Goal: Transaction & Acquisition: Book appointment/travel/reservation

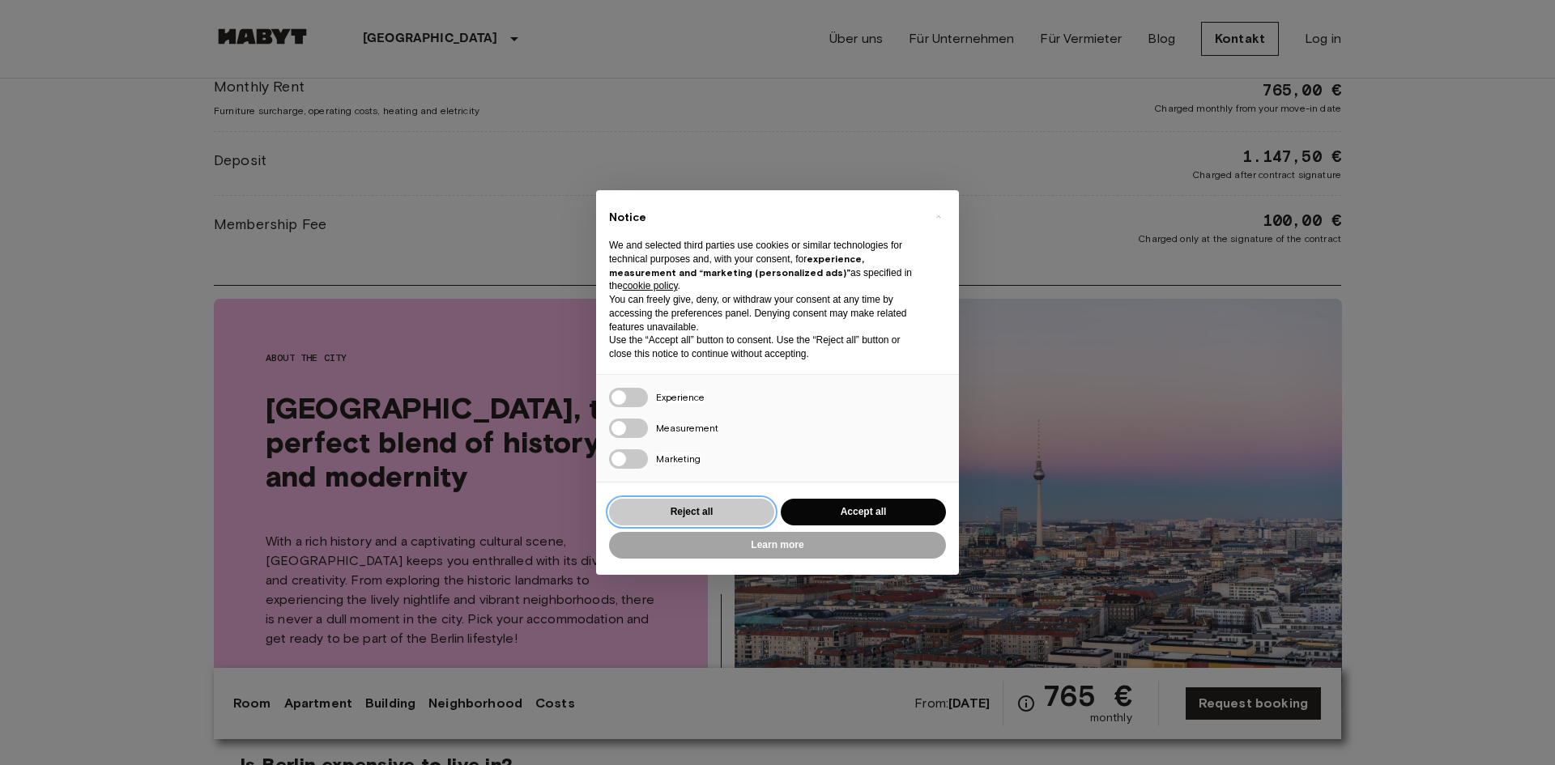
click at [697, 513] on button "Reject all" at bounding box center [691, 512] width 165 height 27
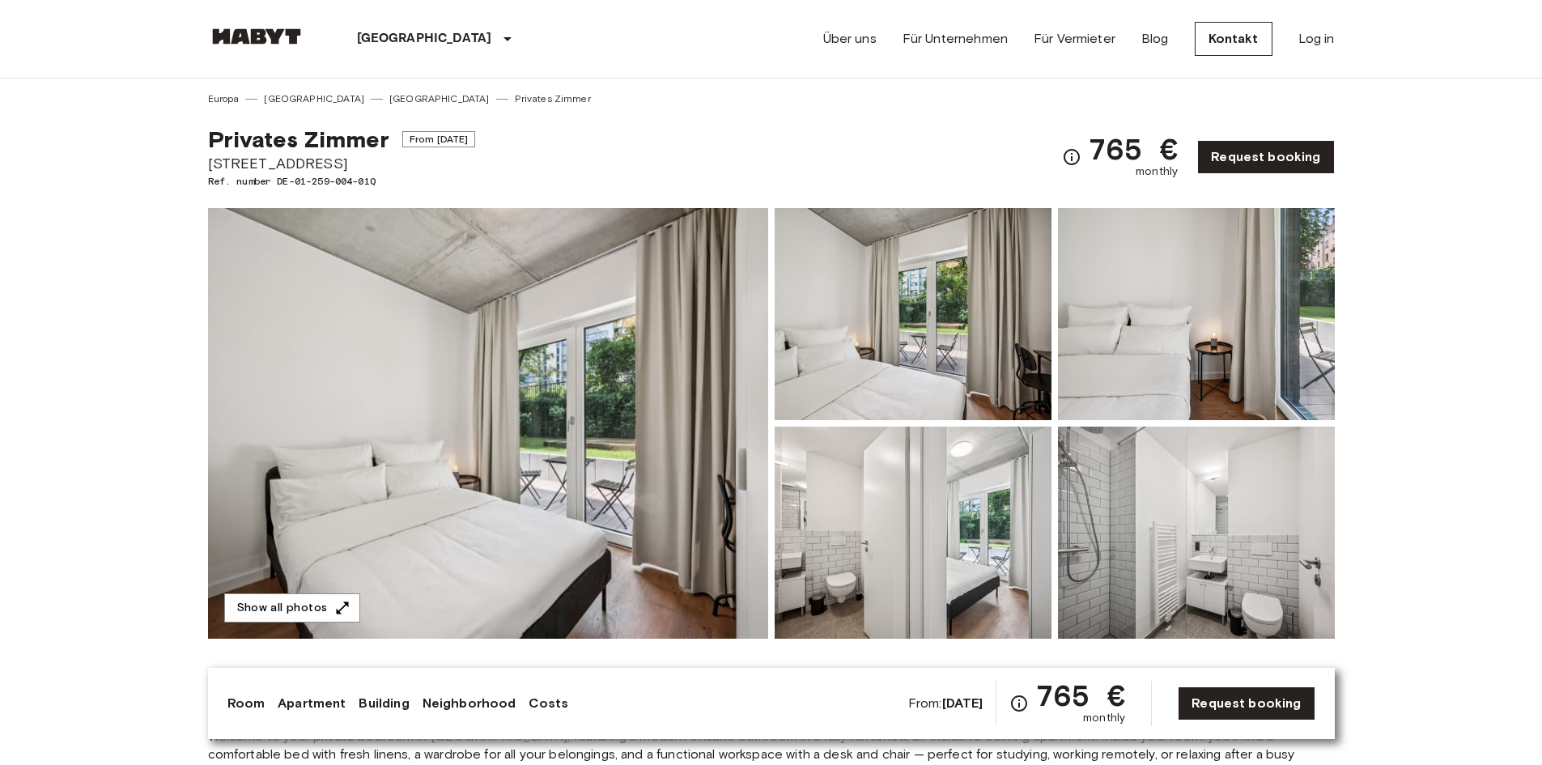
click at [487, 427] on img at bounding box center [488, 423] width 560 height 431
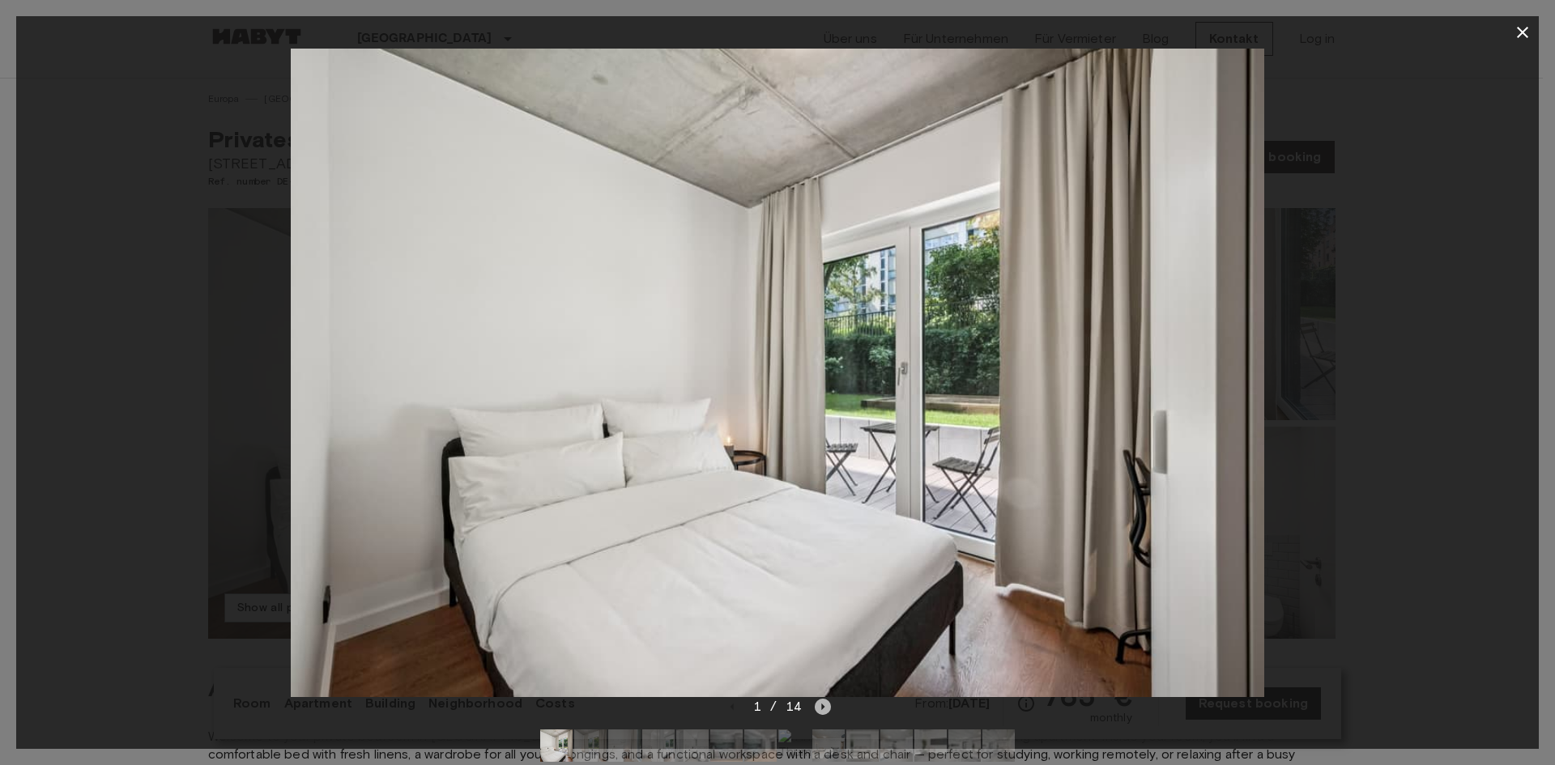
click at [819, 704] on icon "Next image" at bounding box center [823, 707] width 16 height 16
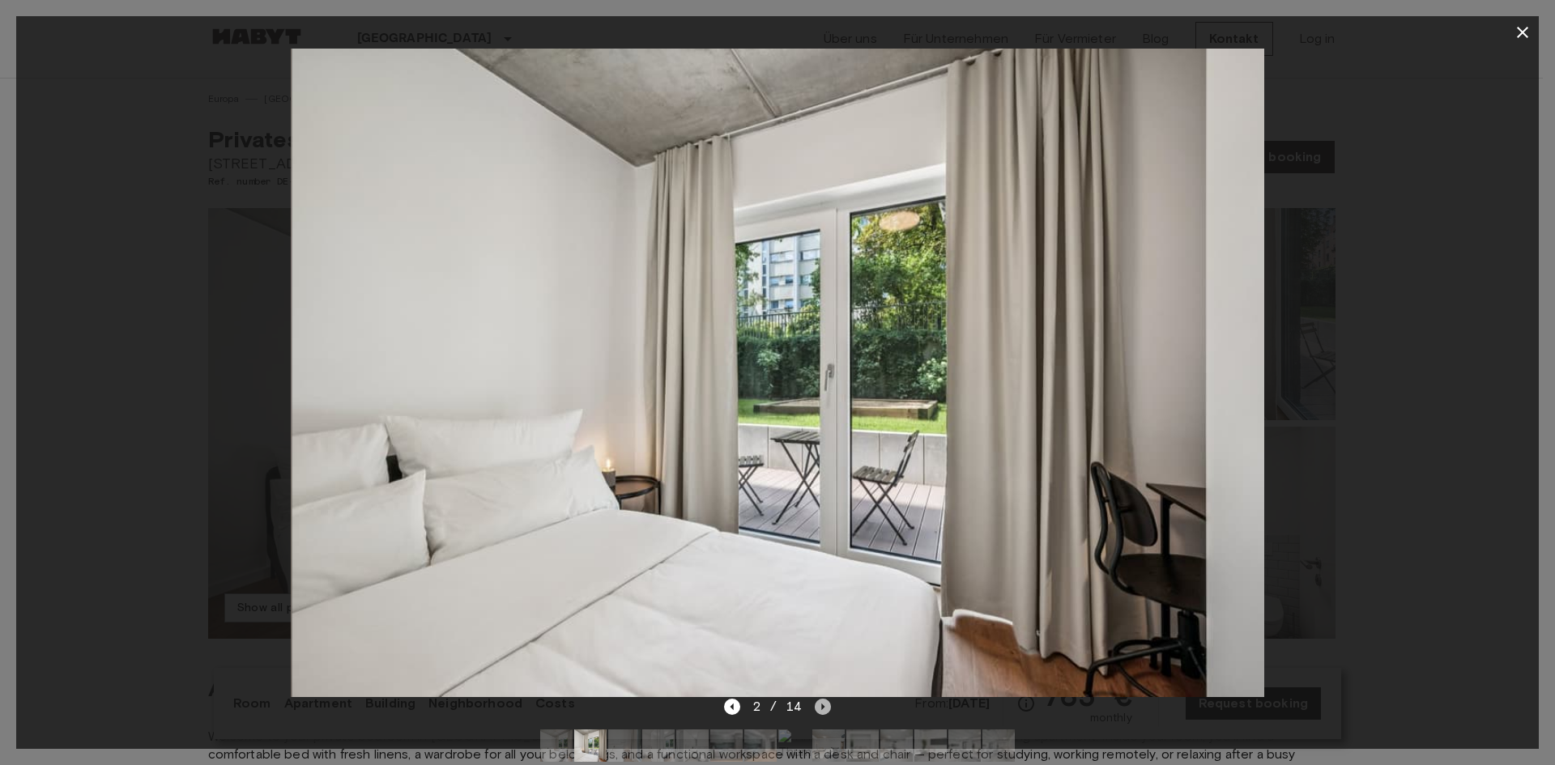
click at [819, 712] on icon "Next image" at bounding box center [823, 707] width 16 height 16
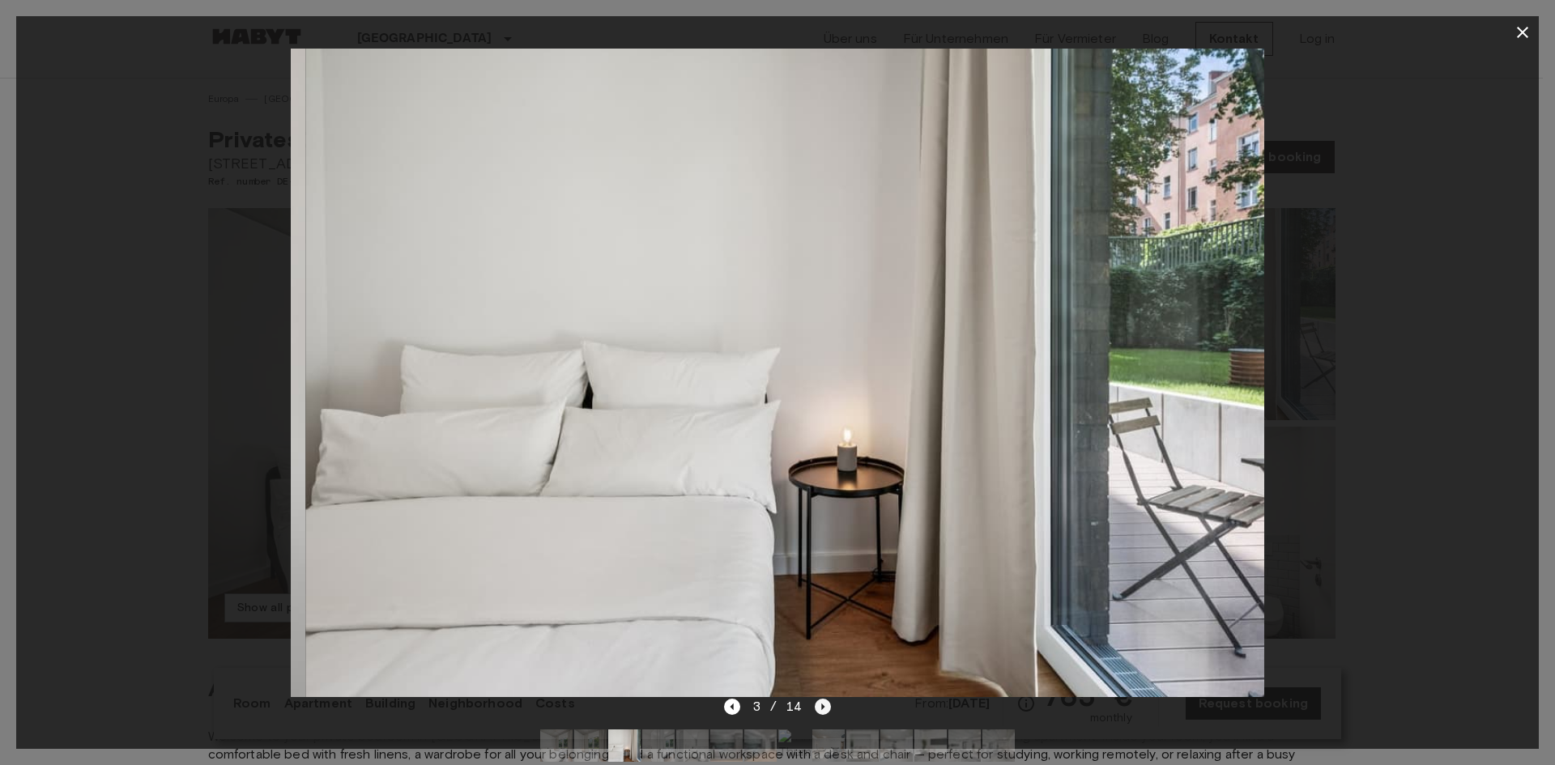
click at [819, 712] on icon "Next image" at bounding box center [823, 707] width 16 height 16
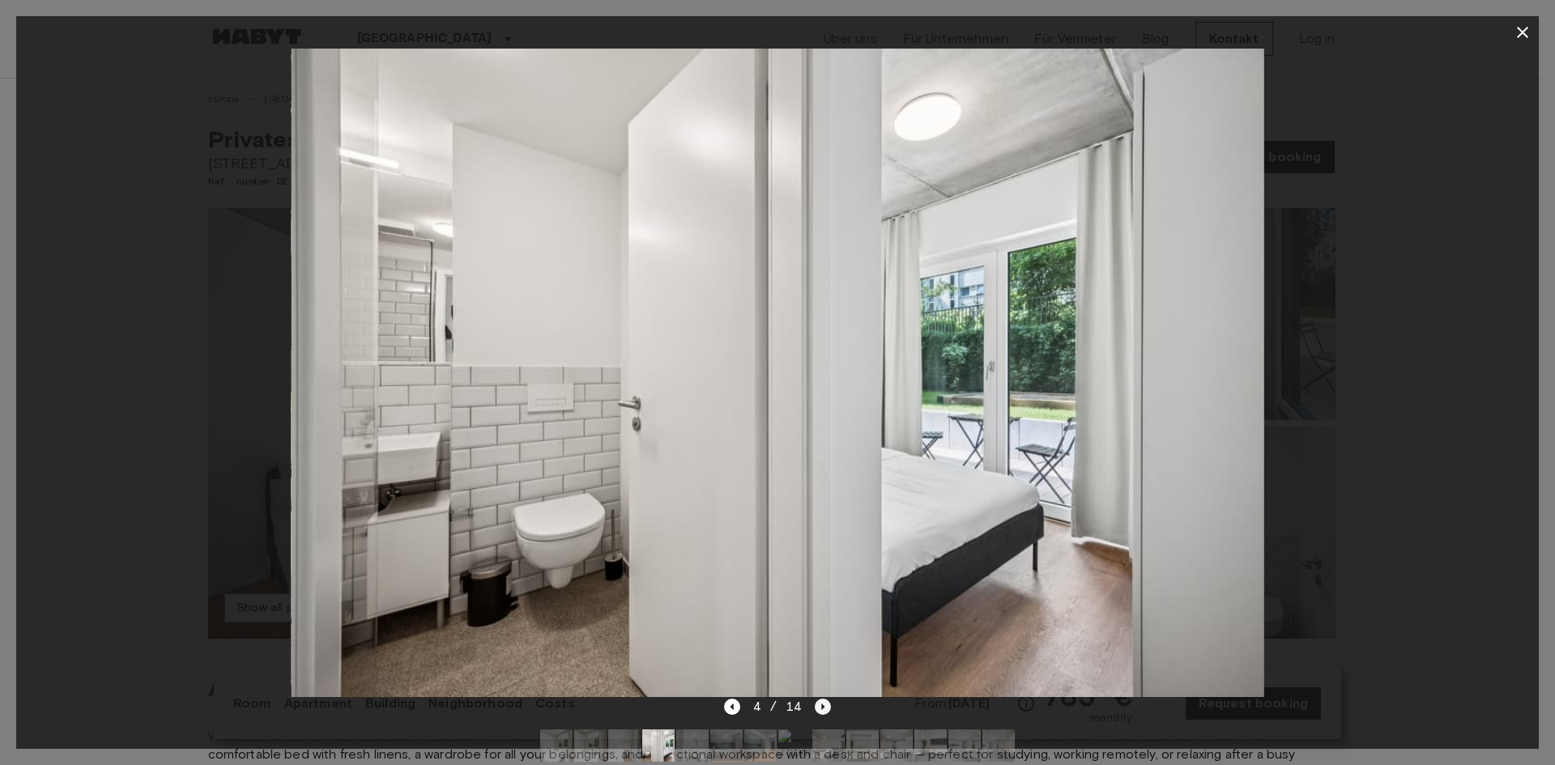
click at [819, 712] on icon "Next image" at bounding box center [823, 707] width 16 height 16
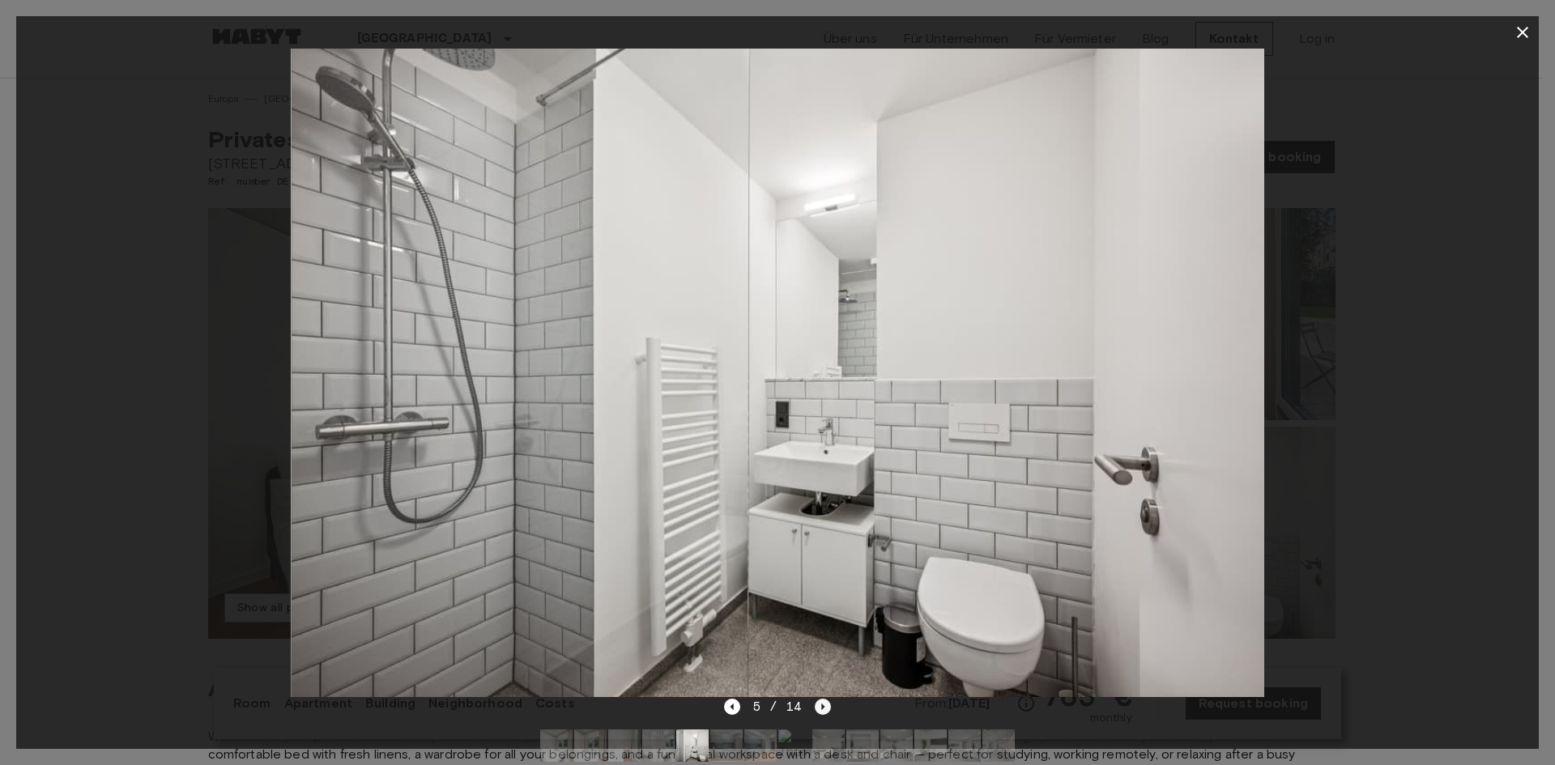
click at [819, 712] on icon "Next image" at bounding box center [823, 707] width 16 height 16
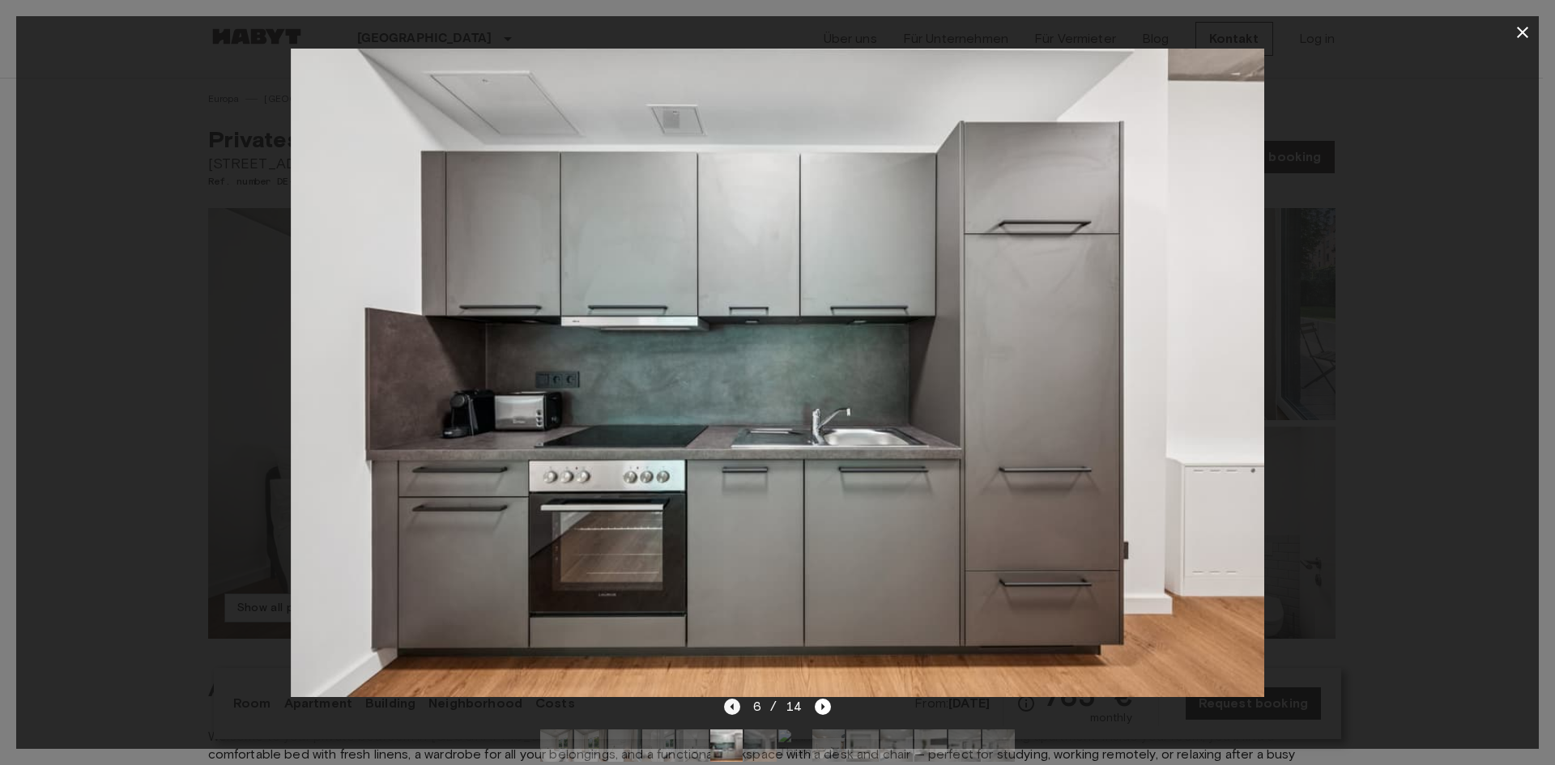
click at [738, 714] on icon "Previous image" at bounding box center [732, 707] width 16 height 16
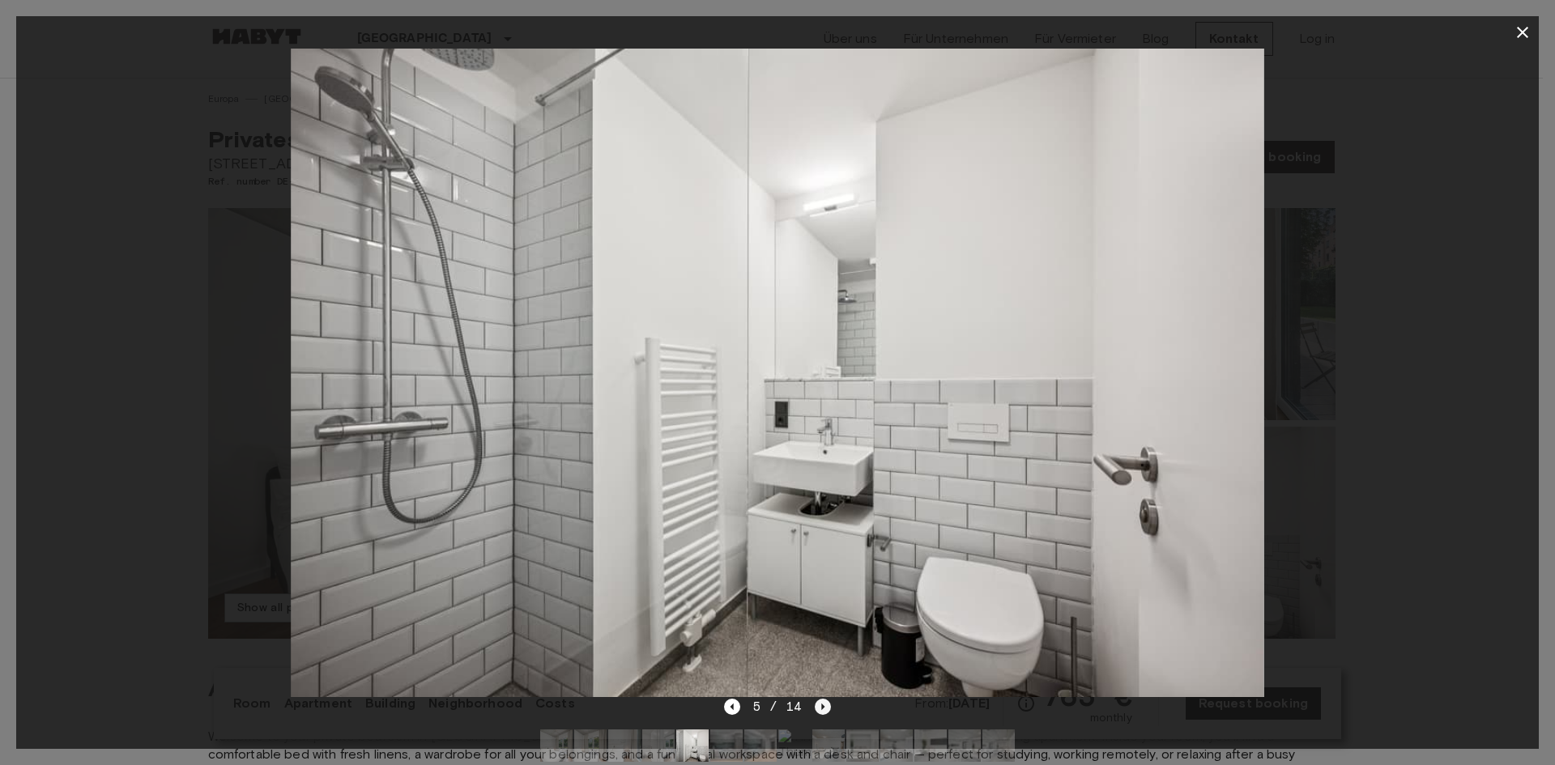
click at [817, 709] on icon "Next image" at bounding box center [823, 707] width 16 height 16
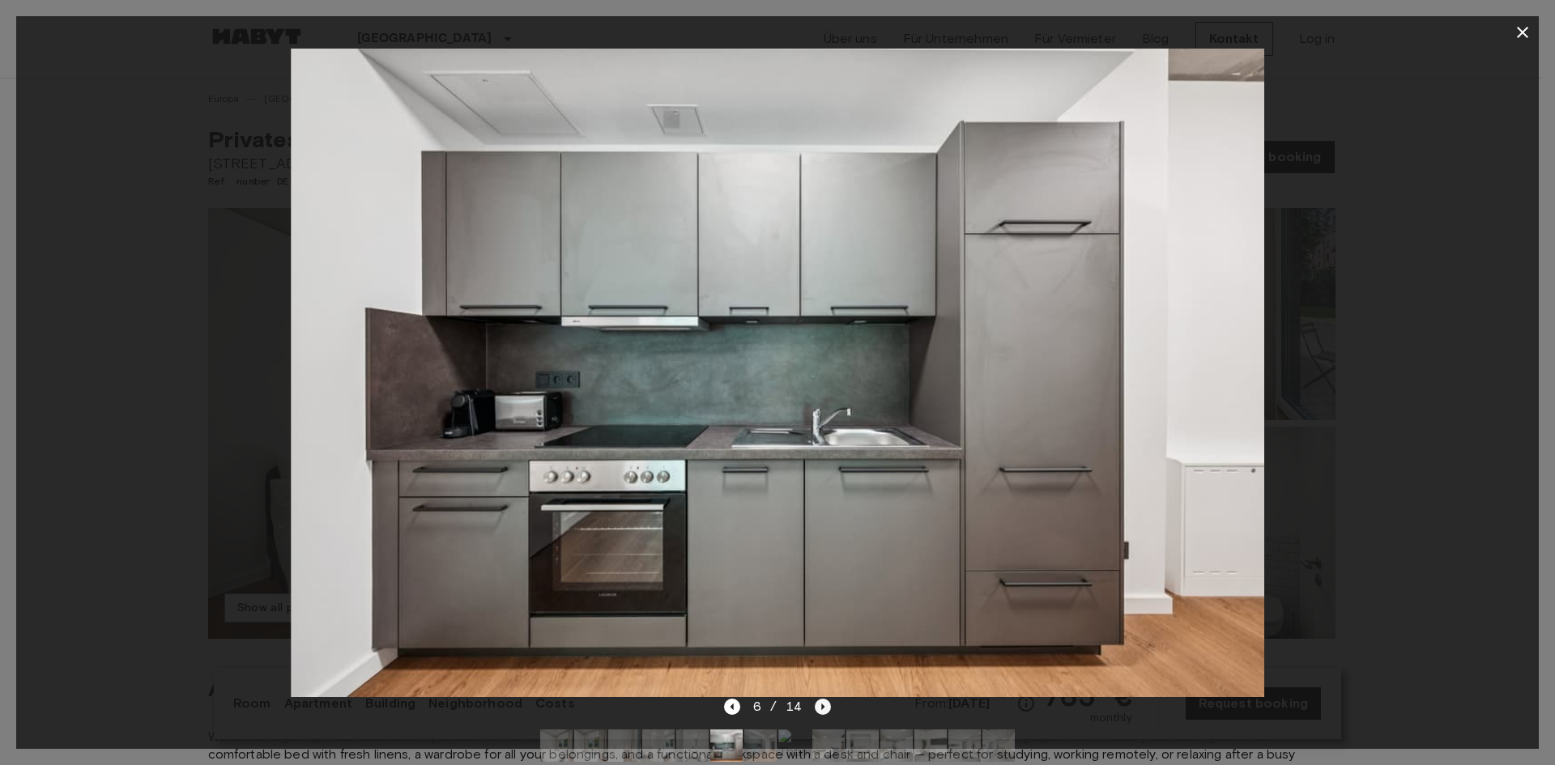
click at [817, 709] on icon "Next image" at bounding box center [823, 707] width 16 height 16
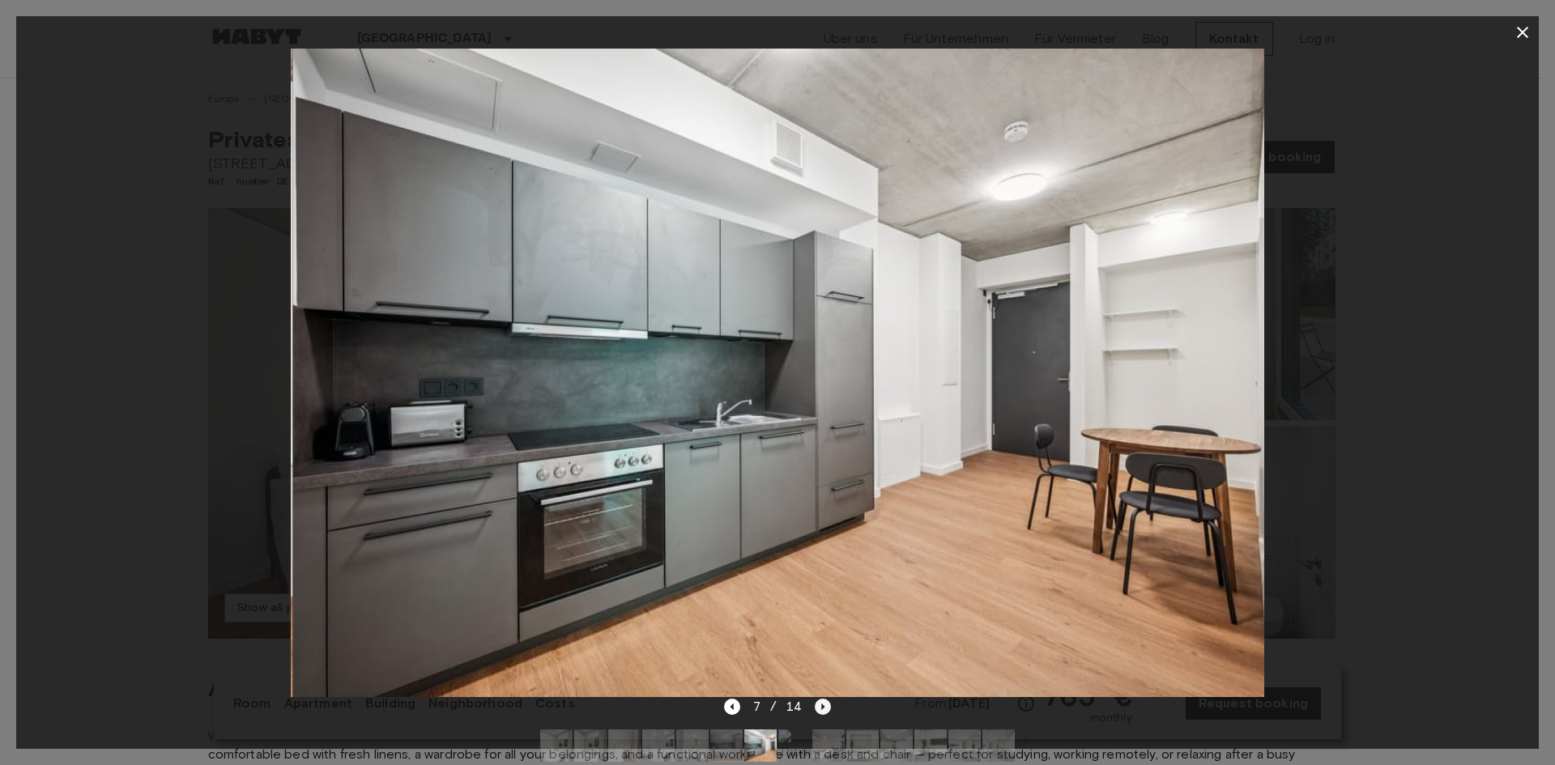
click at [817, 709] on icon "Next image" at bounding box center [823, 707] width 16 height 16
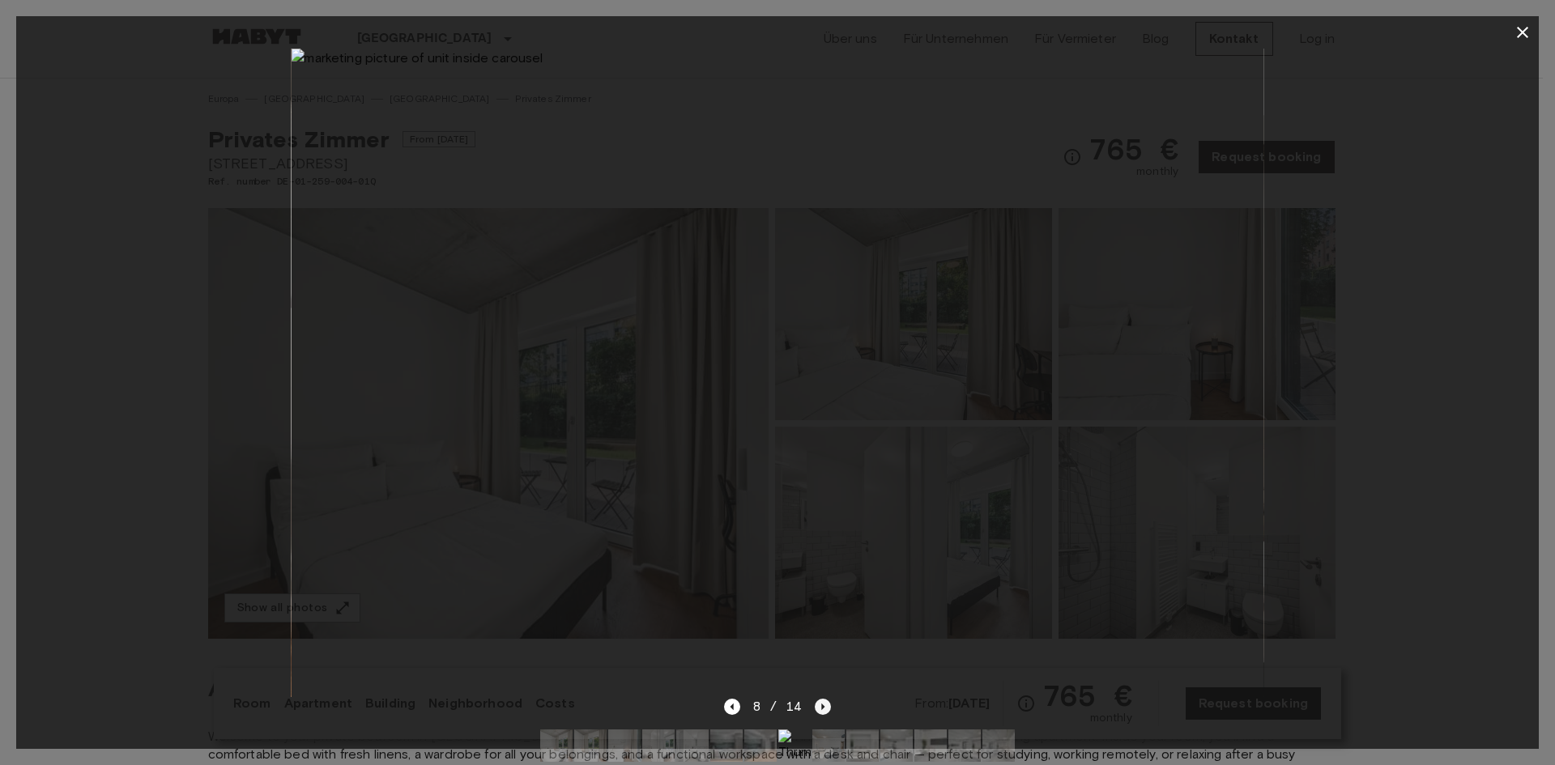
click at [817, 709] on icon "Next image" at bounding box center [823, 707] width 16 height 16
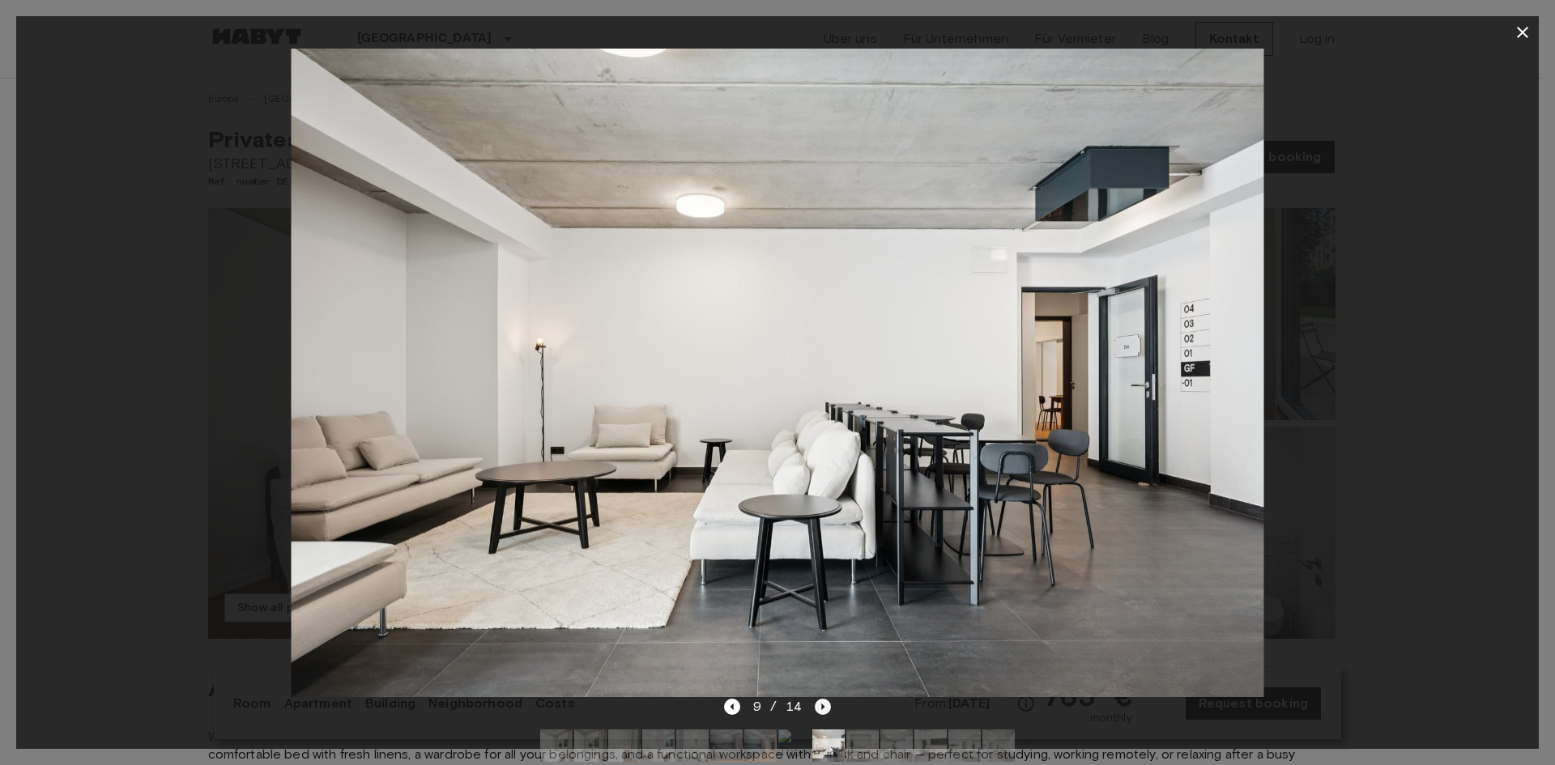
click at [822, 704] on icon "Next image" at bounding box center [823, 707] width 16 height 16
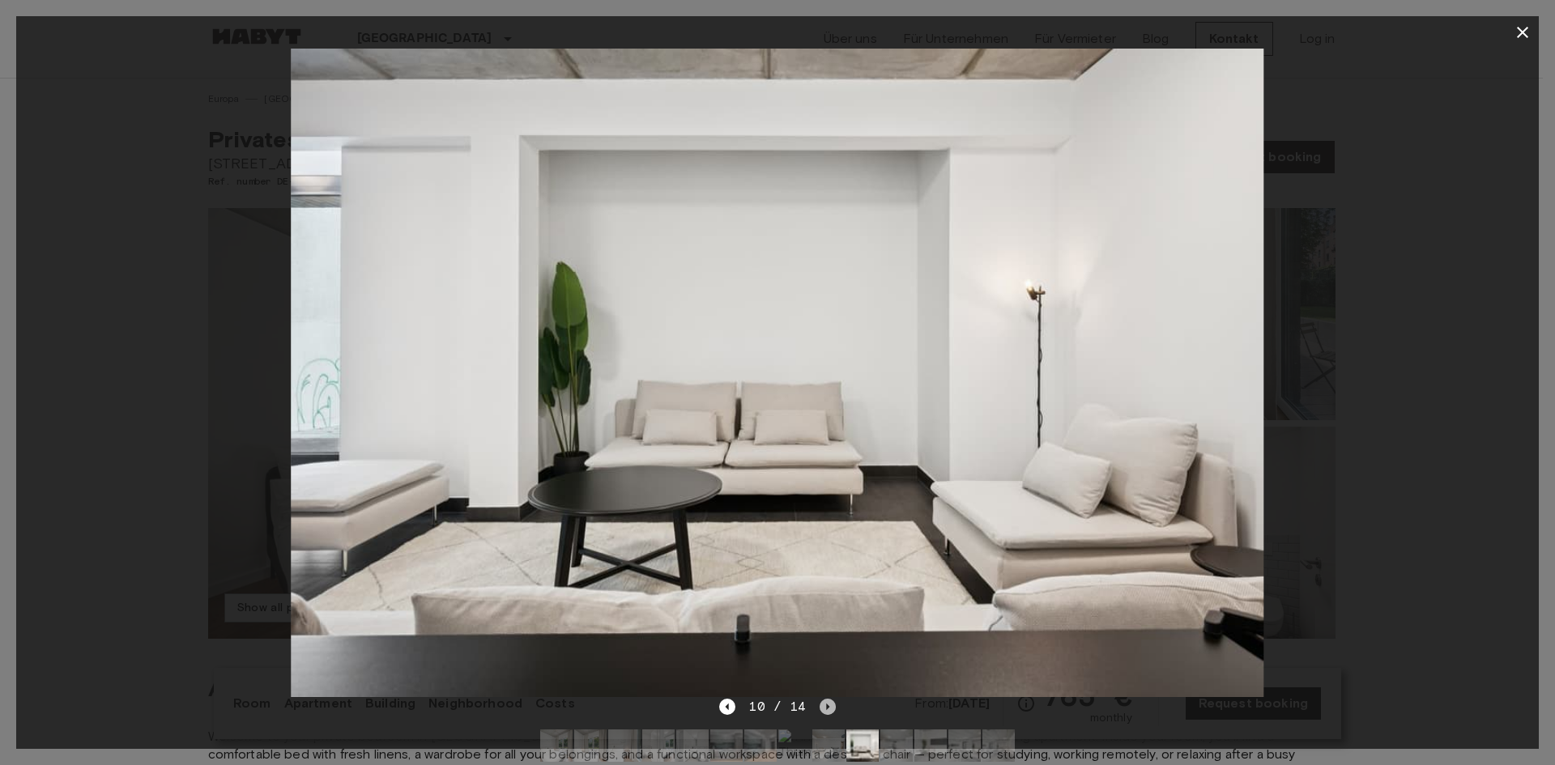
click at [822, 704] on icon "Next image" at bounding box center [827, 707] width 16 height 16
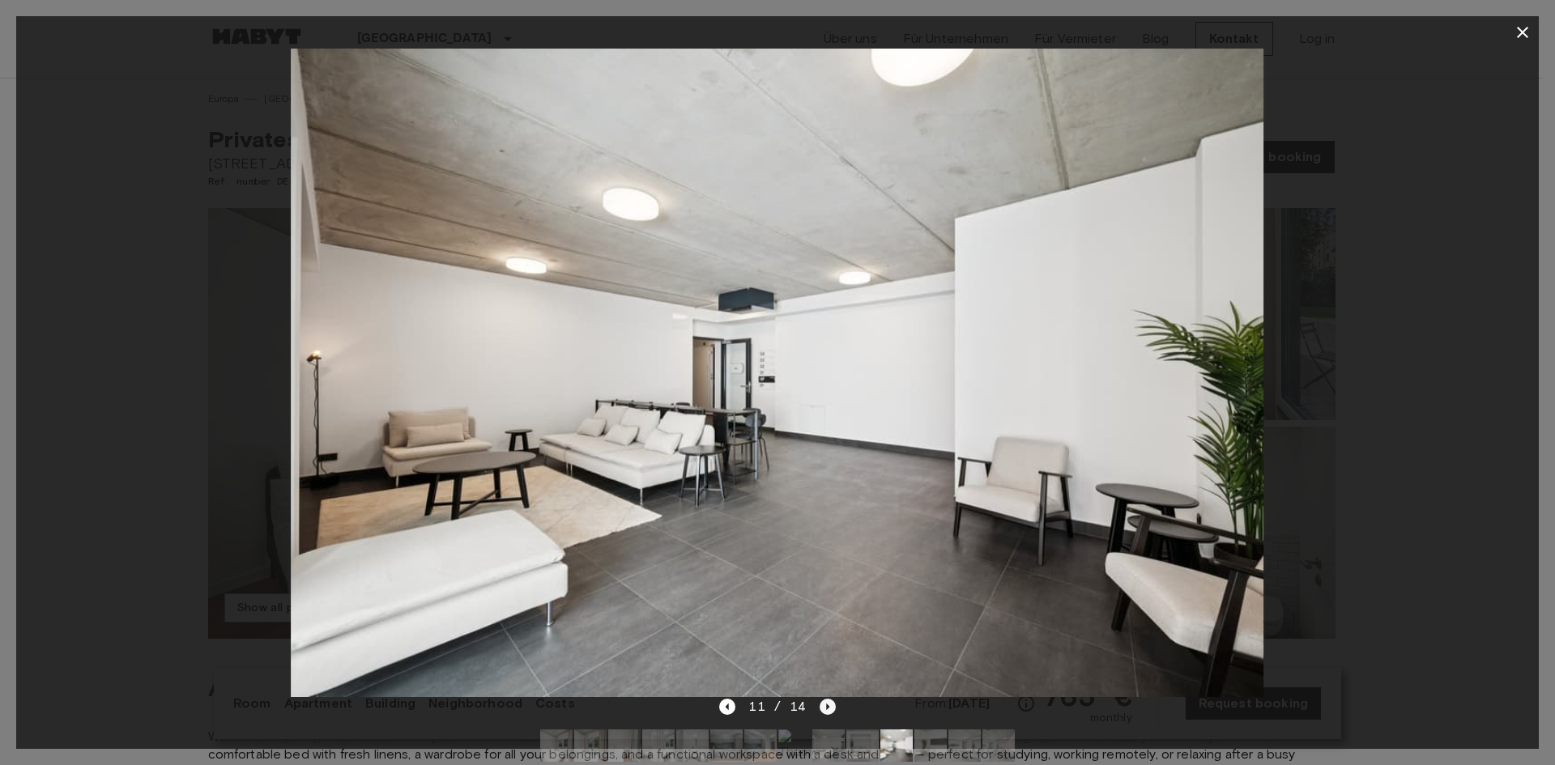
click at [820, 703] on icon "Next image" at bounding box center [827, 707] width 16 height 16
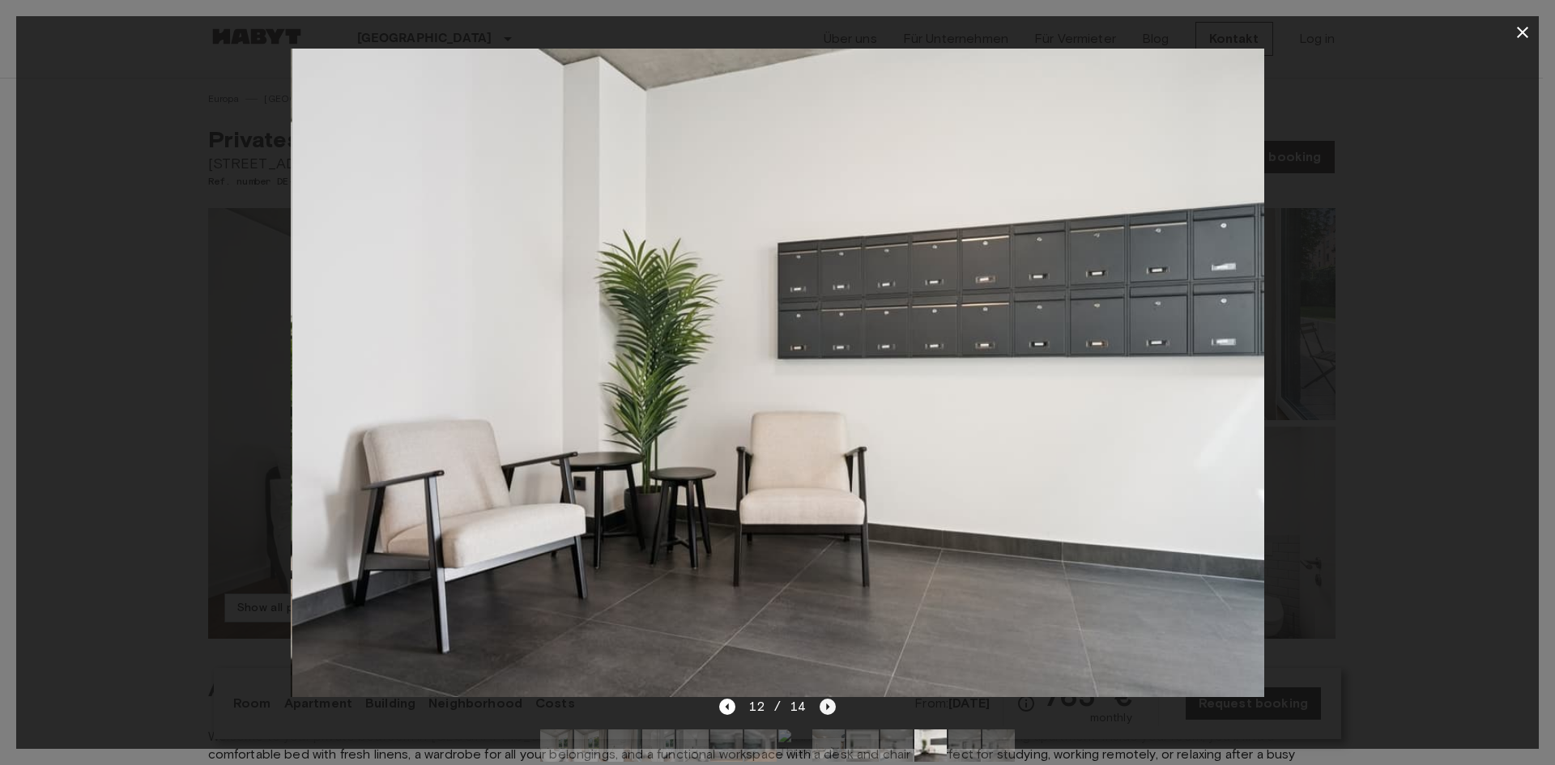
click at [824, 703] on icon "Next image" at bounding box center [827, 707] width 16 height 16
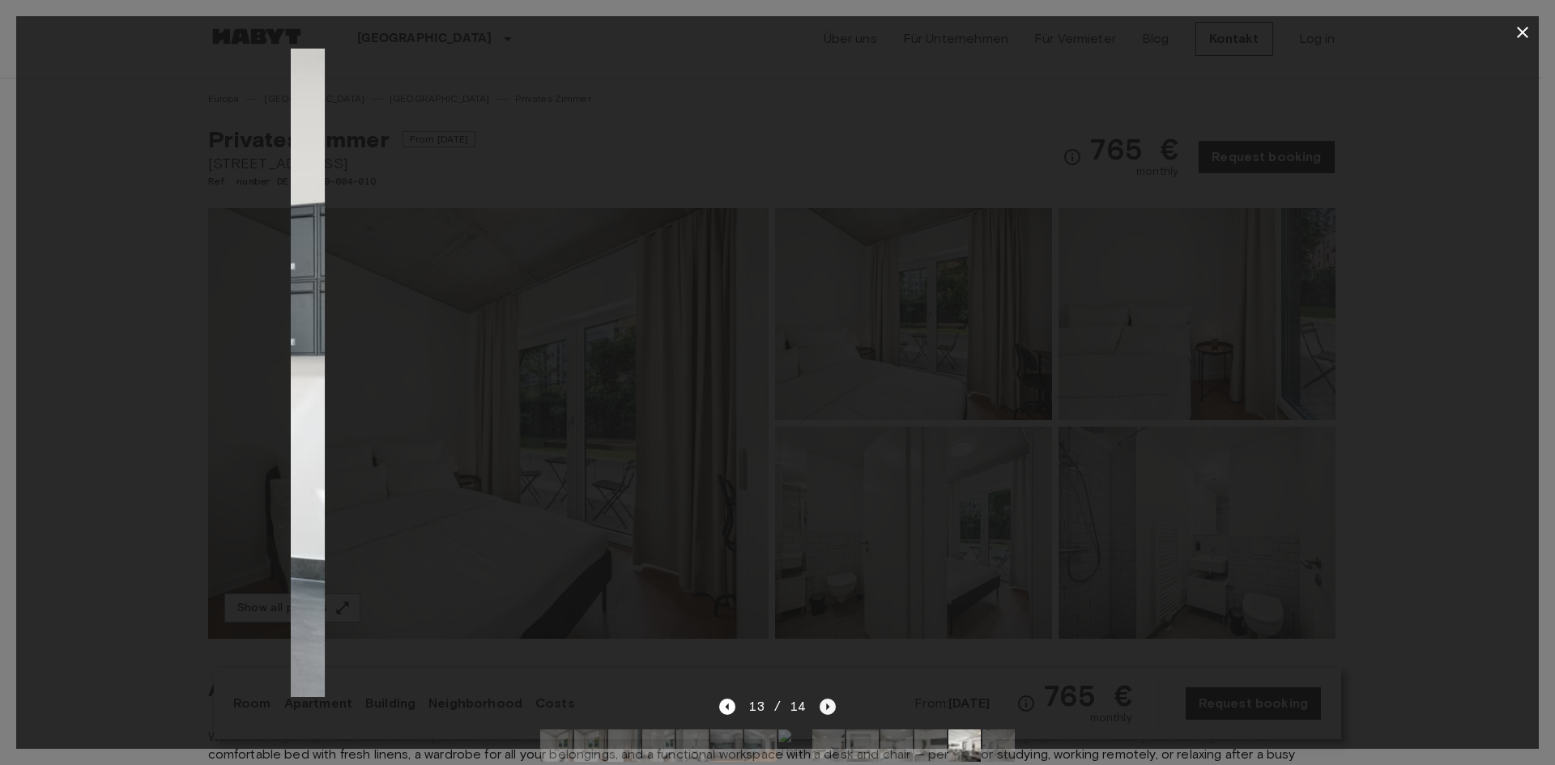
click at [824, 703] on icon "Next image" at bounding box center [827, 707] width 16 height 16
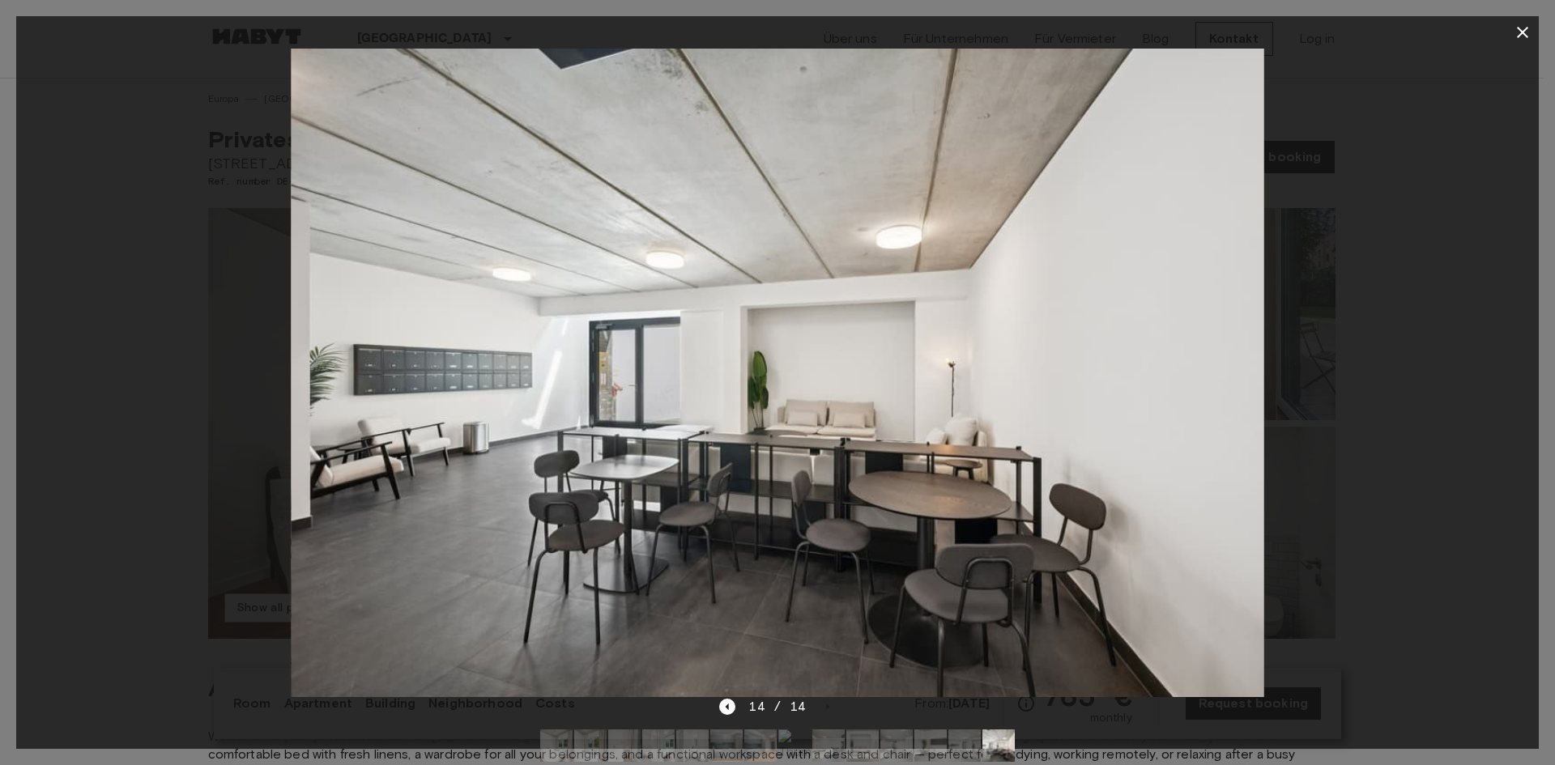
click at [1521, 34] on icon "button" at bounding box center [1521, 32] width 11 height 11
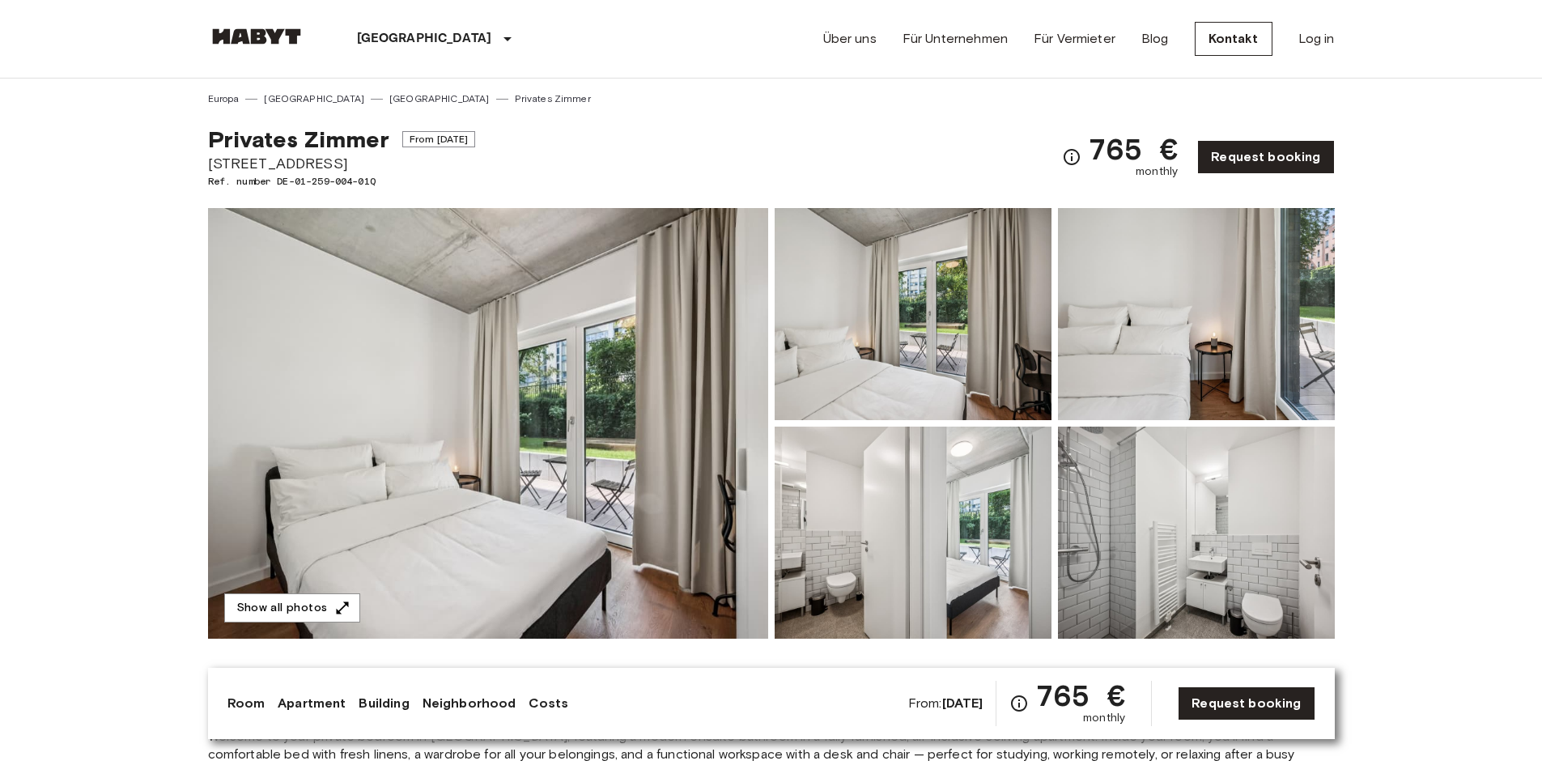
click at [483, 496] on img at bounding box center [488, 423] width 560 height 431
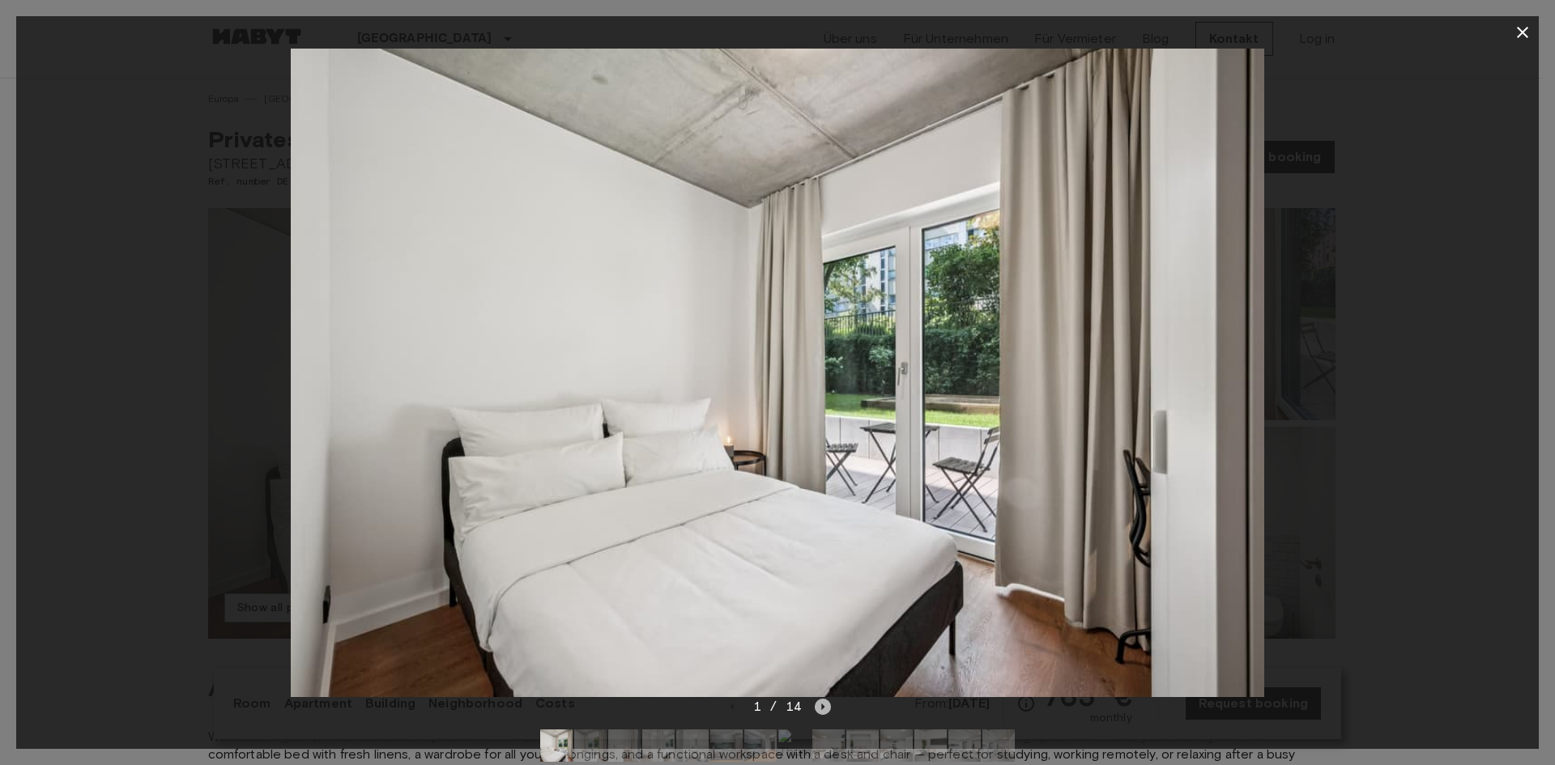
click at [819, 710] on icon "Next image" at bounding box center [823, 707] width 16 height 16
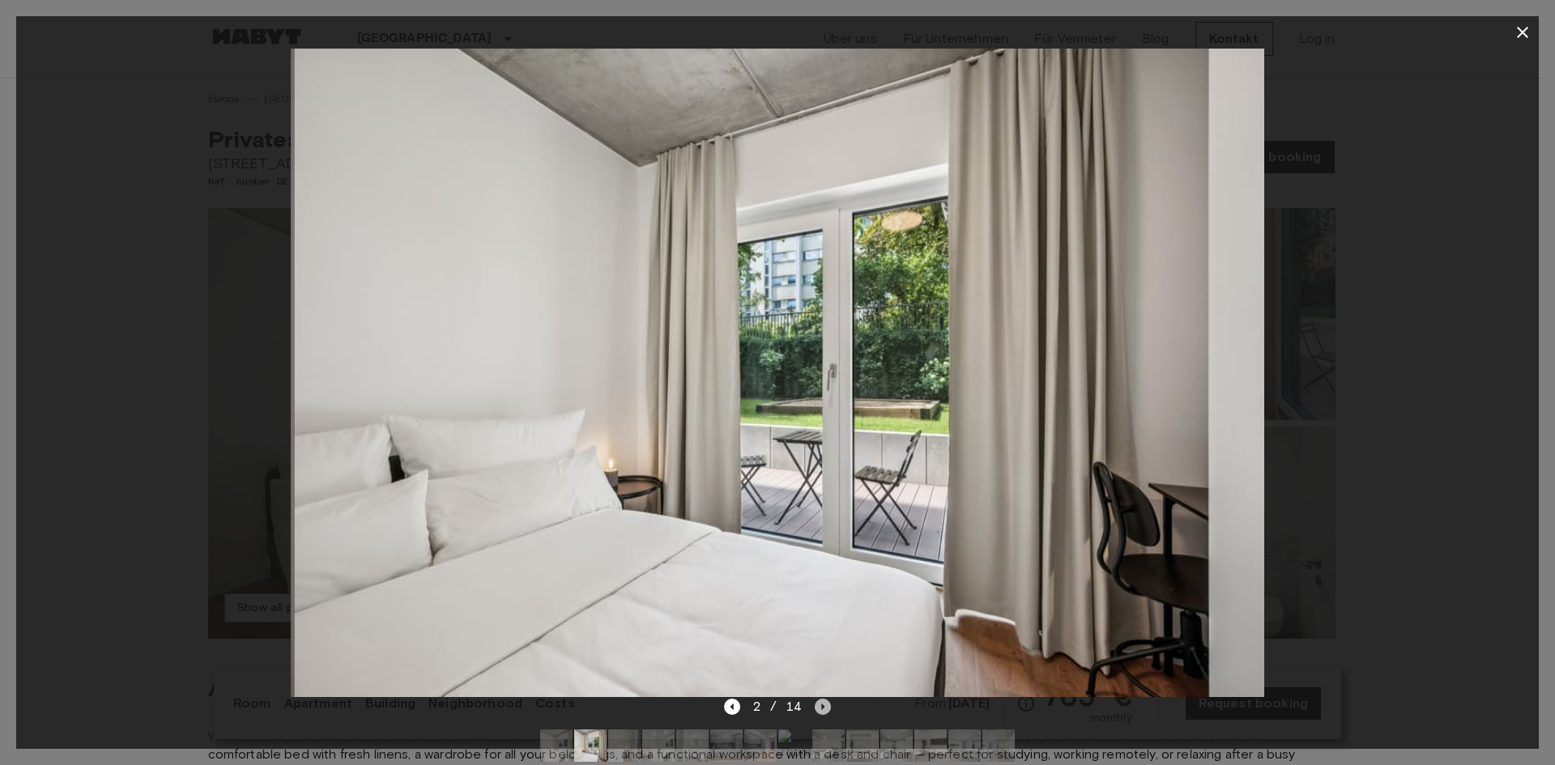
click at [822, 709] on icon "Next image" at bounding box center [823, 707] width 3 height 6
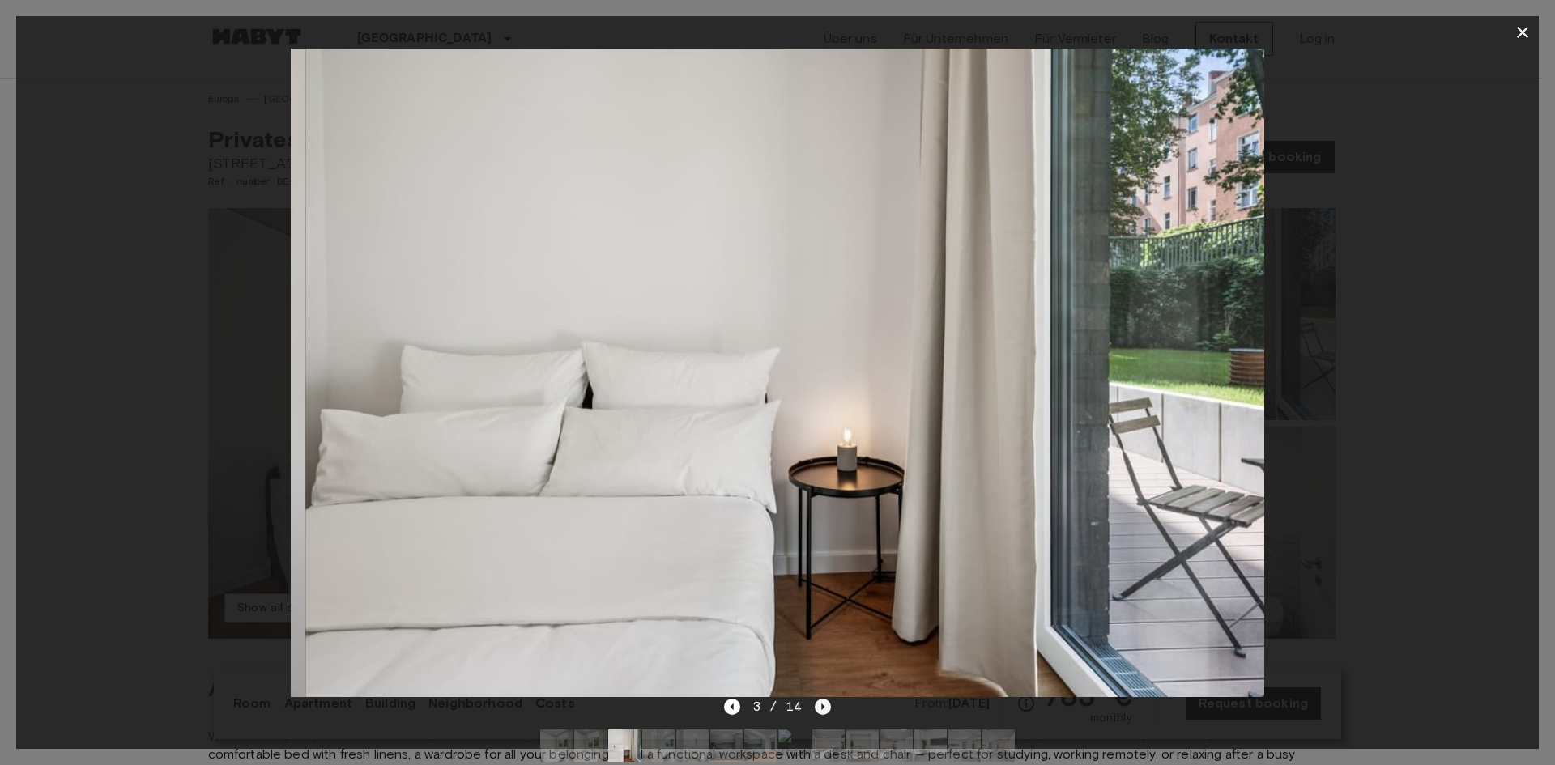
click at [822, 709] on icon "Next image" at bounding box center [823, 707] width 3 height 6
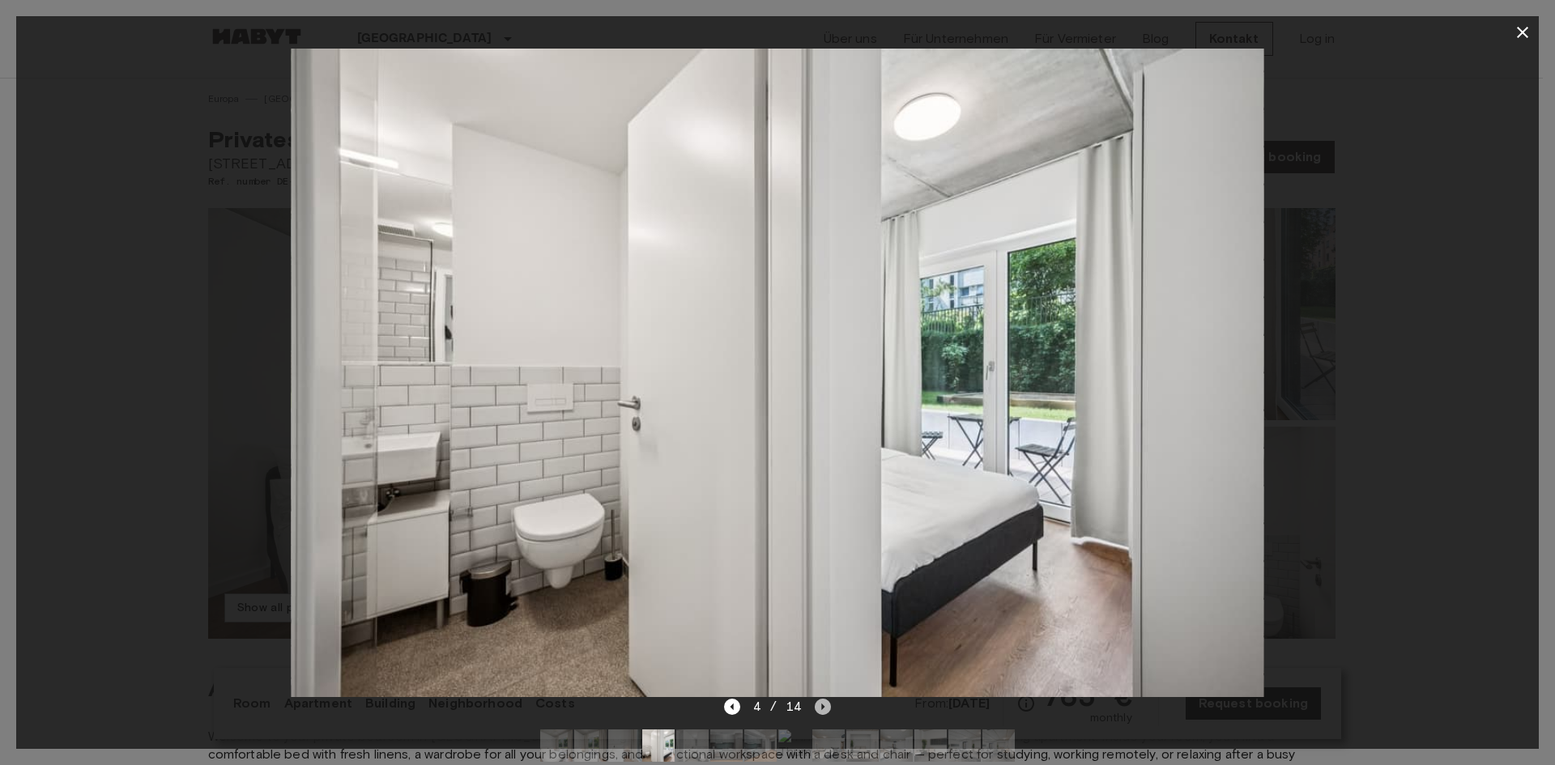
click at [822, 709] on icon "Next image" at bounding box center [823, 707] width 3 height 6
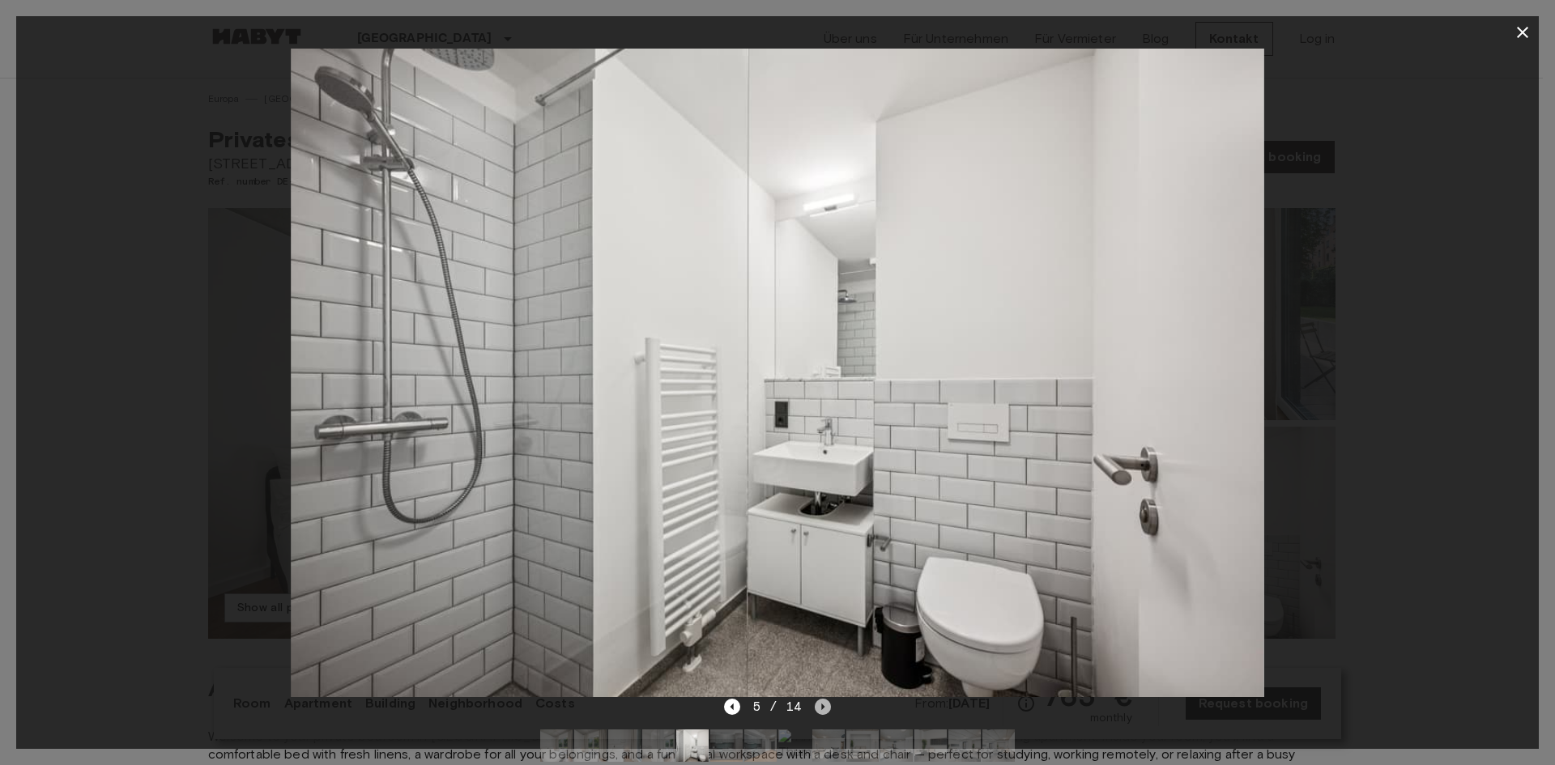
click at [822, 709] on icon "Next image" at bounding box center [823, 707] width 3 height 6
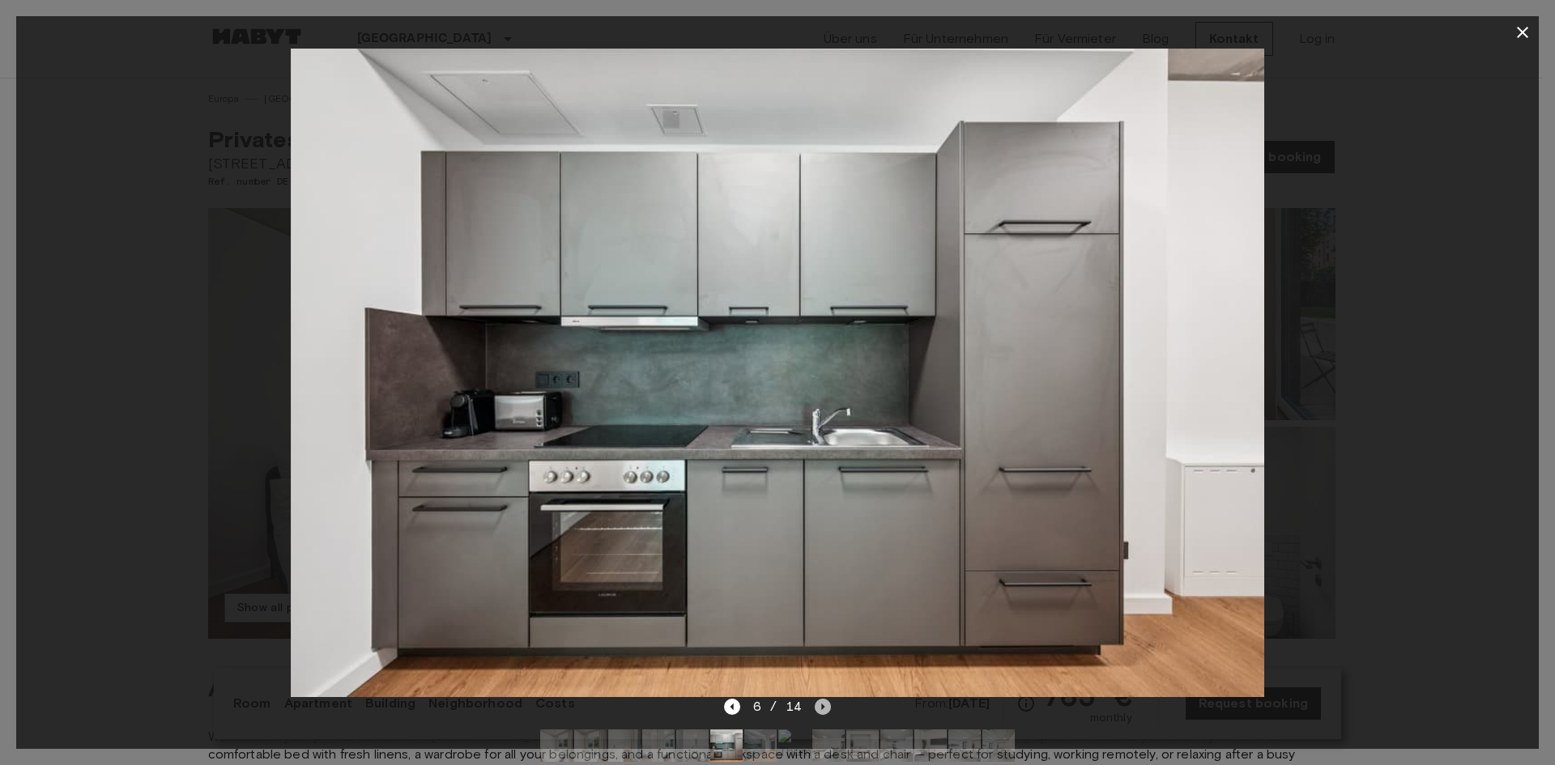
click at [822, 709] on icon "Next image" at bounding box center [823, 707] width 3 height 6
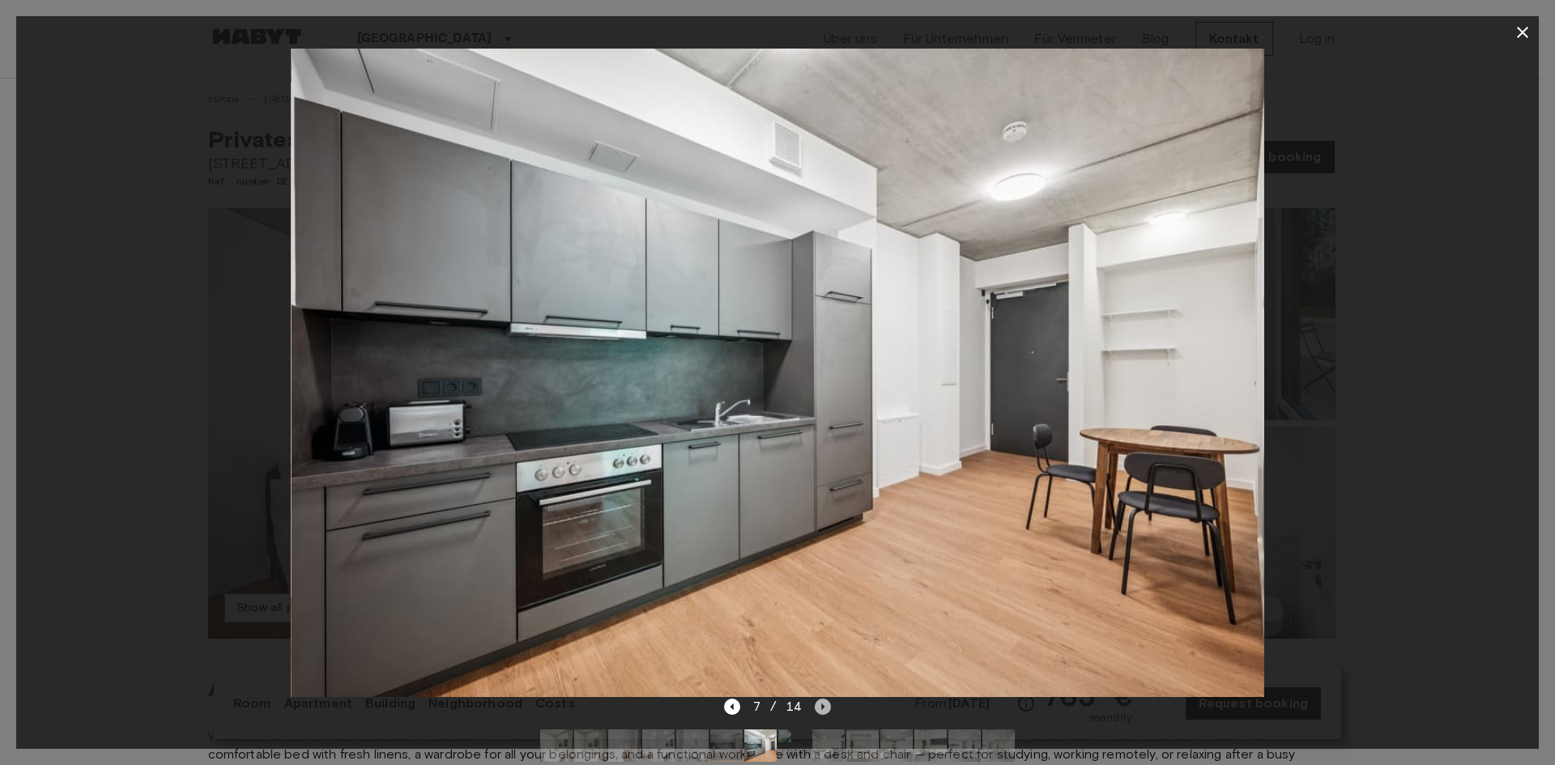
click at [822, 709] on icon "Next image" at bounding box center [823, 707] width 3 height 6
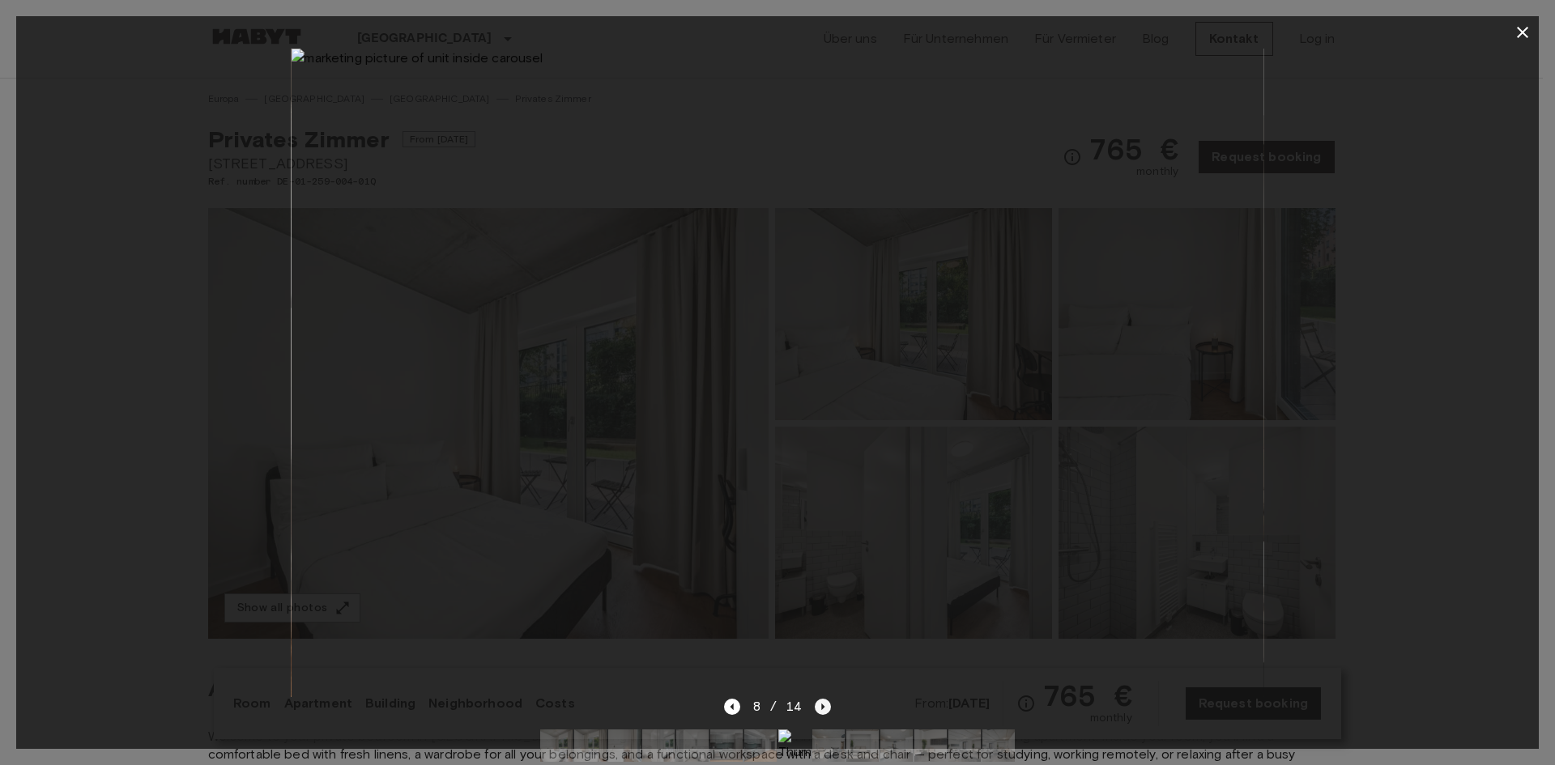
click at [820, 704] on icon "Next image" at bounding box center [823, 707] width 16 height 16
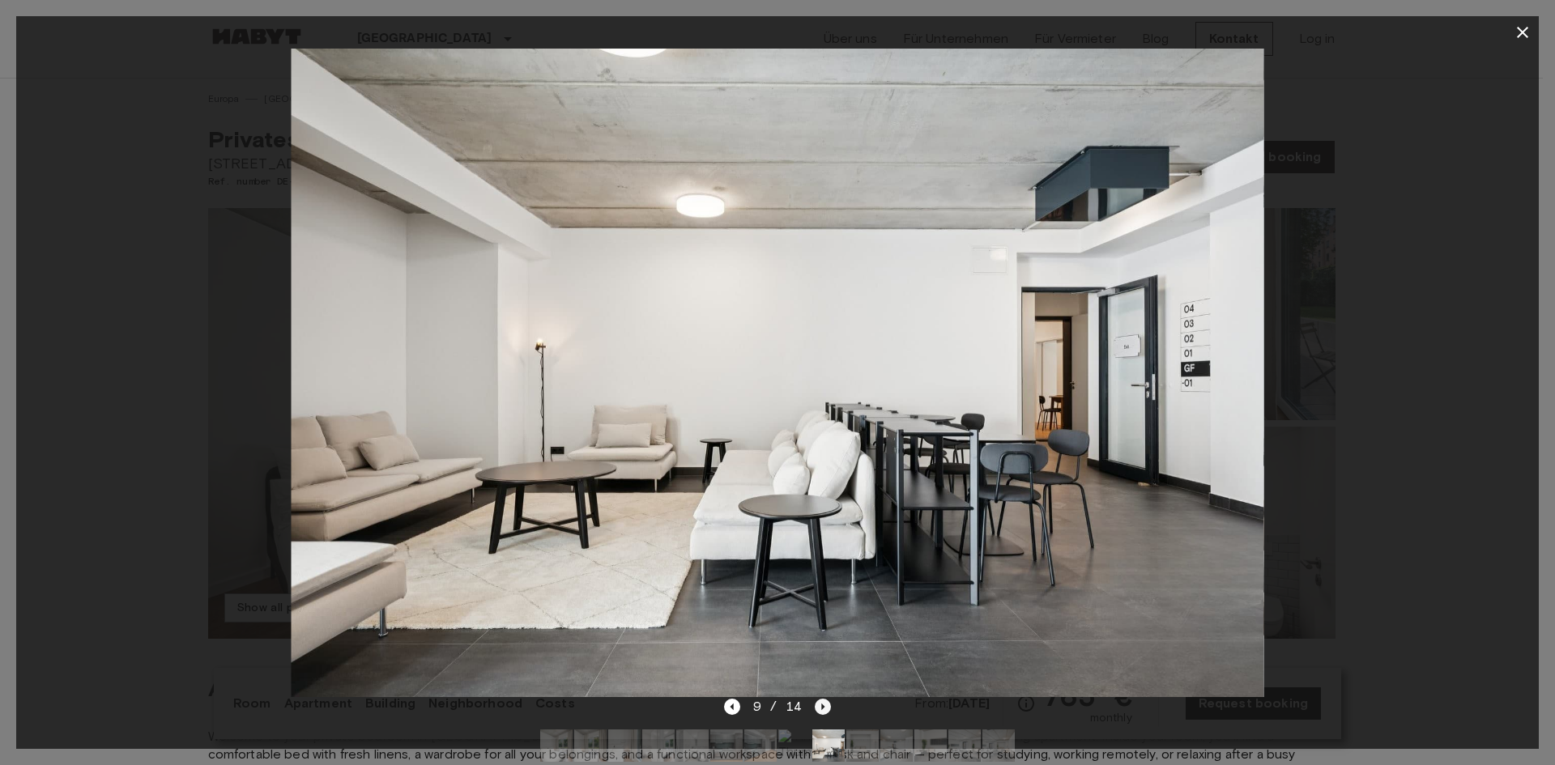
click at [820, 704] on icon "Next image" at bounding box center [823, 707] width 16 height 16
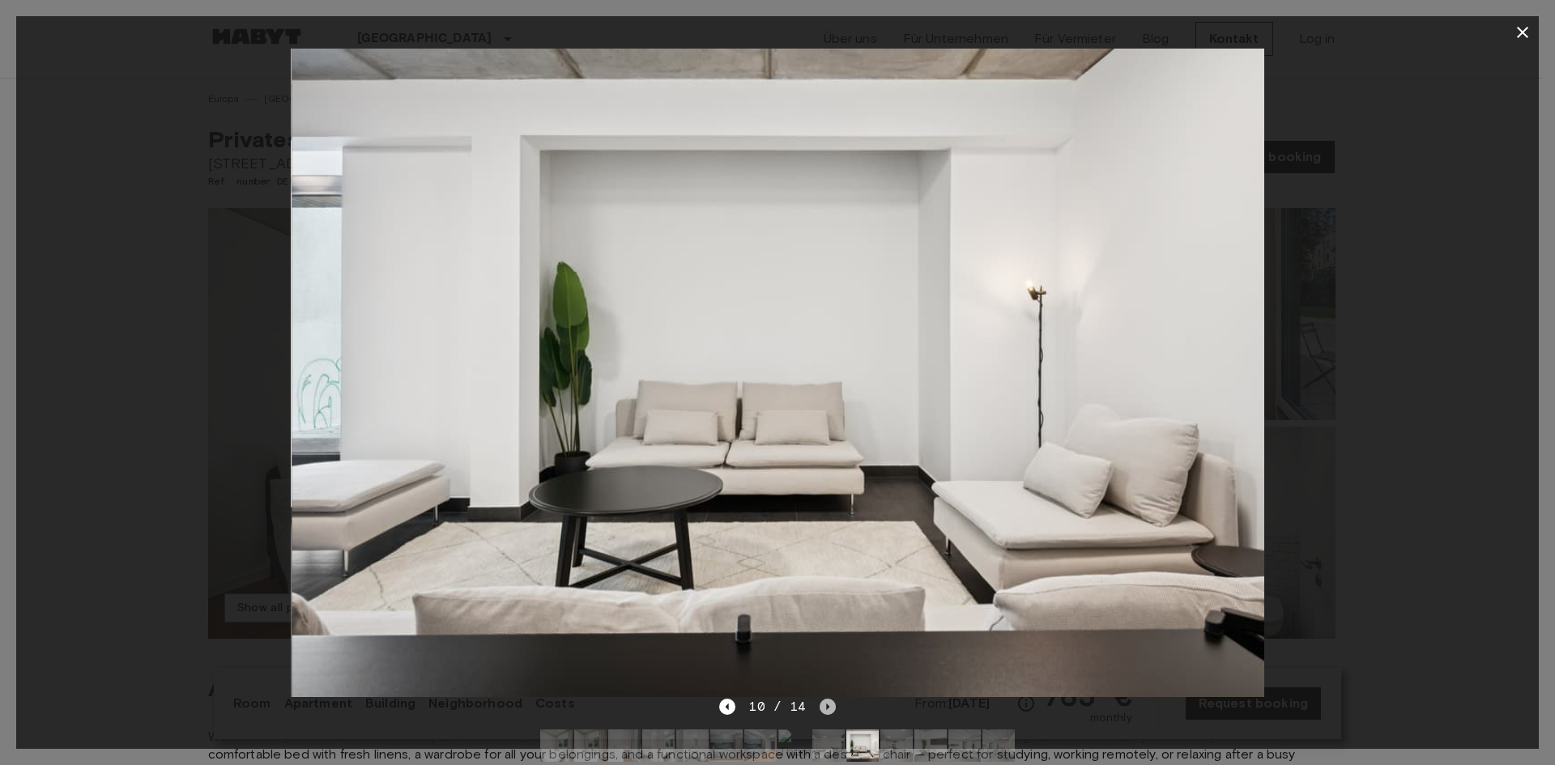
click at [820, 704] on icon "Next image" at bounding box center [827, 707] width 16 height 16
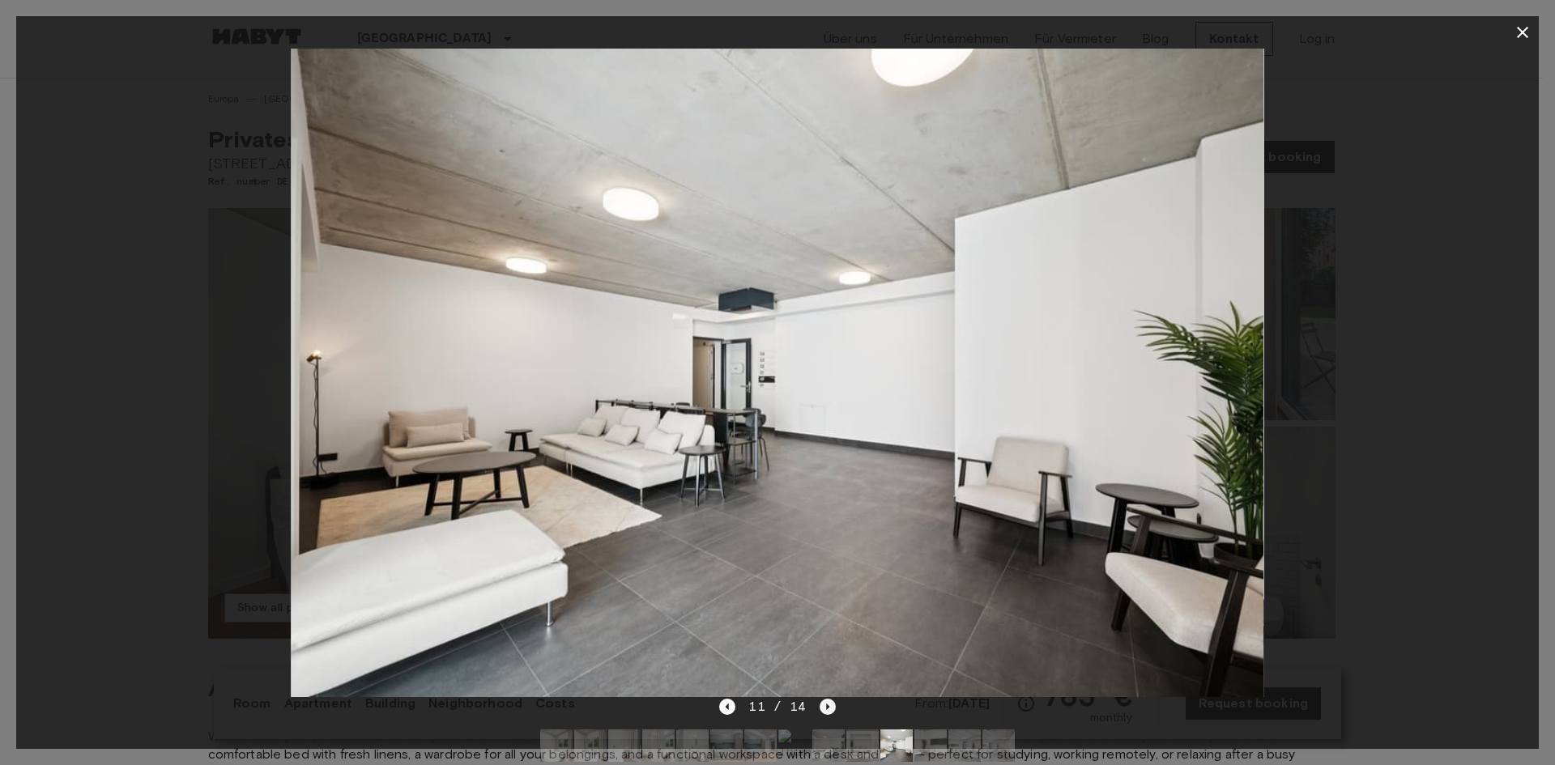
click at [820, 704] on icon "Next image" at bounding box center [827, 707] width 16 height 16
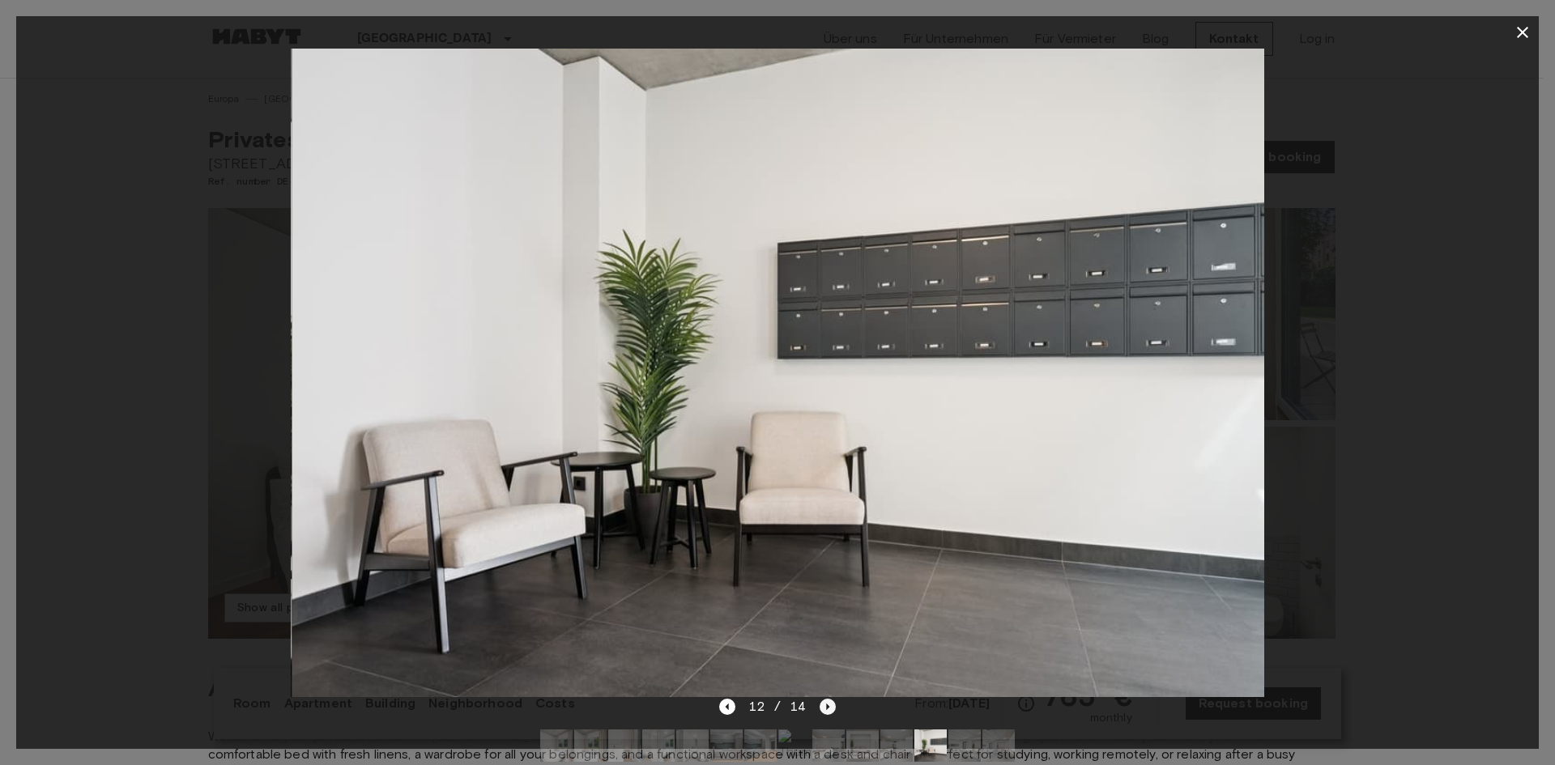
click at [820, 704] on icon "Next image" at bounding box center [827, 707] width 16 height 16
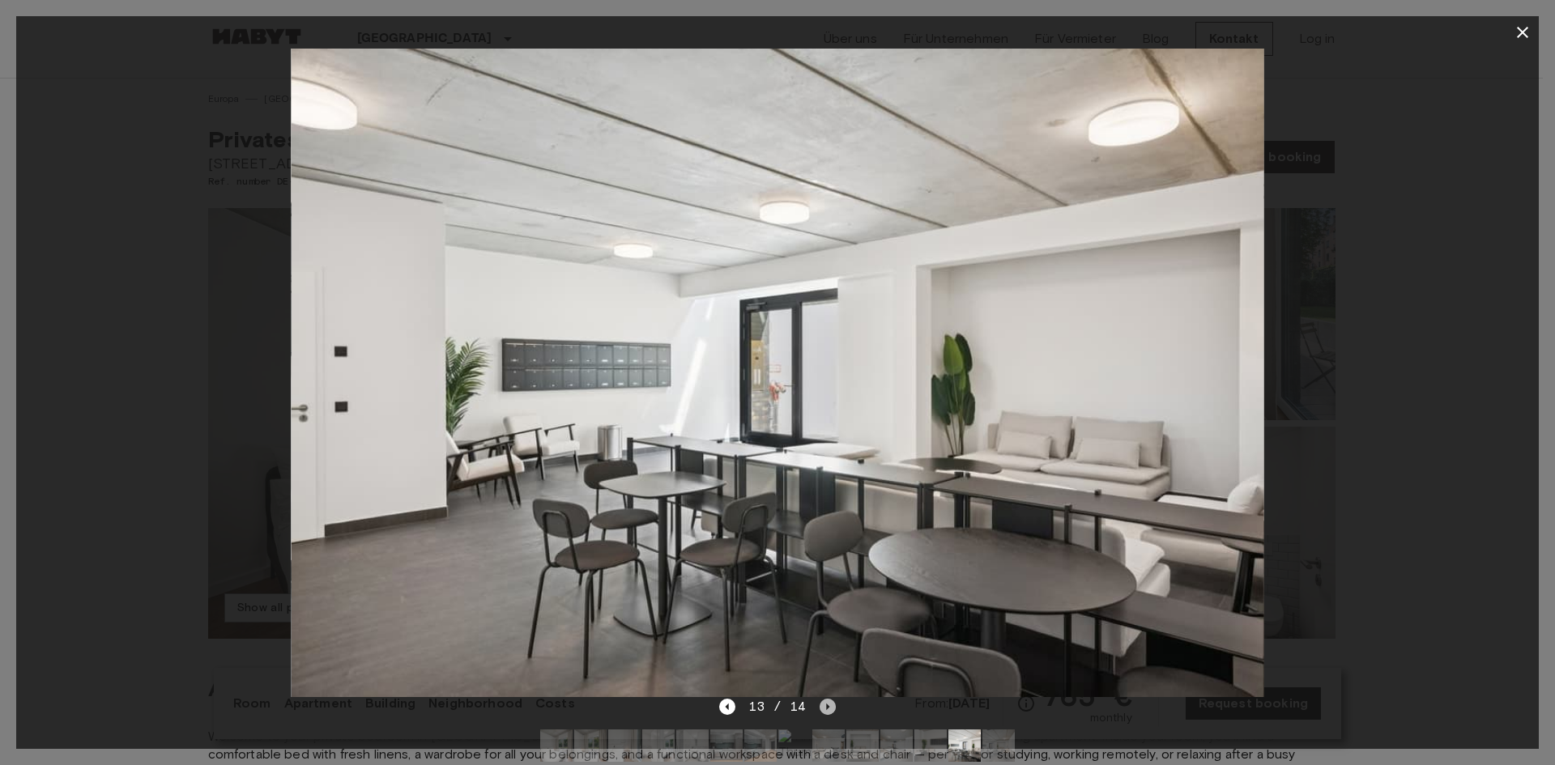
click at [820, 704] on icon "Next image" at bounding box center [827, 707] width 16 height 16
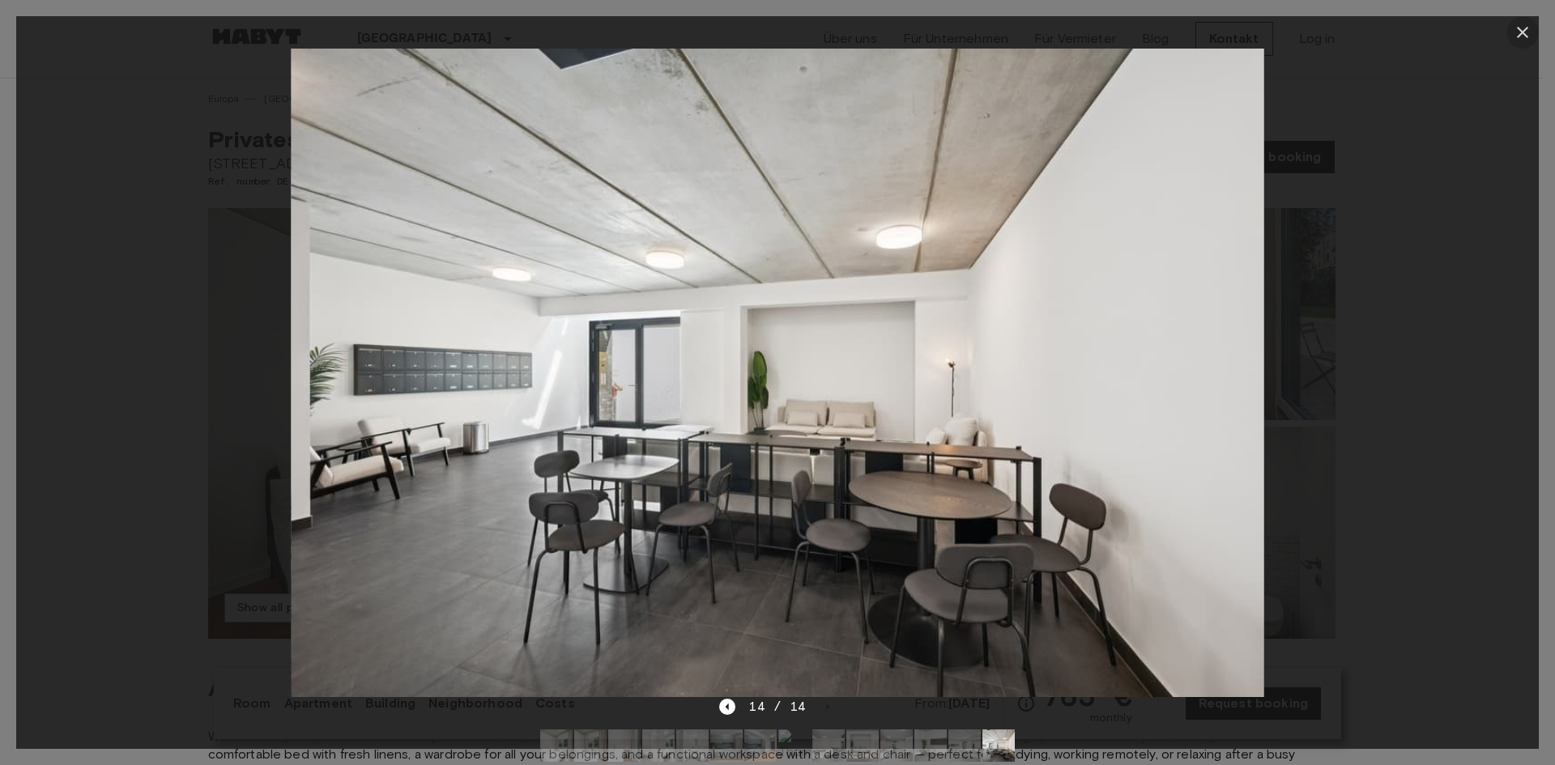
click at [1525, 33] on icon "button" at bounding box center [1521, 32] width 19 height 19
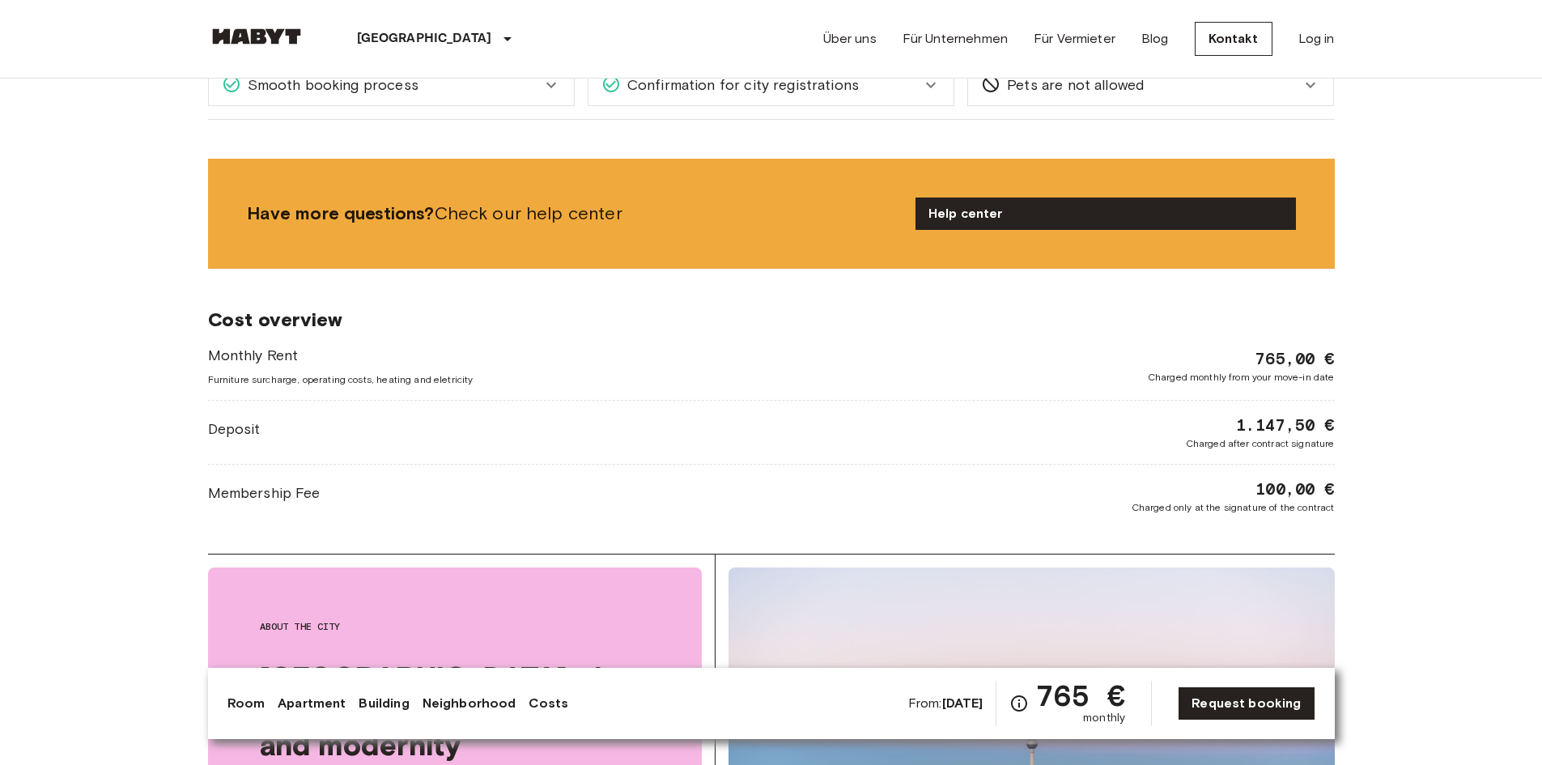
scroll to position [2267, 0]
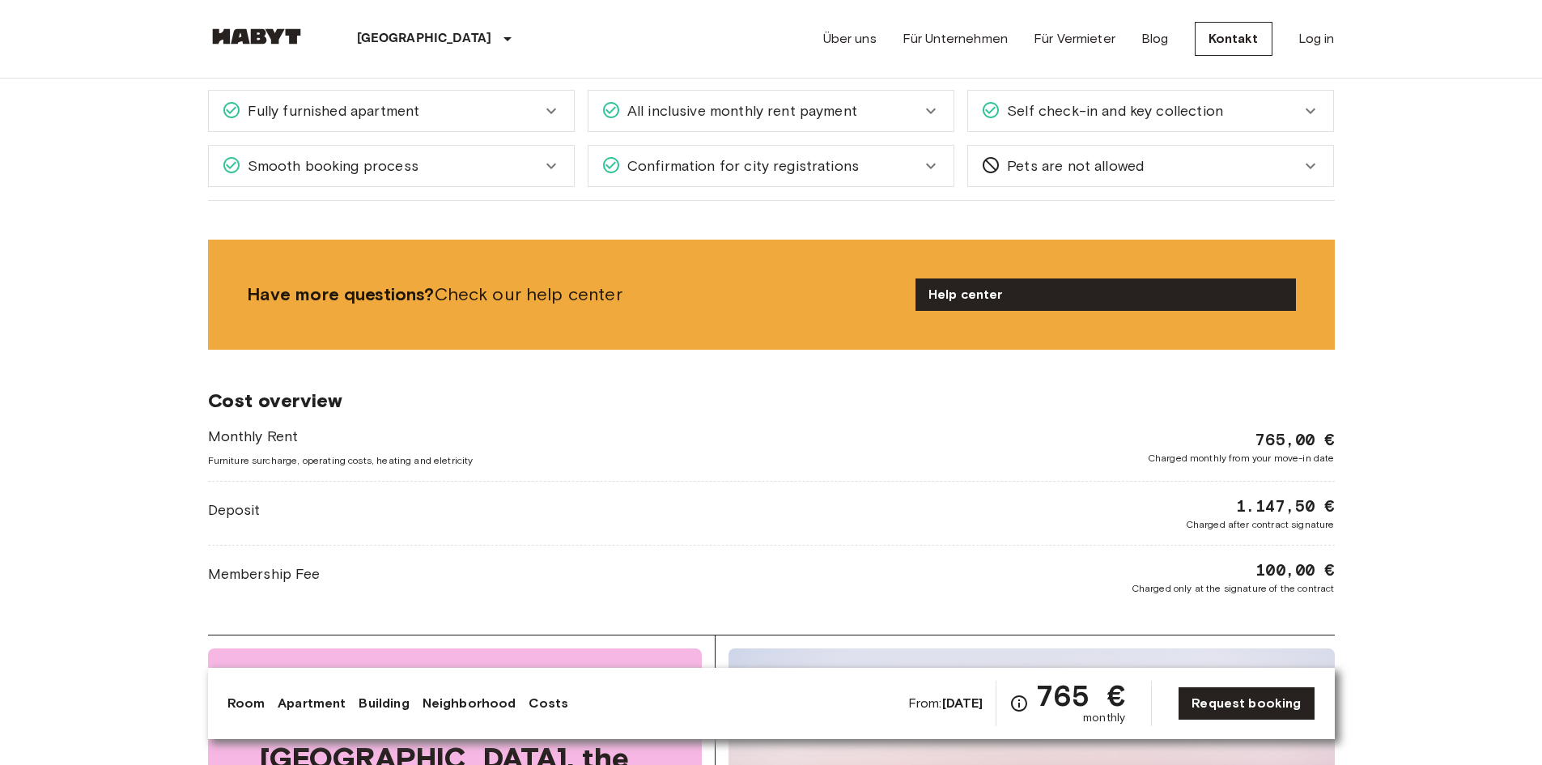
click at [548, 708] on link "Costs" at bounding box center [549, 703] width 40 height 19
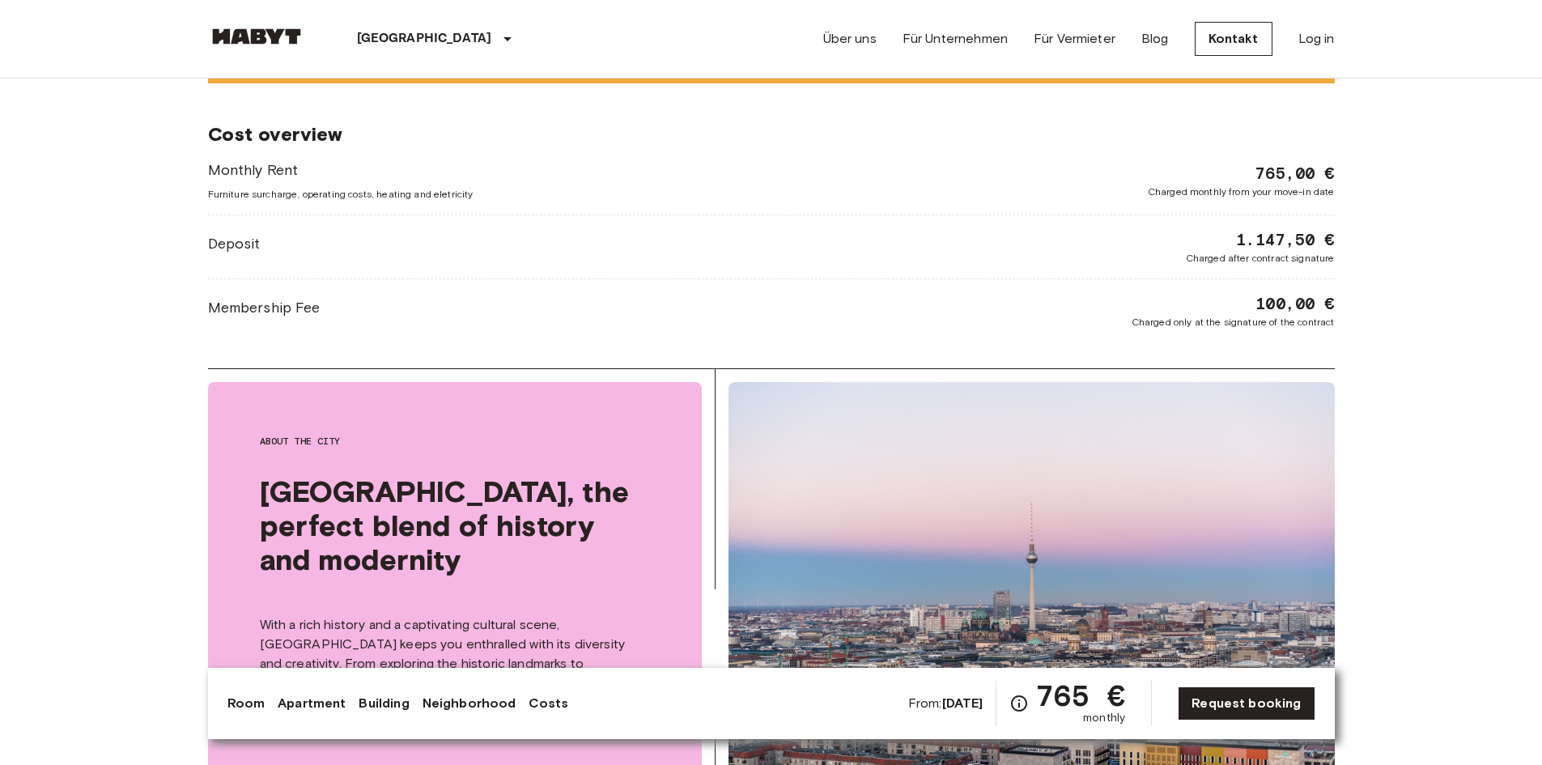
scroll to position [2539, 0]
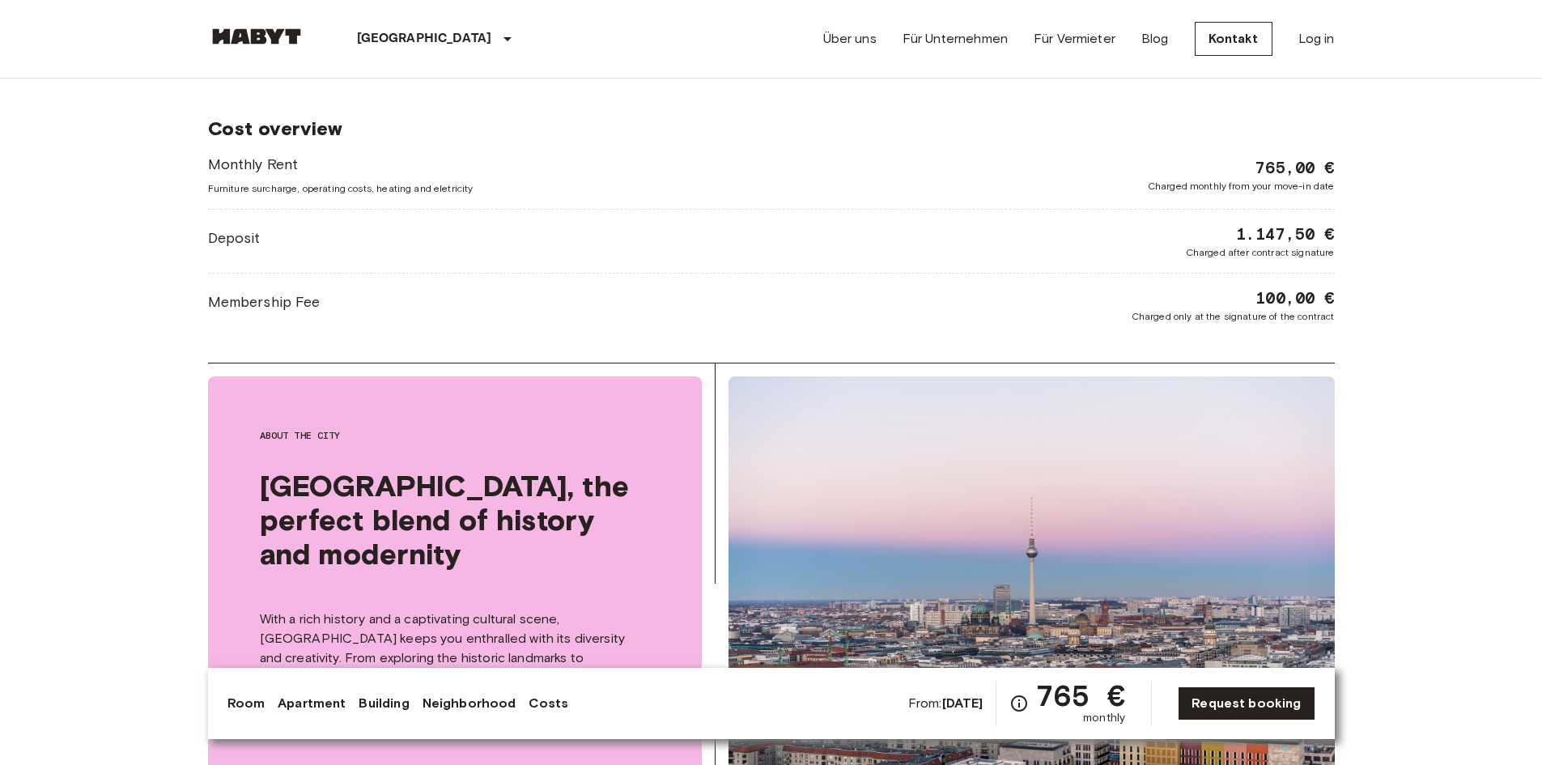
click at [231, 233] on span "Deposit" at bounding box center [234, 238] width 53 height 21
click at [1224, 708] on link "Request booking" at bounding box center [1246, 704] width 137 height 34
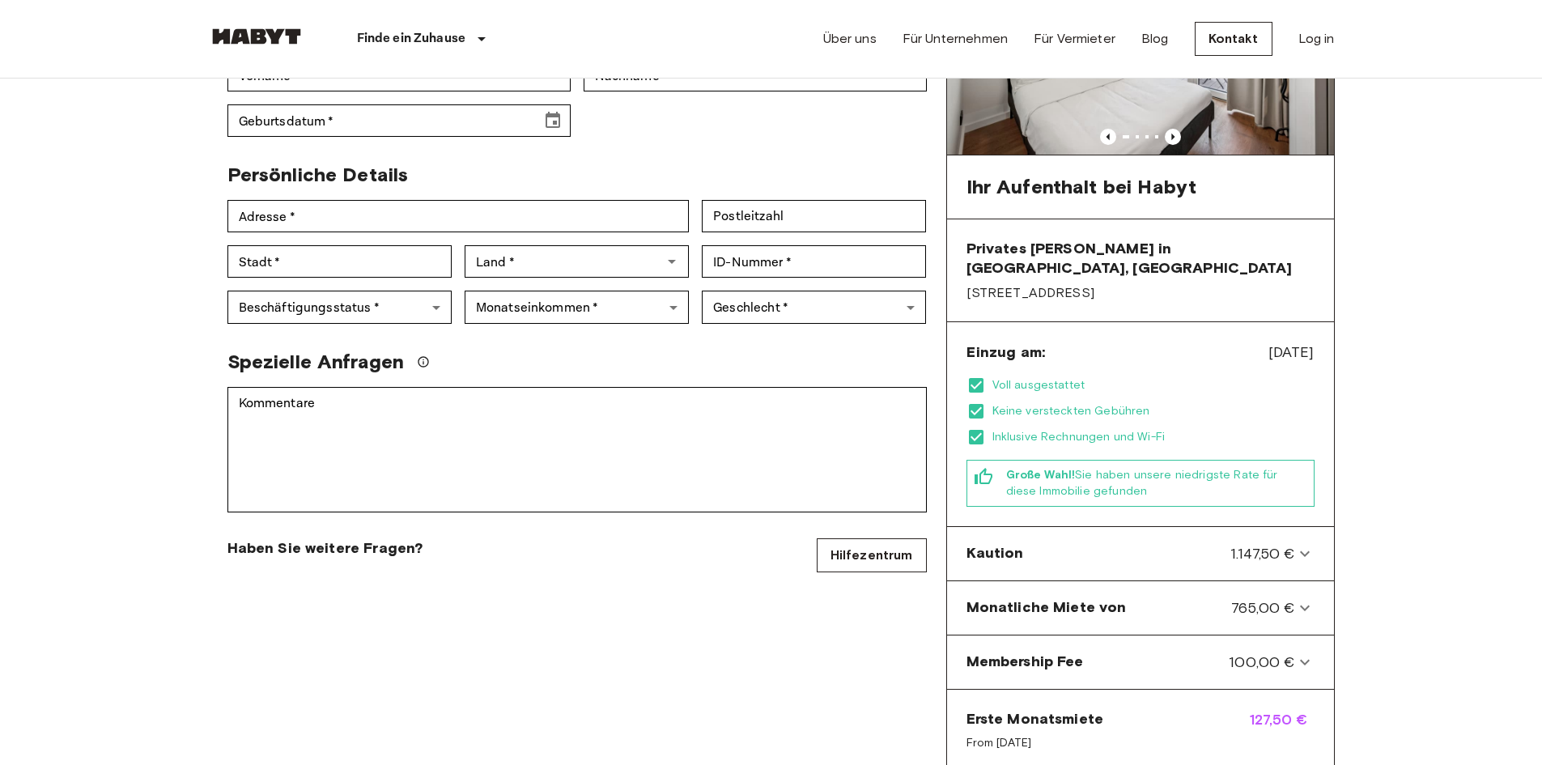
scroll to position [81, 0]
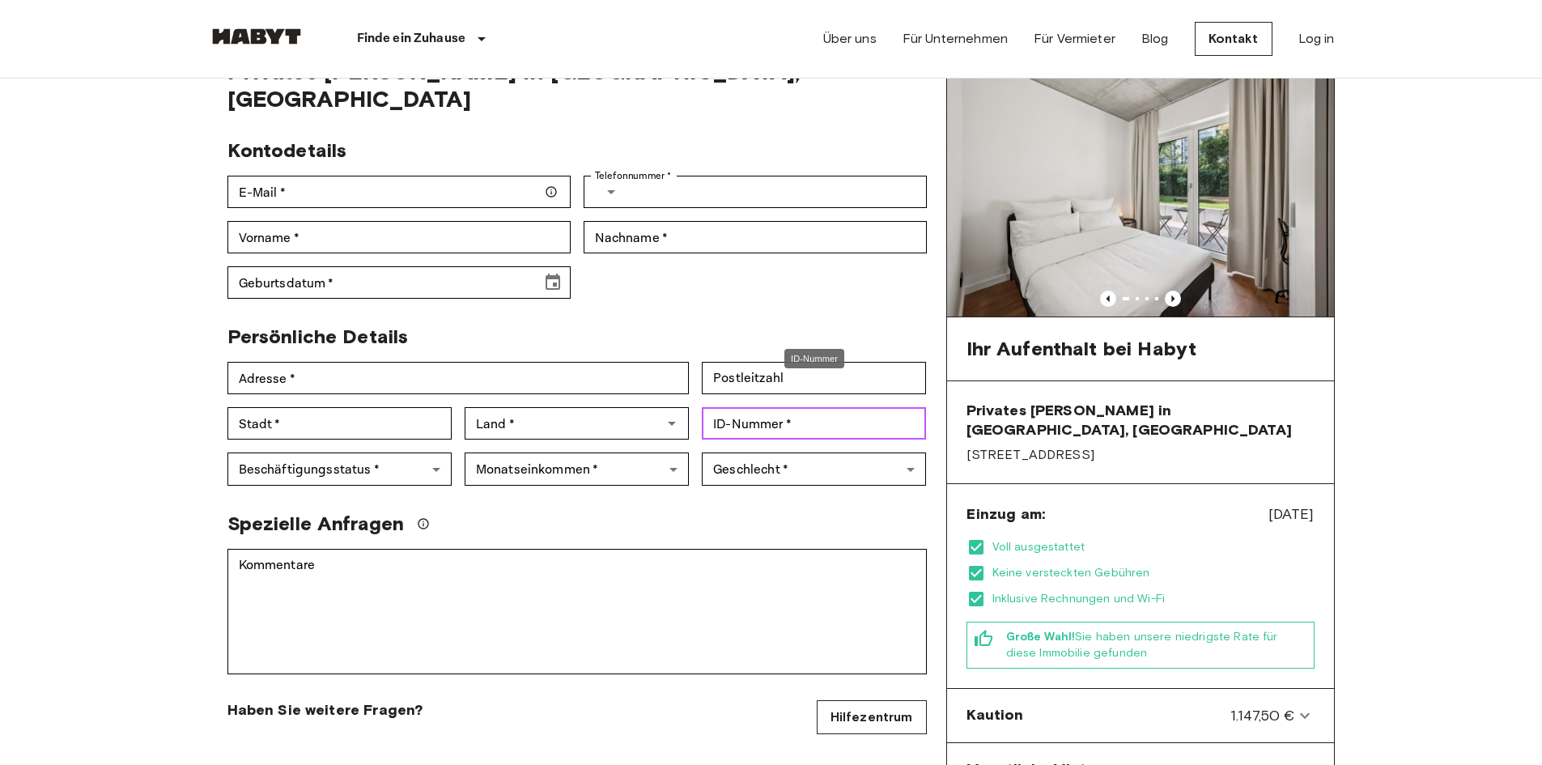
click at [773, 407] on input "ID-Nummer   *" at bounding box center [814, 423] width 224 height 32
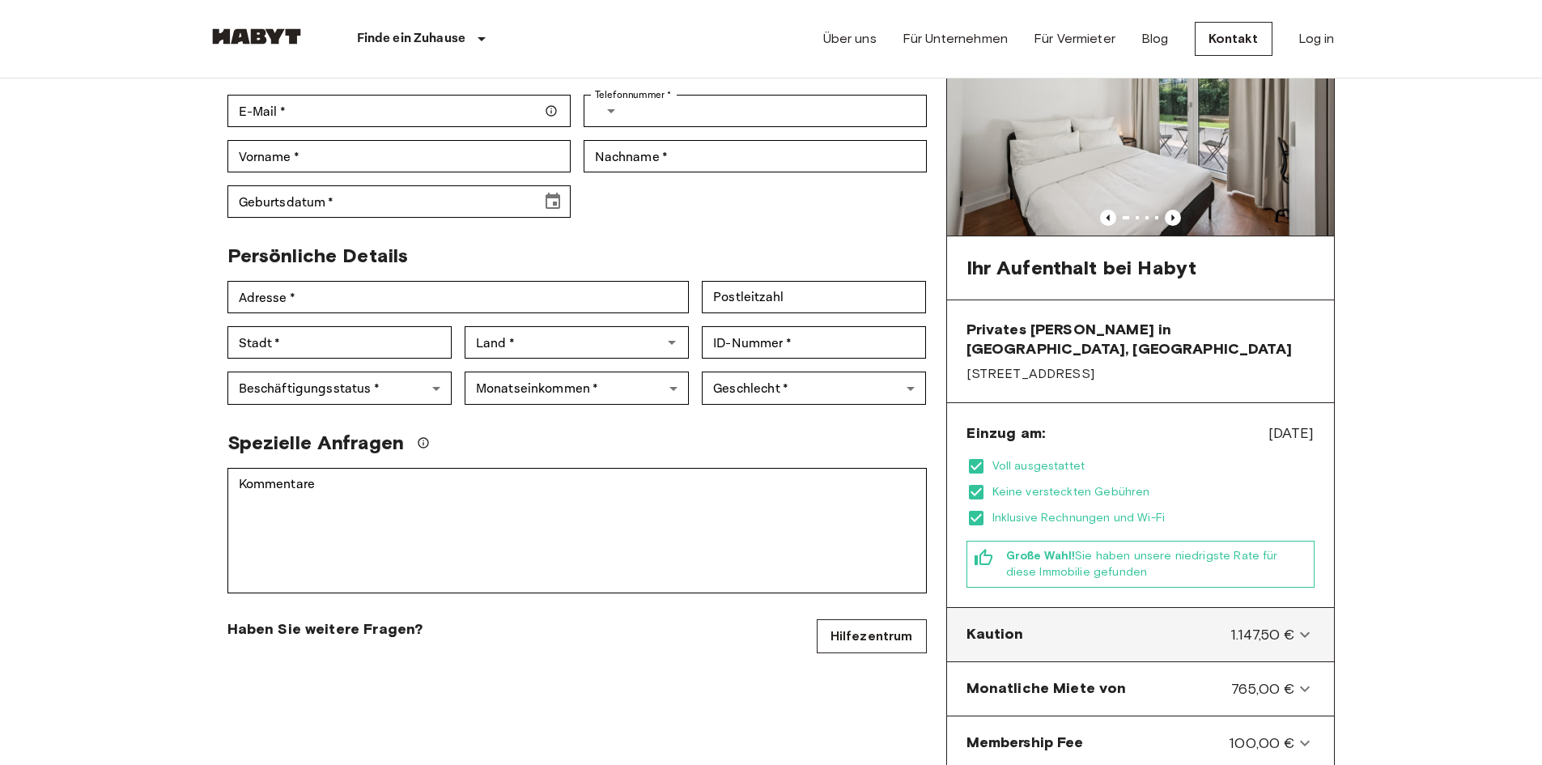
scroll to position [405, 0]
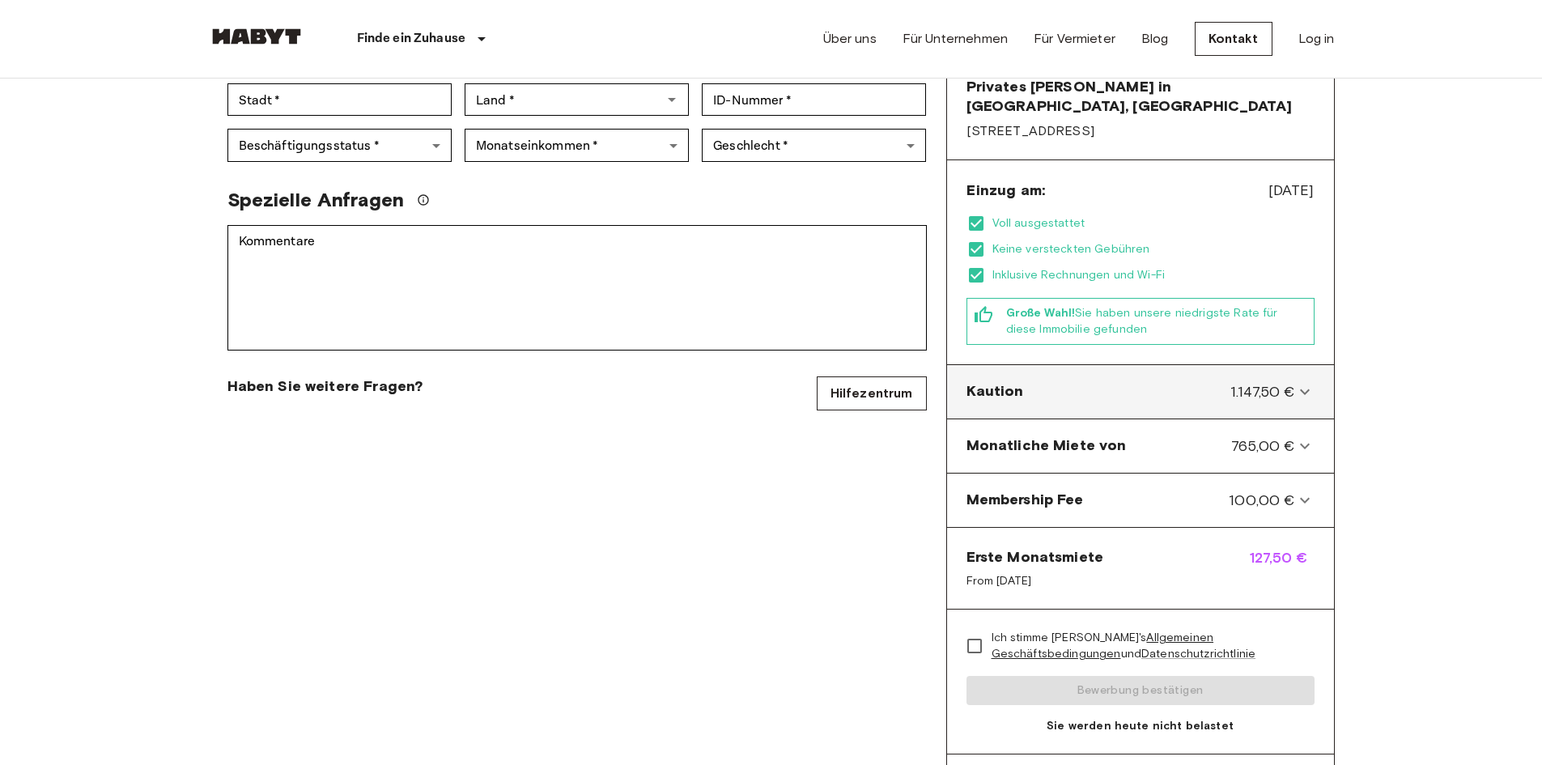
click at [1312, 382] on icon at bounding box center [1304, 391] width 19 height 19
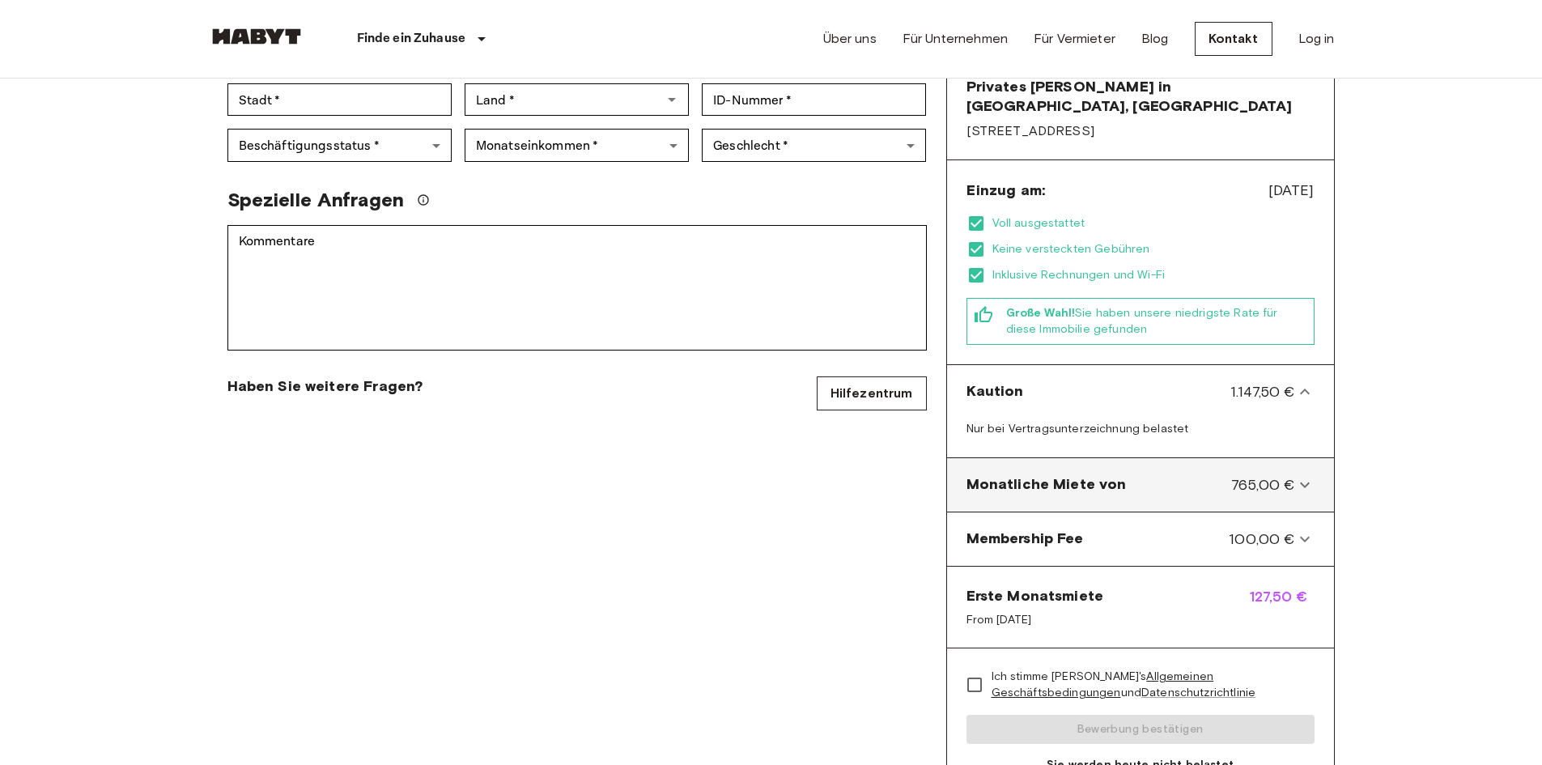
click at [1309, 475] on icon at bounding box center [1304, 484] width 19 height 19
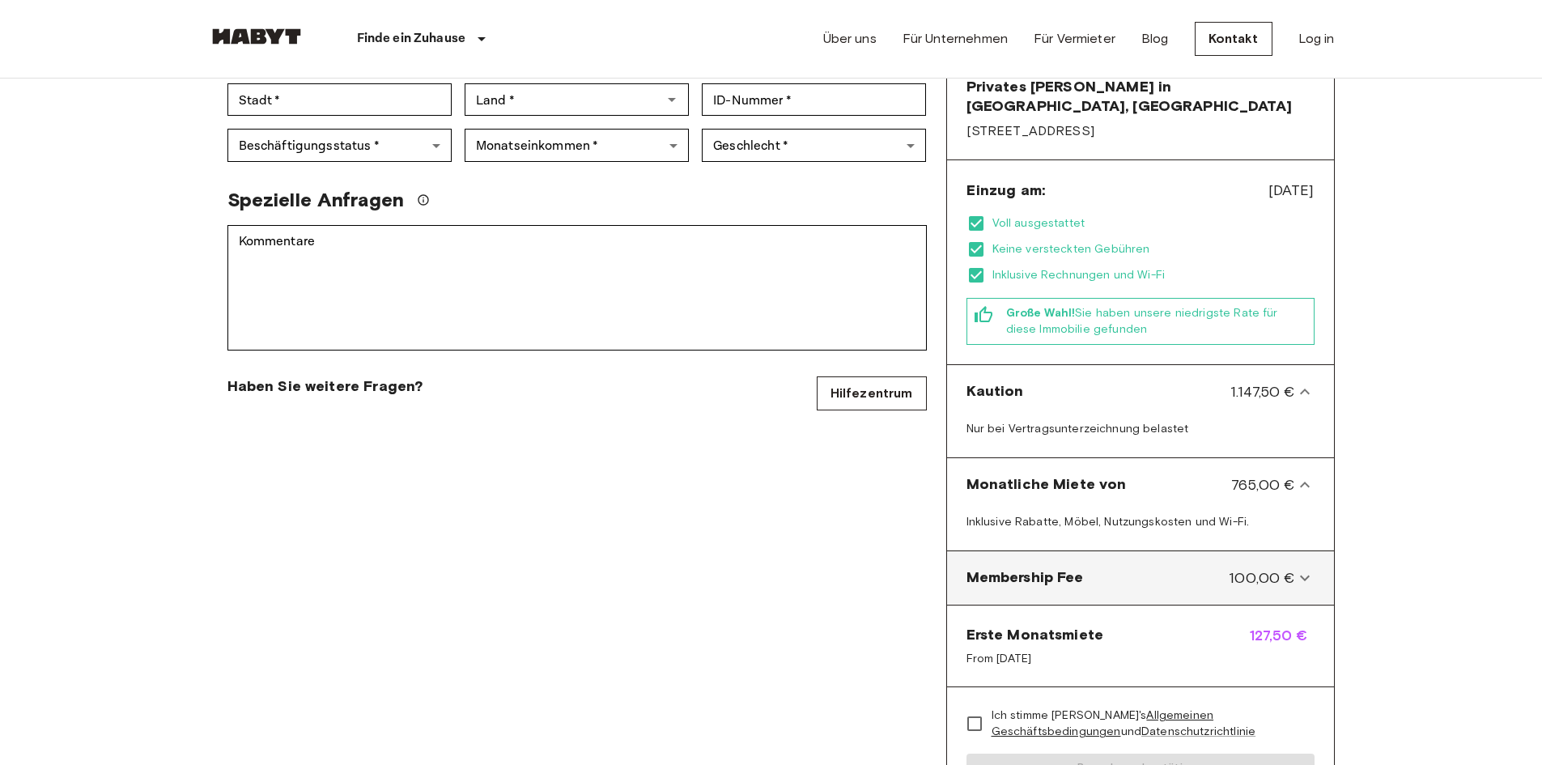
click at [1294, 568] on span "100,00 €" at bounding box center [1262, 578] width 66 height 21
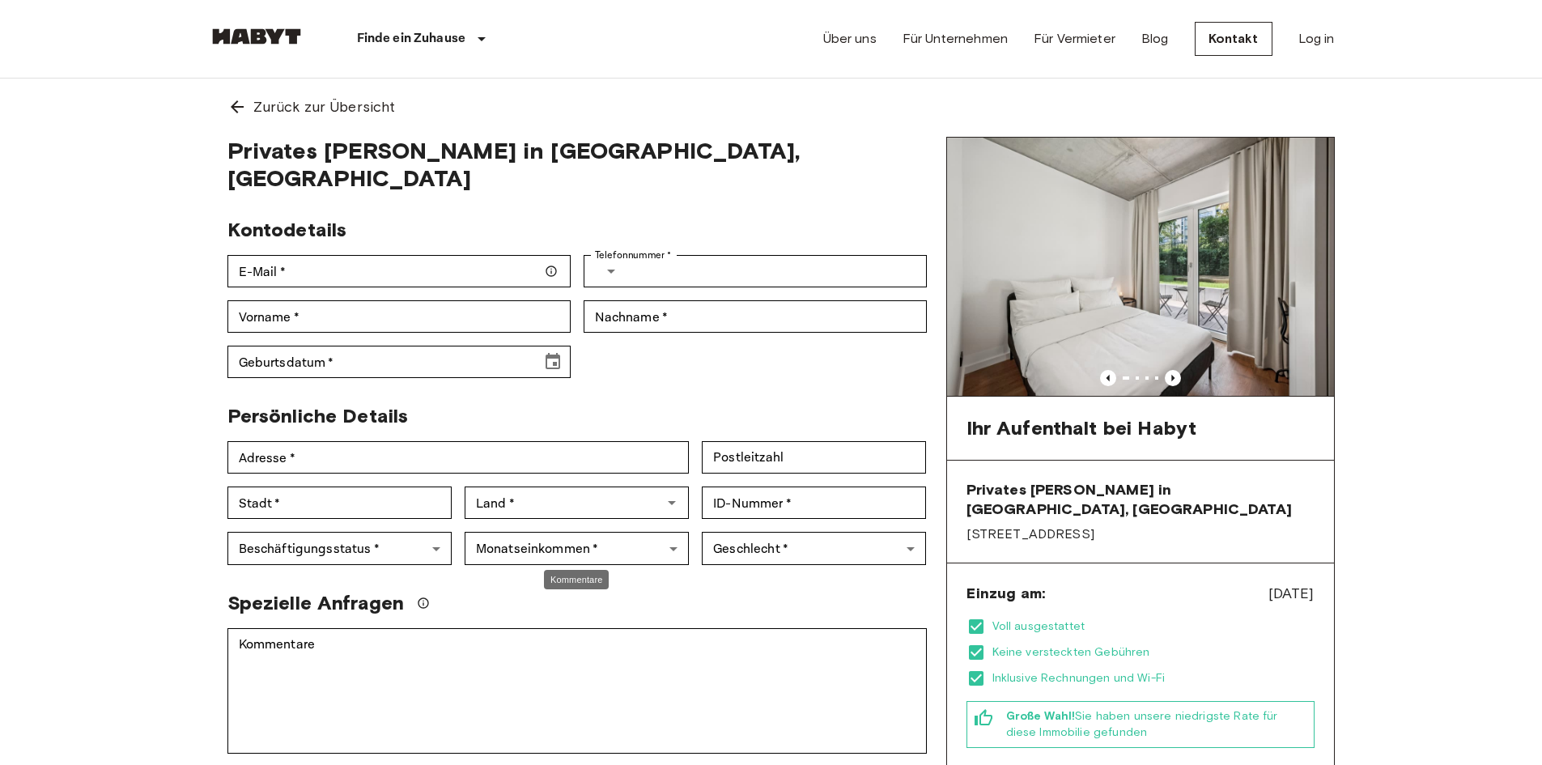
scroll to position [0, 0]
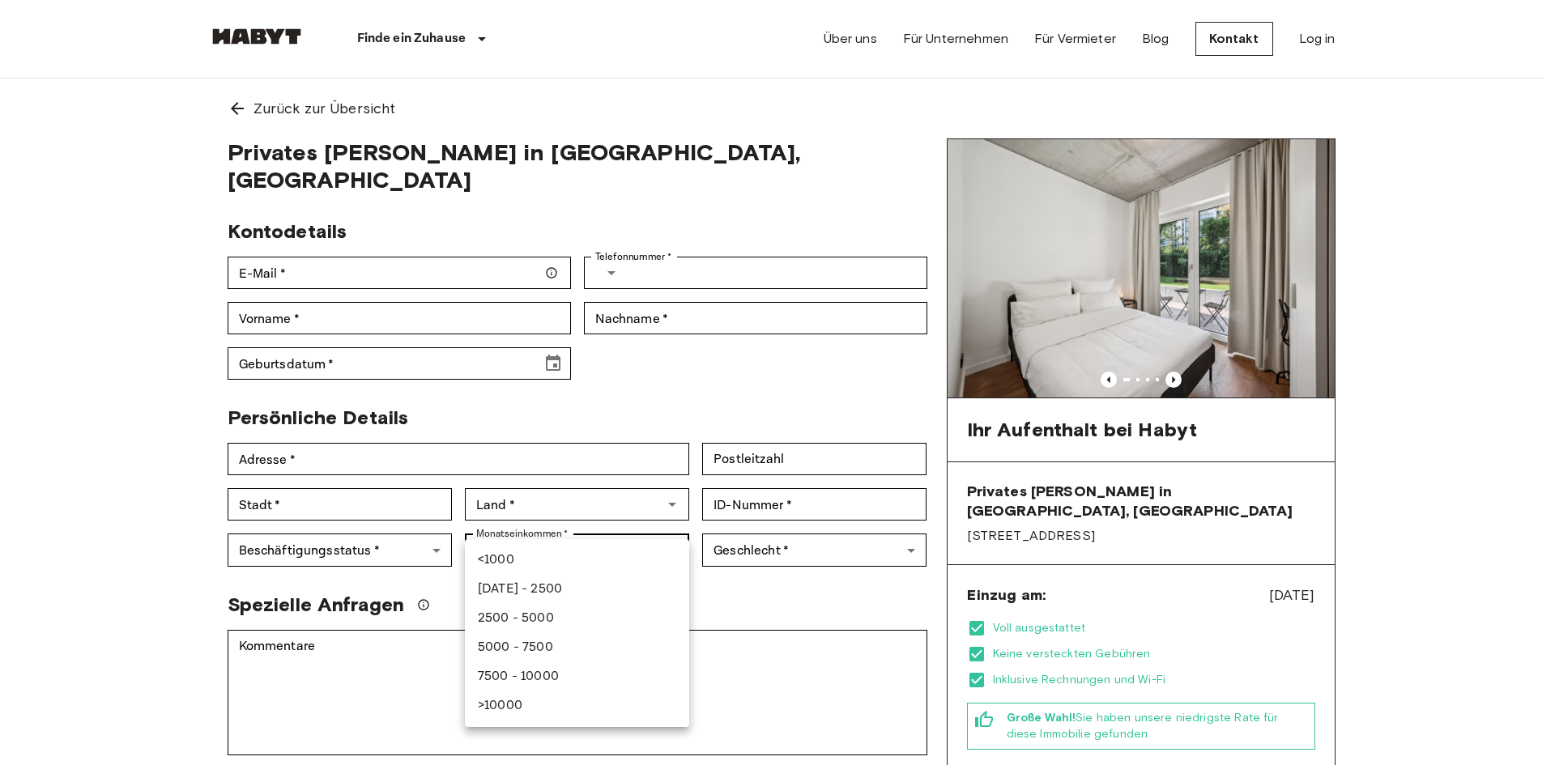
click at [561, 521] on div at bounding box center [777, 382] width 1555 height 765
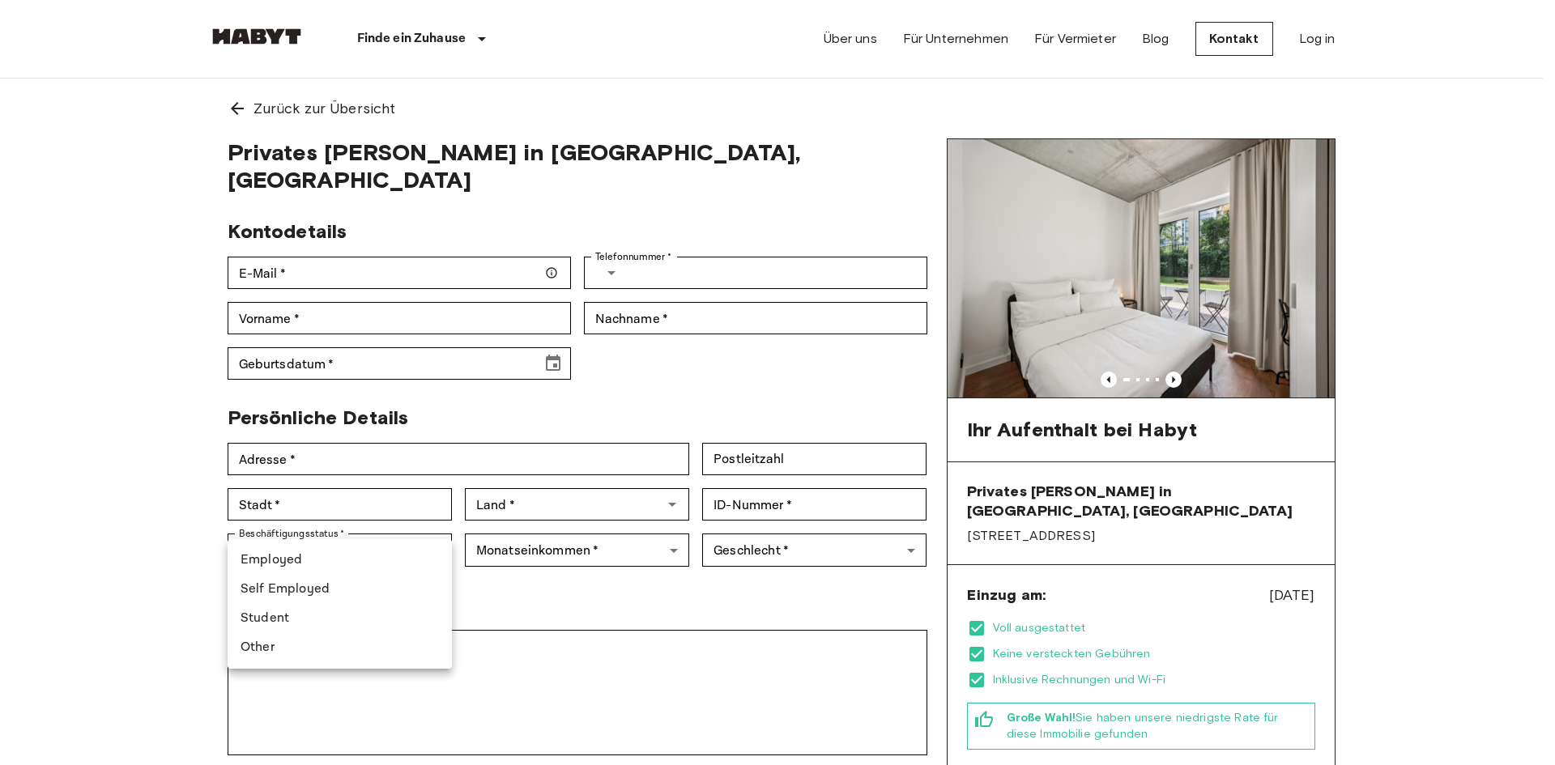
click at [281, 622] on li "Student" at bounding box center [340, 618] width 224 height 29
type input "*******"
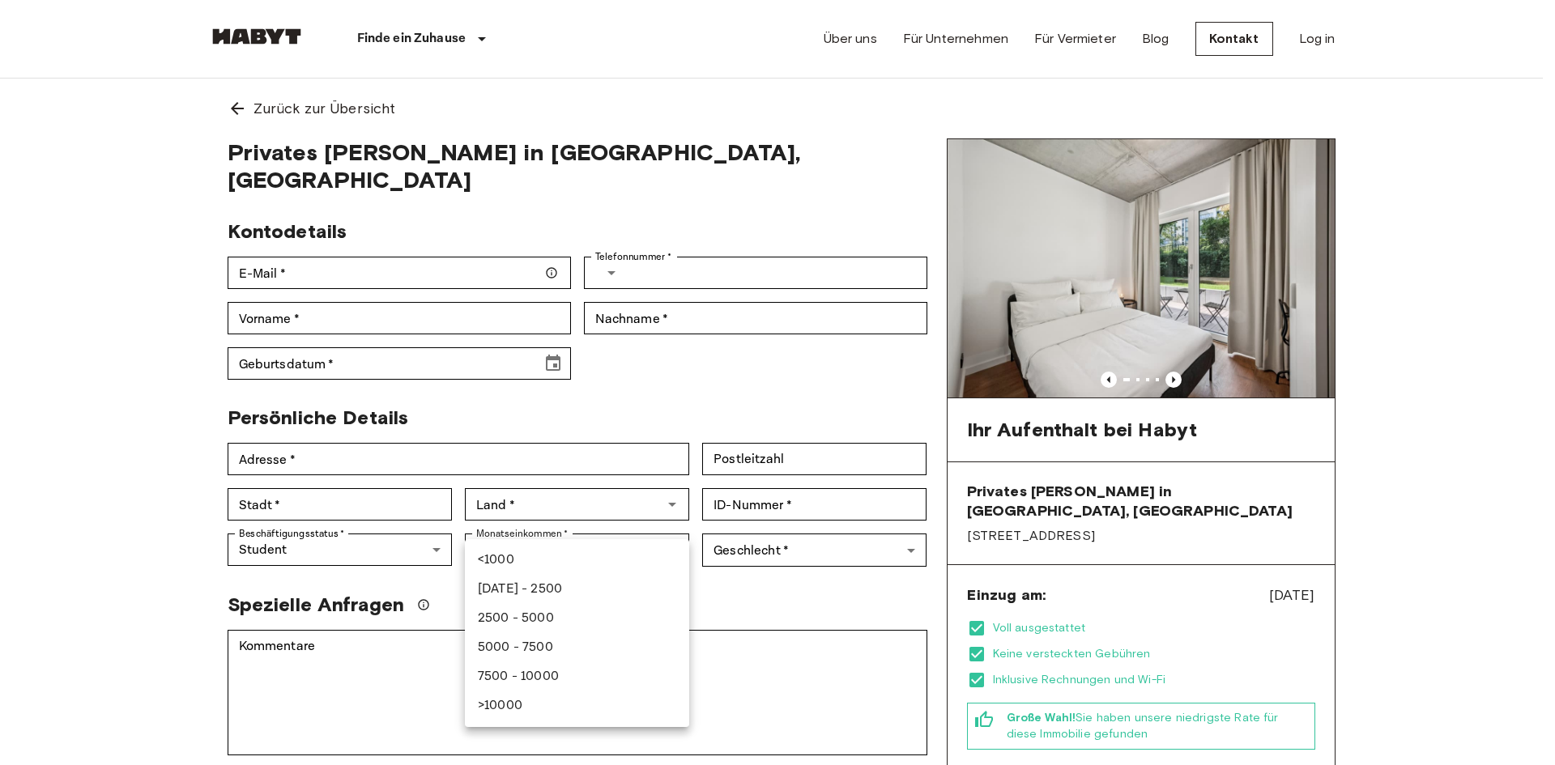
click at [586, 522] on div at bounding box center [777, 382] width 1555 height 765
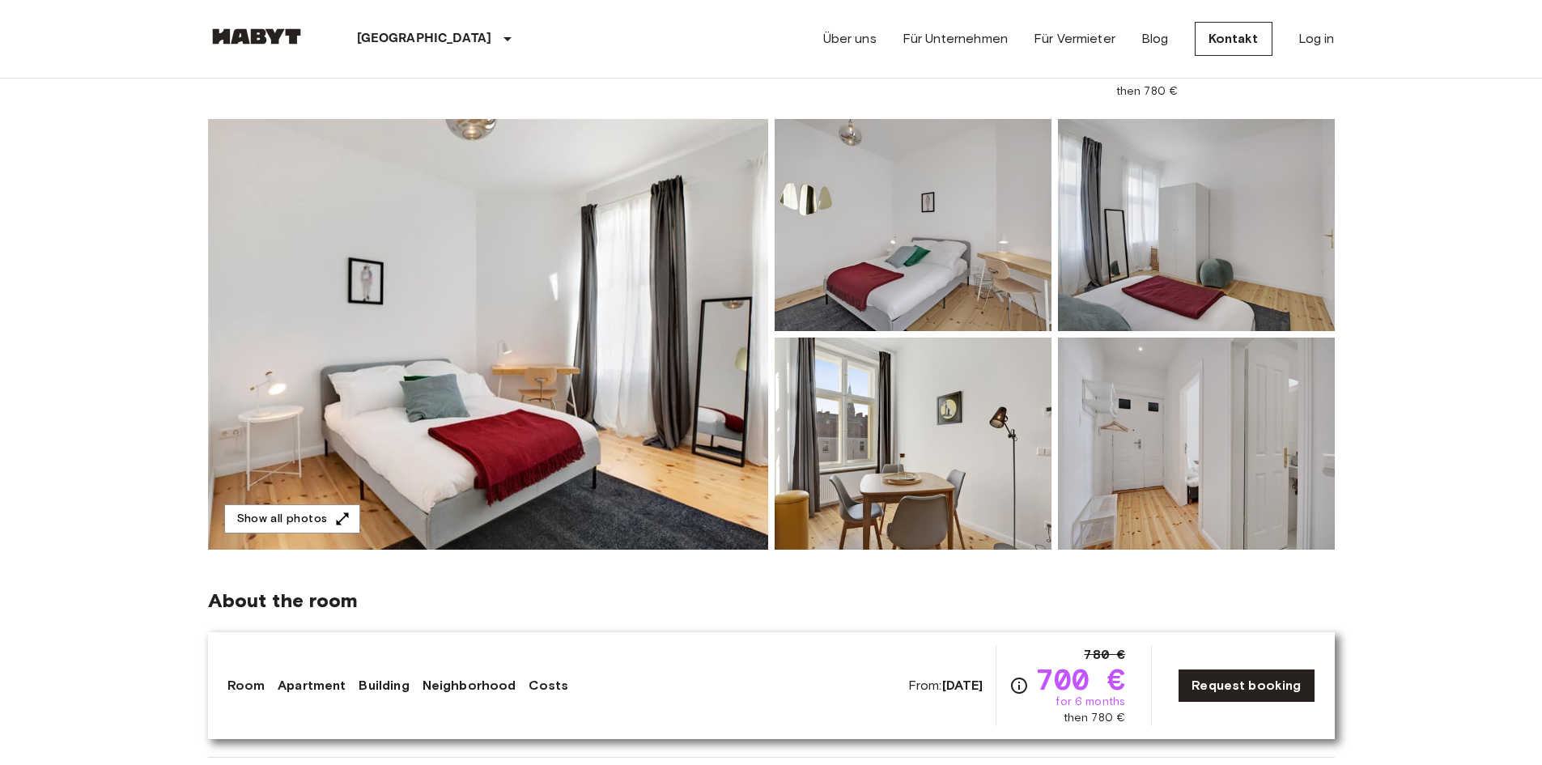
scroll to position [81, 0]
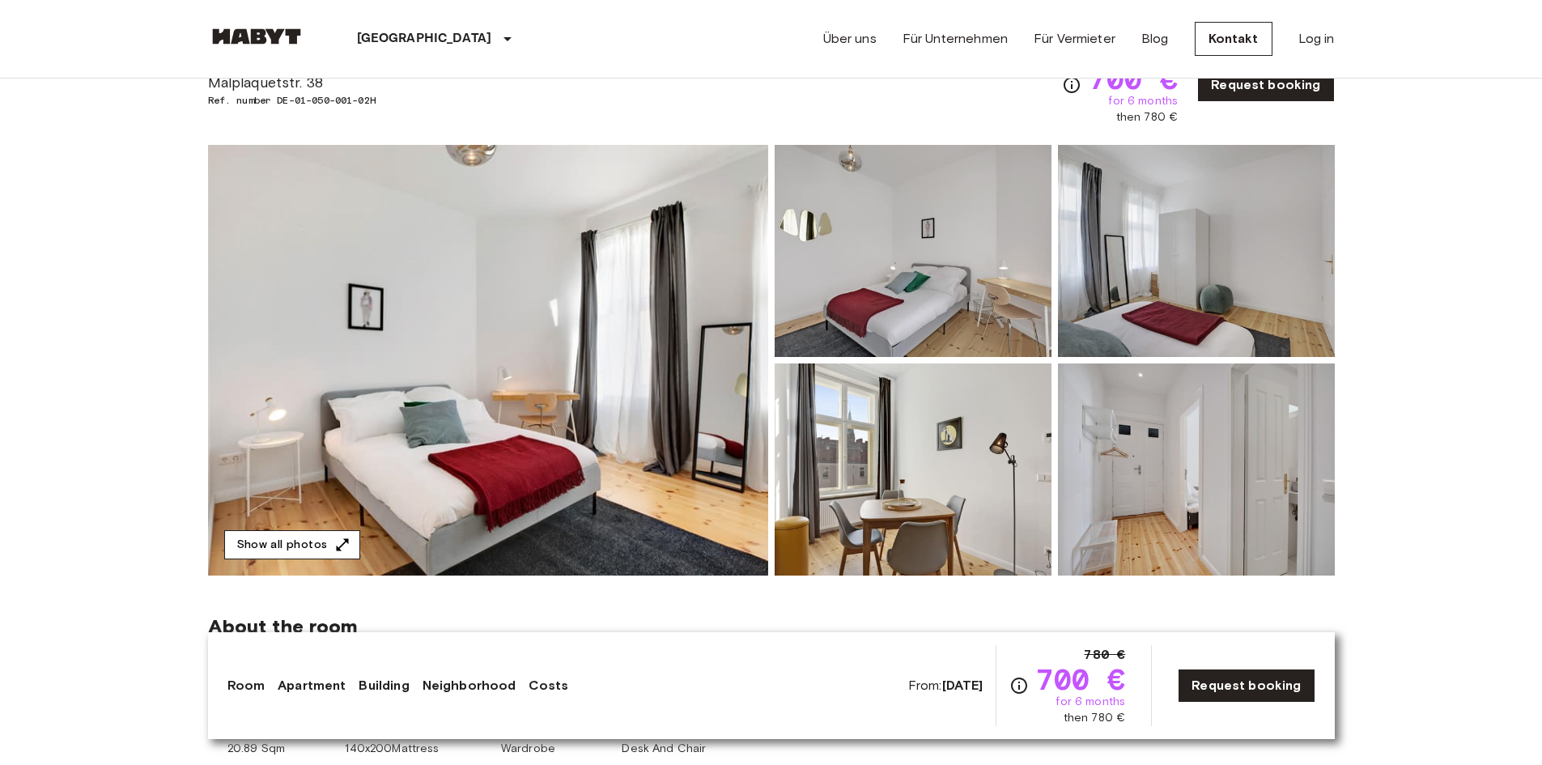
click at [293, 550] on button "Show all photos" at bounding box center [292, 545] width 136 height 30
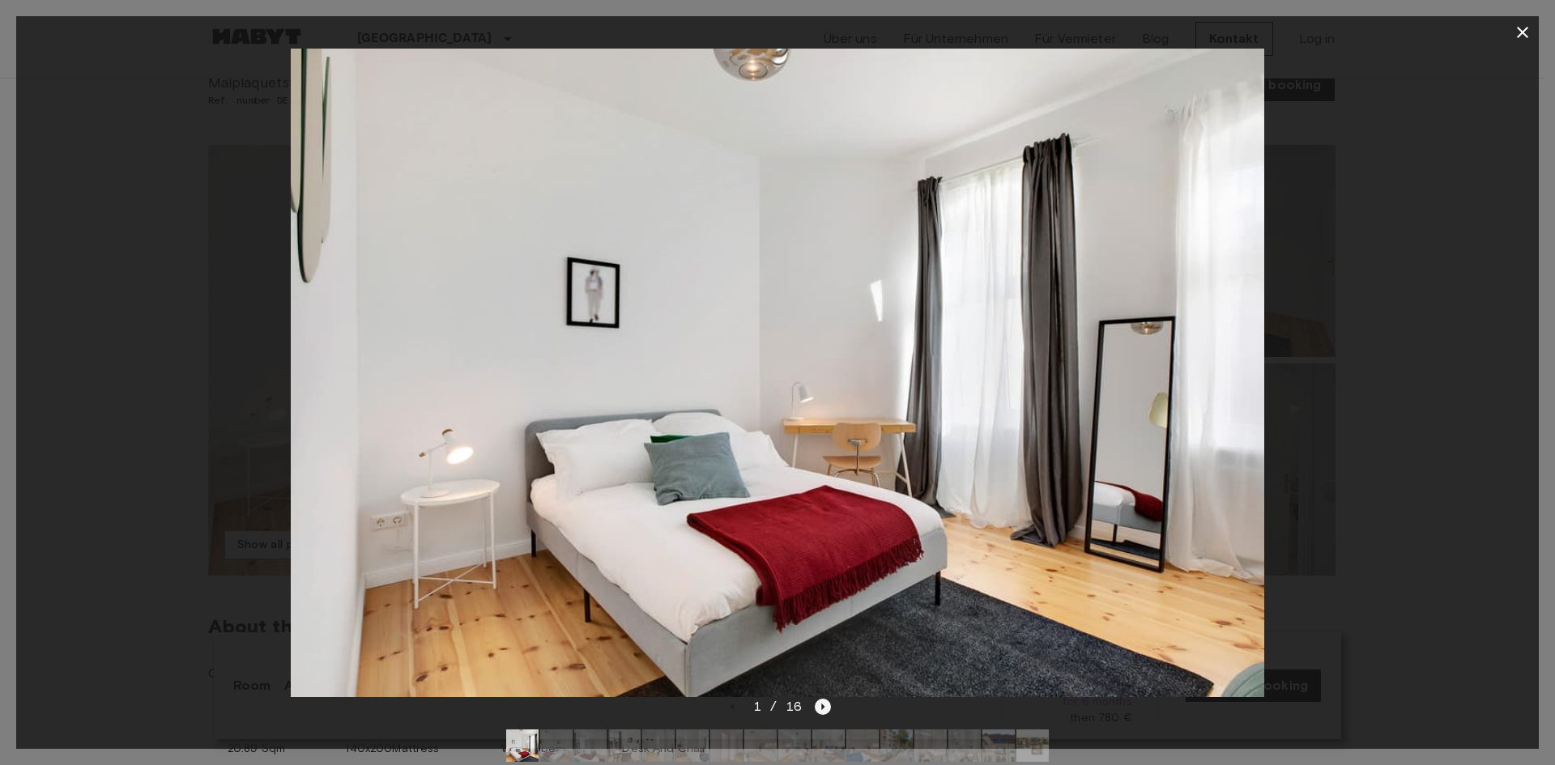
click at [822, 709] on icon "Next image" at bounding box center [823, 707] width 16 height 16
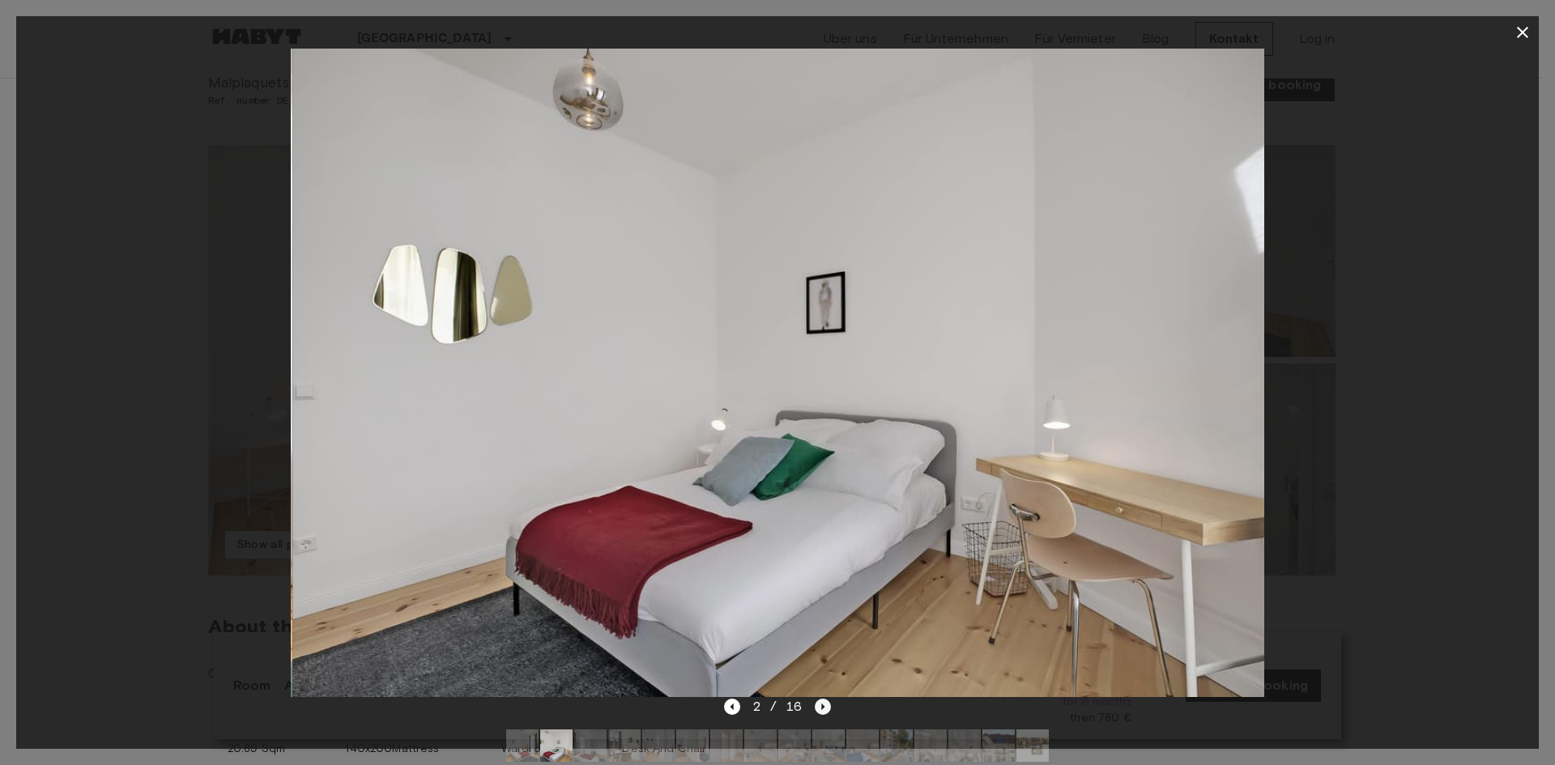
click at [822, 709] on icon "Next image" at bounding box center [823, 707] width 16 height 16
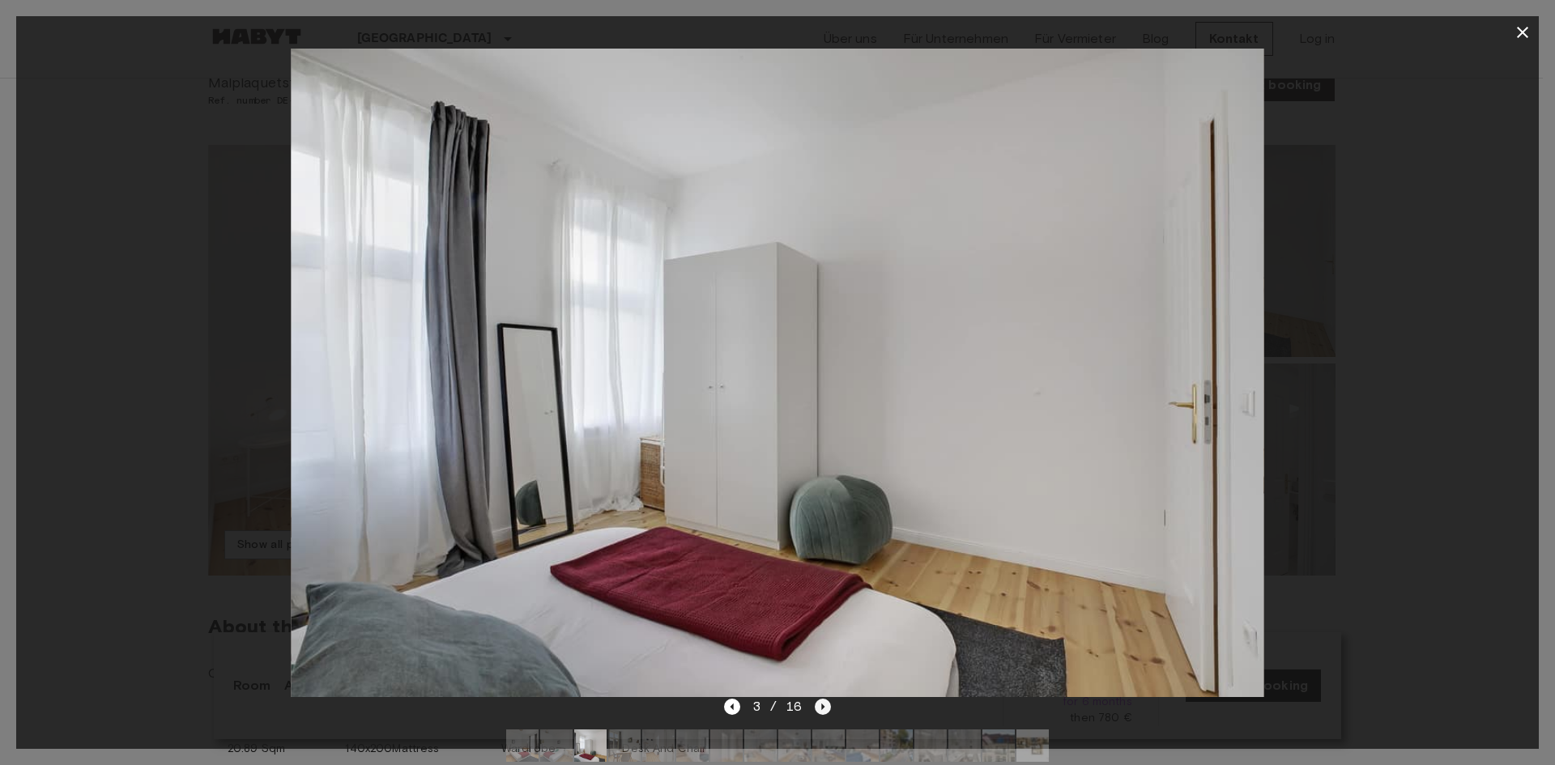
click at [822, 709] on icon "Next image" at bounding box center [823, 707] width 16 height 16
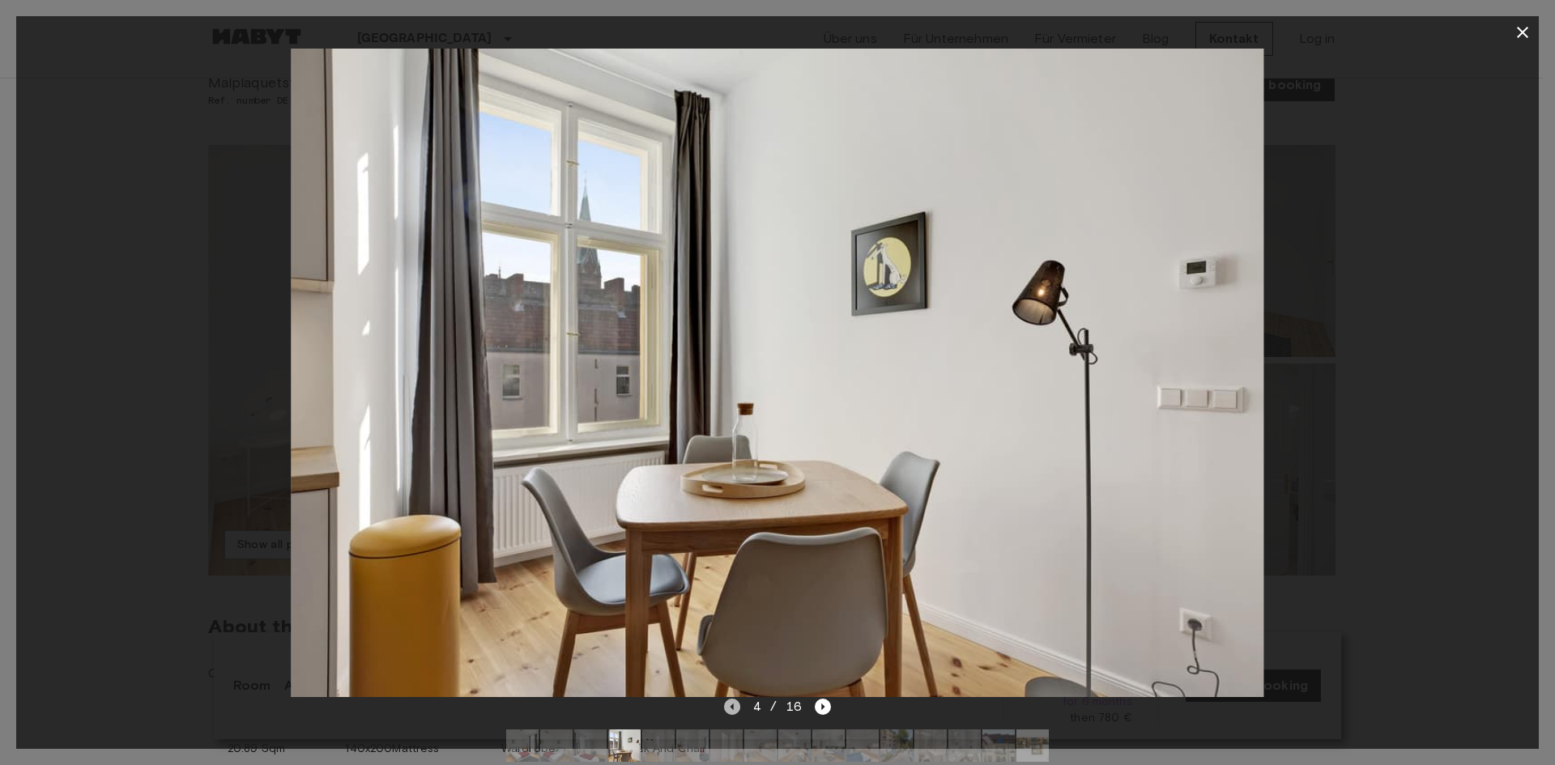
click at [735, 708] on icon "Previous image" at bounding box center [732, 707] width 16 height 16
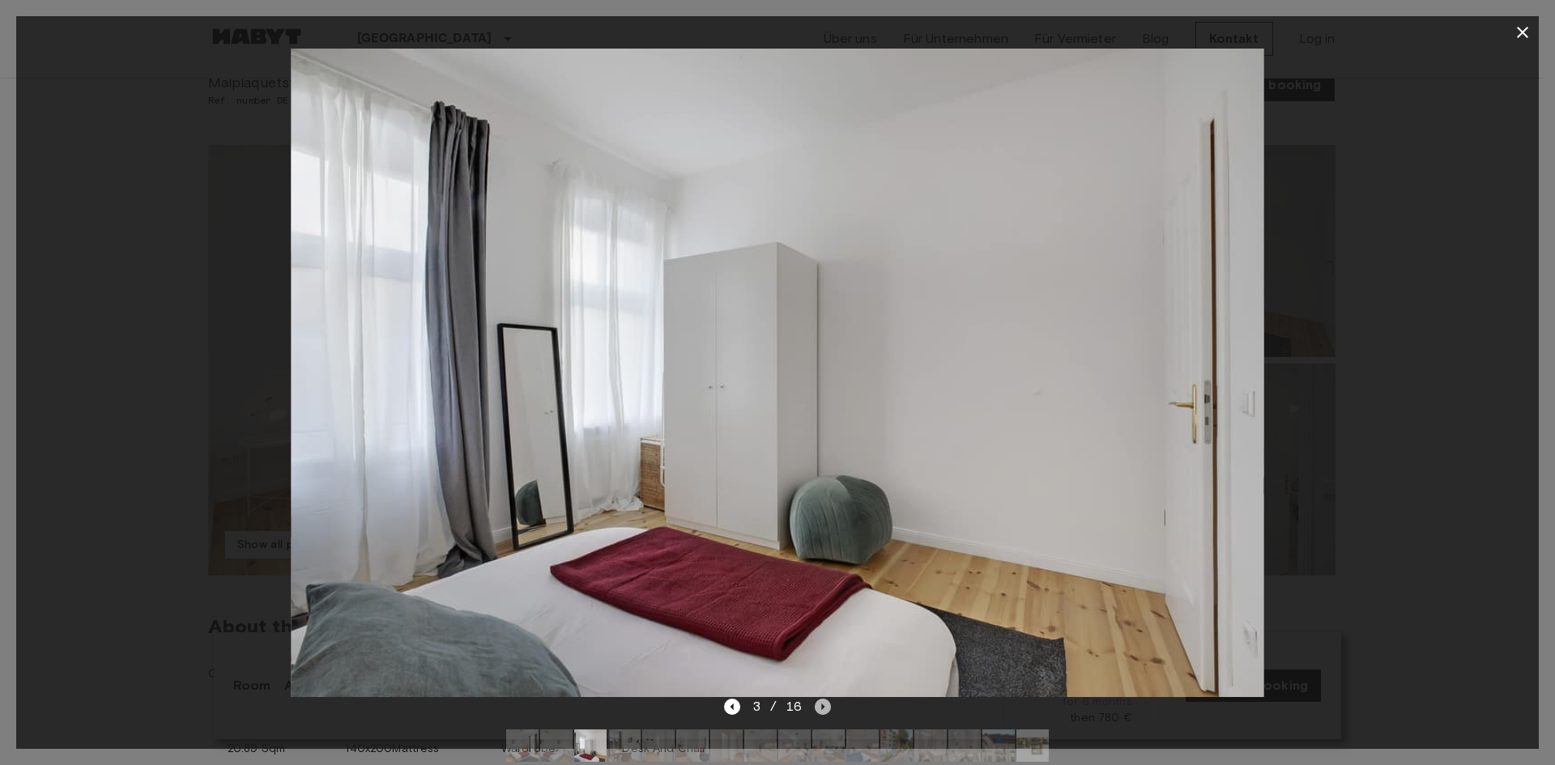
click at [823, 704] on icon "Next image" at bounding box center [823, 707] width 16 height 16
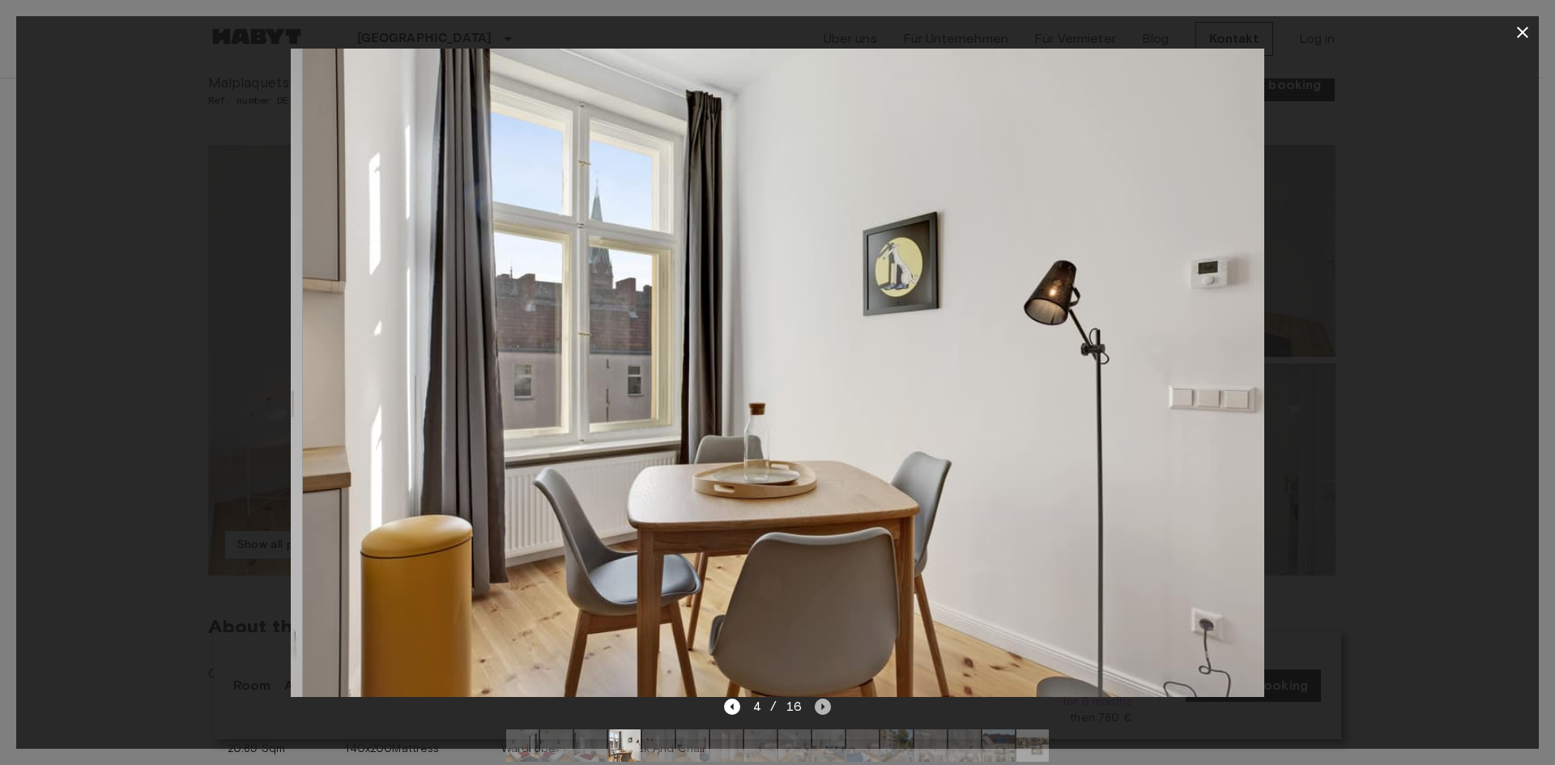
click at [822, 704] on icon "Next image" at bounding box center [823, 707] width 3 height 6
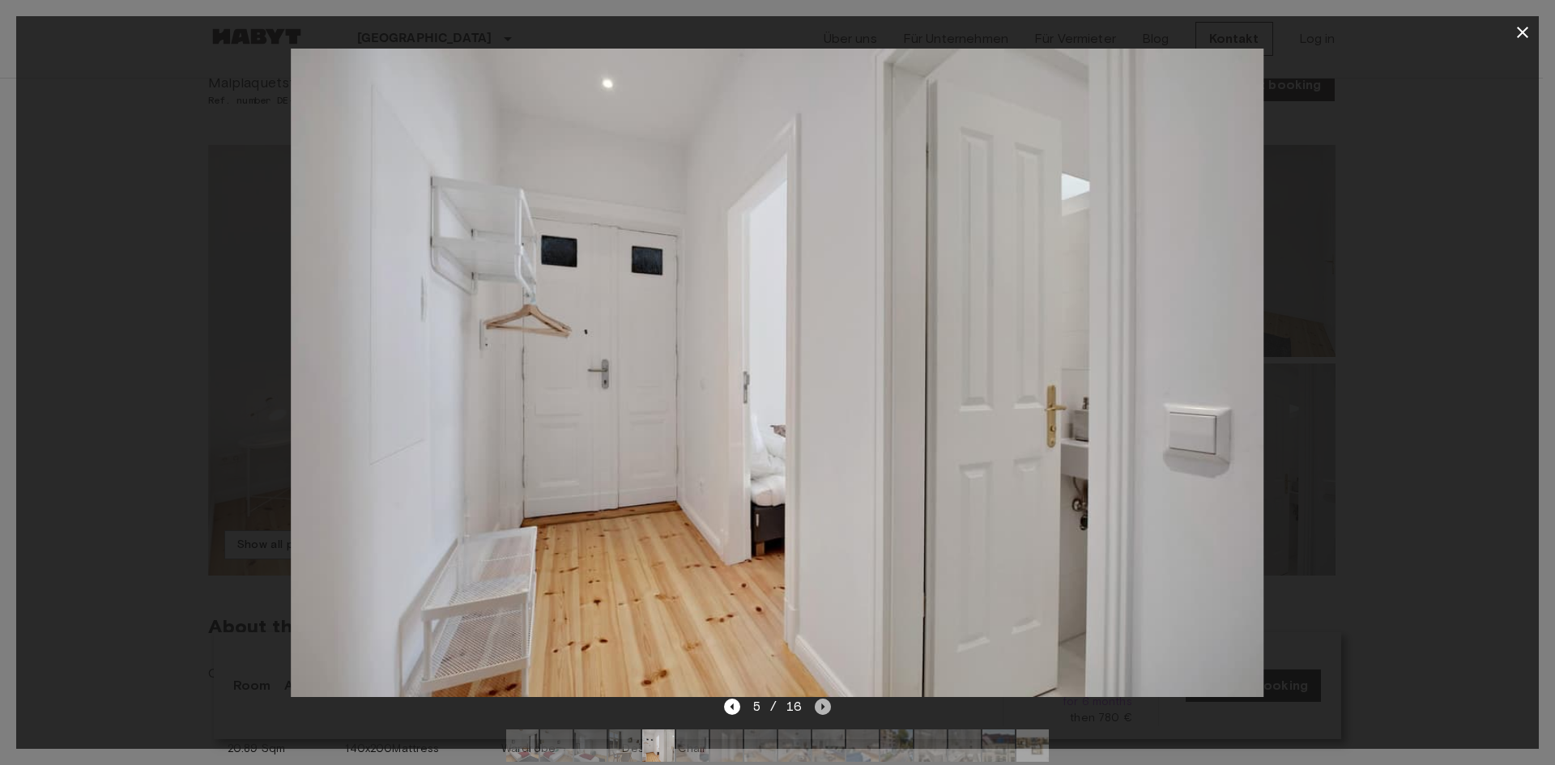
click at [822, 704] on icon "Next image" at bounding box center [823, 707] width 3 height 6
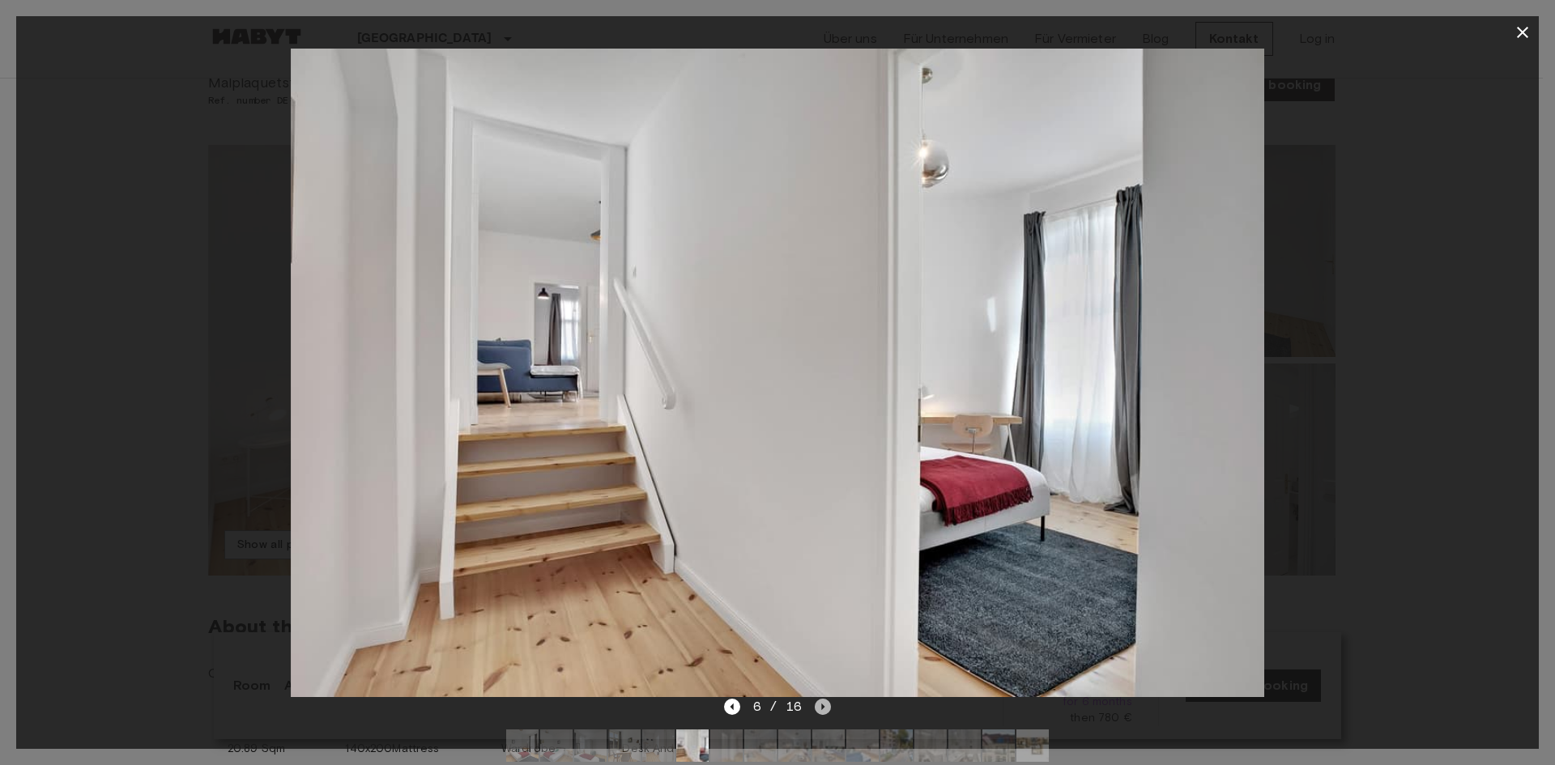
click at [819, 704] on icon "Next image" at bounding box center [823, 707] width 16 height 16
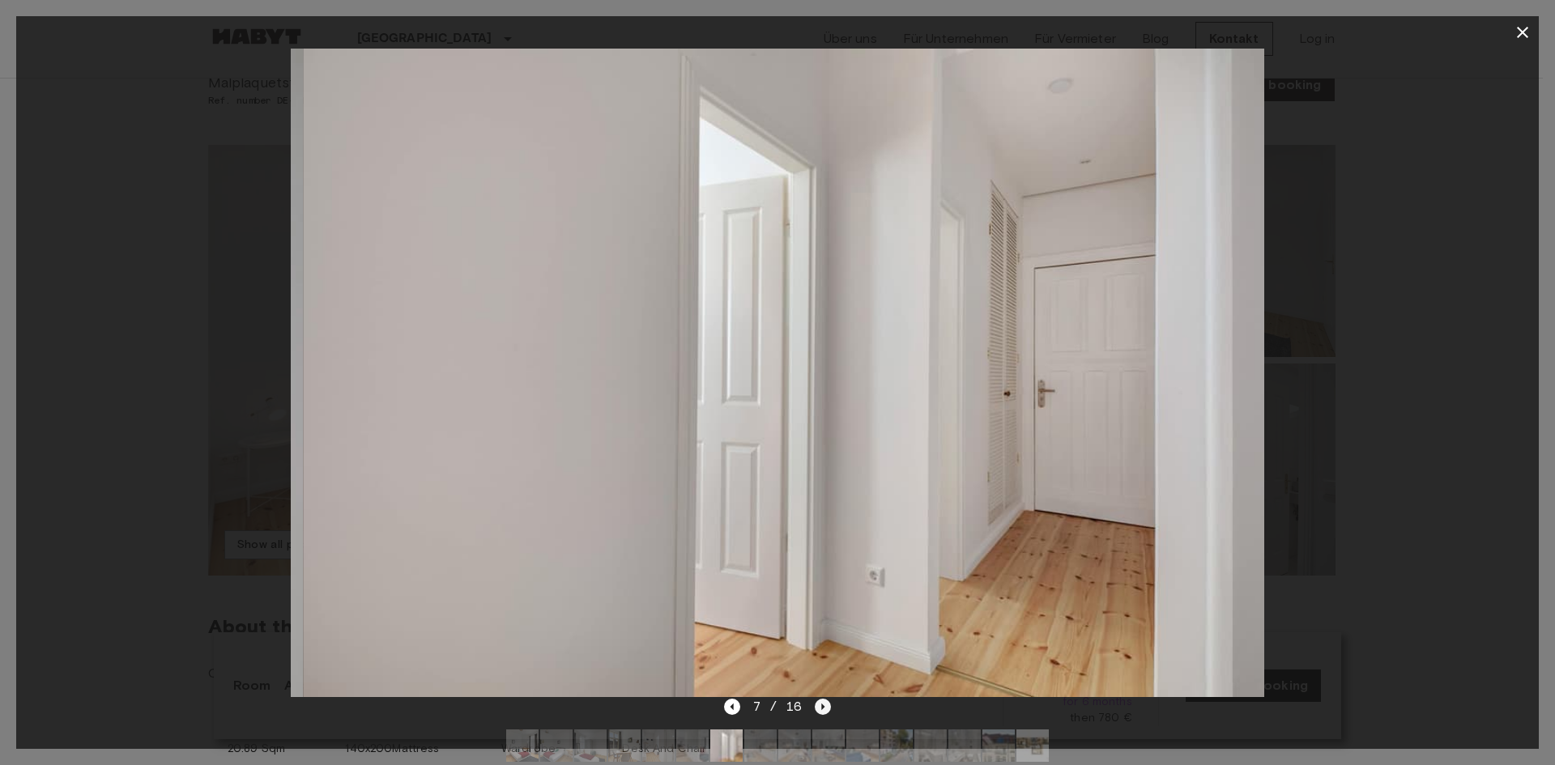
click at [819, 704] on icon "Next image" at bounding box center [823, 707] width 16 height 16
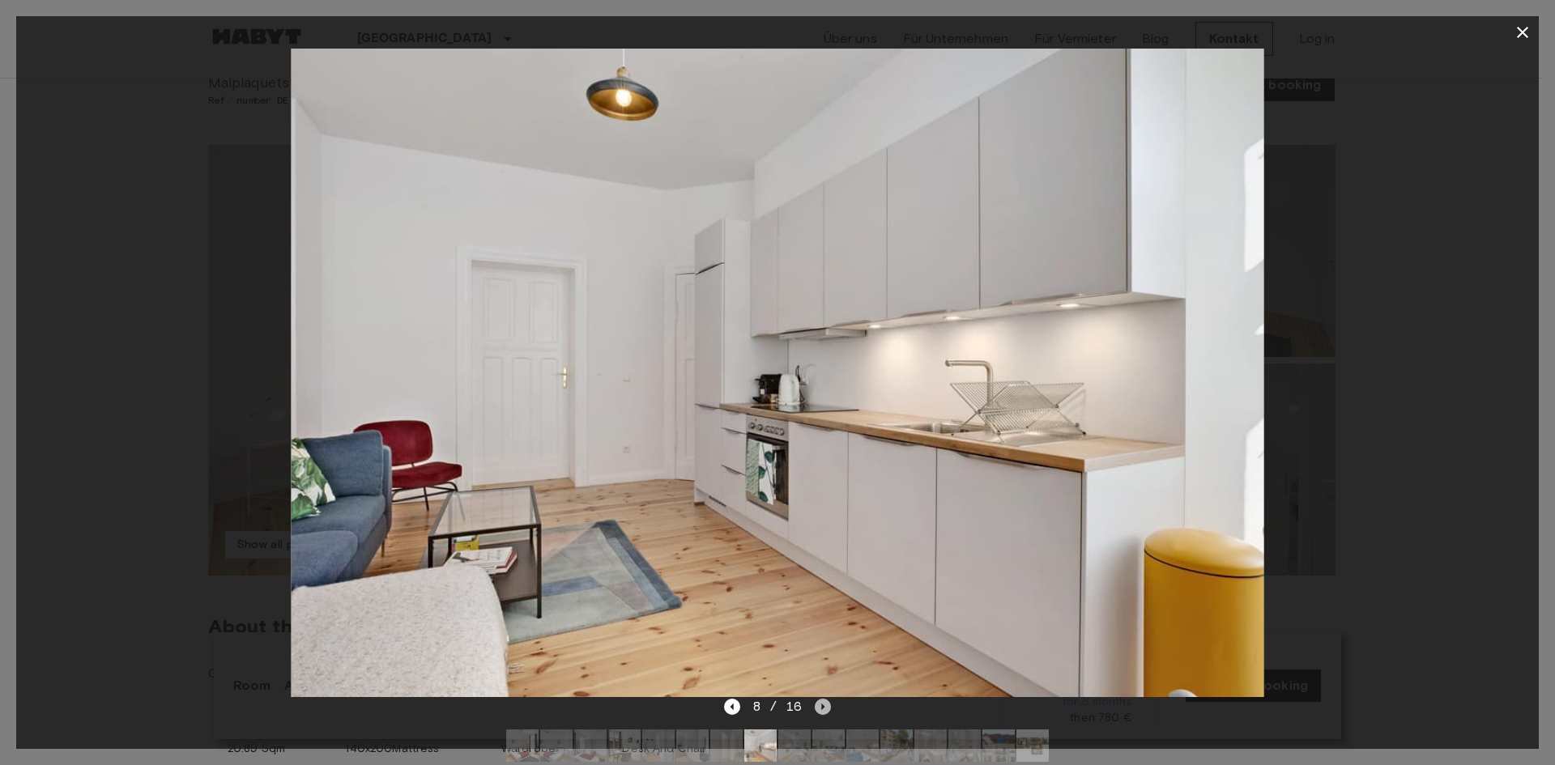
click at [818, 704] on icon "Next image" at bounding box center [823, 707] width 16 height 16
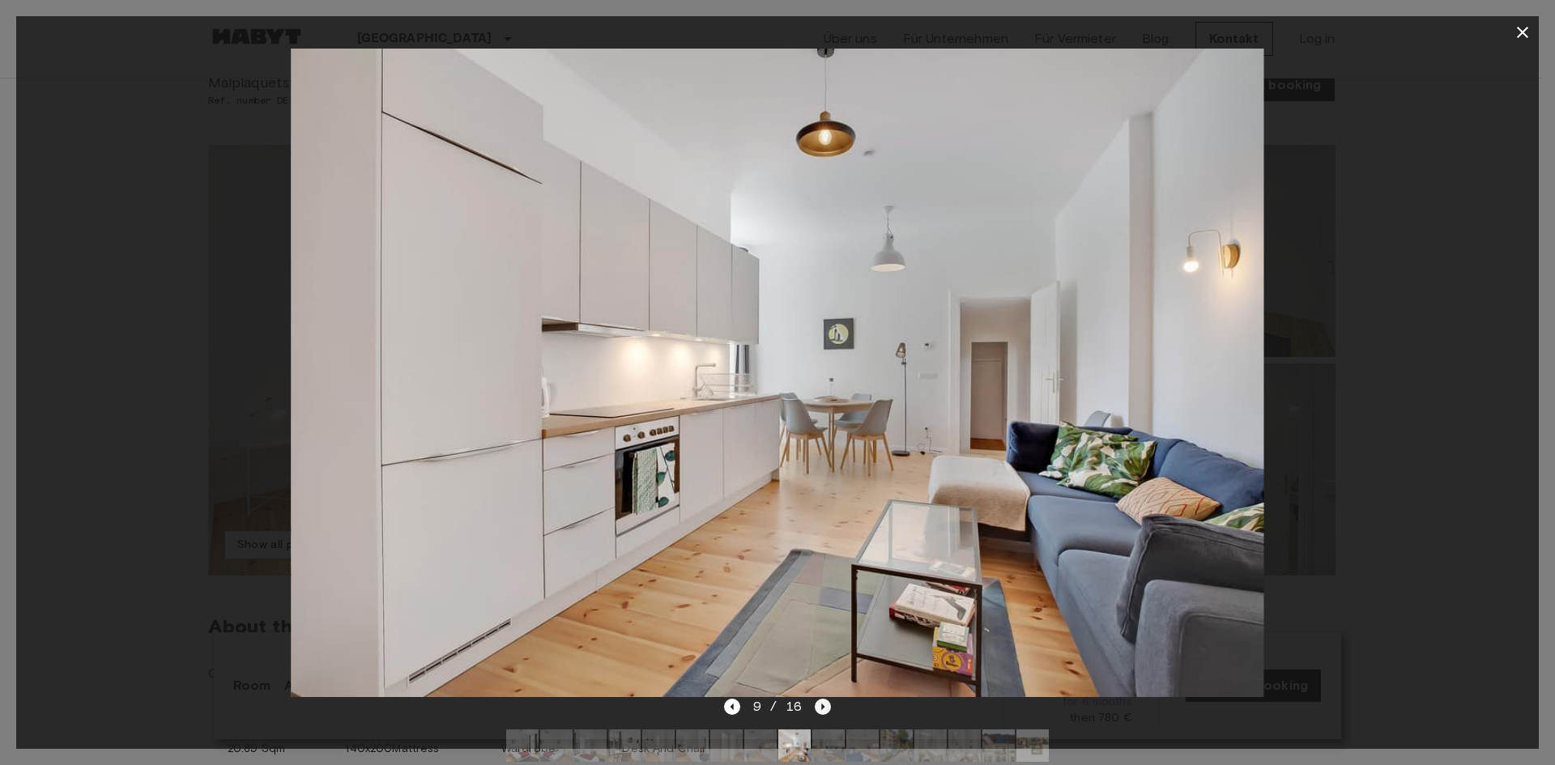
click at [822, 704] on icon "Next image" at bounding box center [823, 707] width 3 height 6
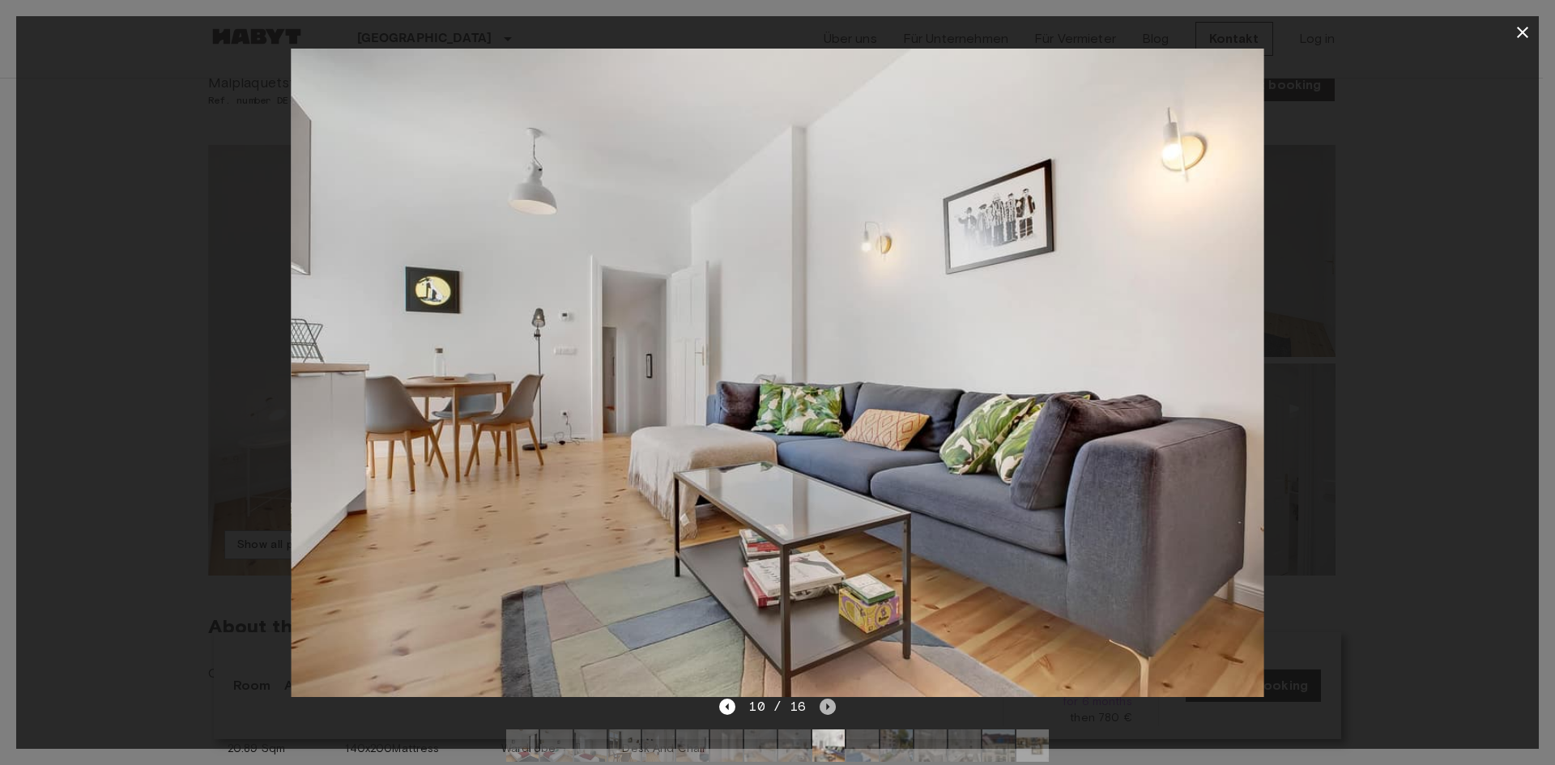
click at [822, 704] on icon "Next image" at bounding box center [827, 707] width 16 height 16
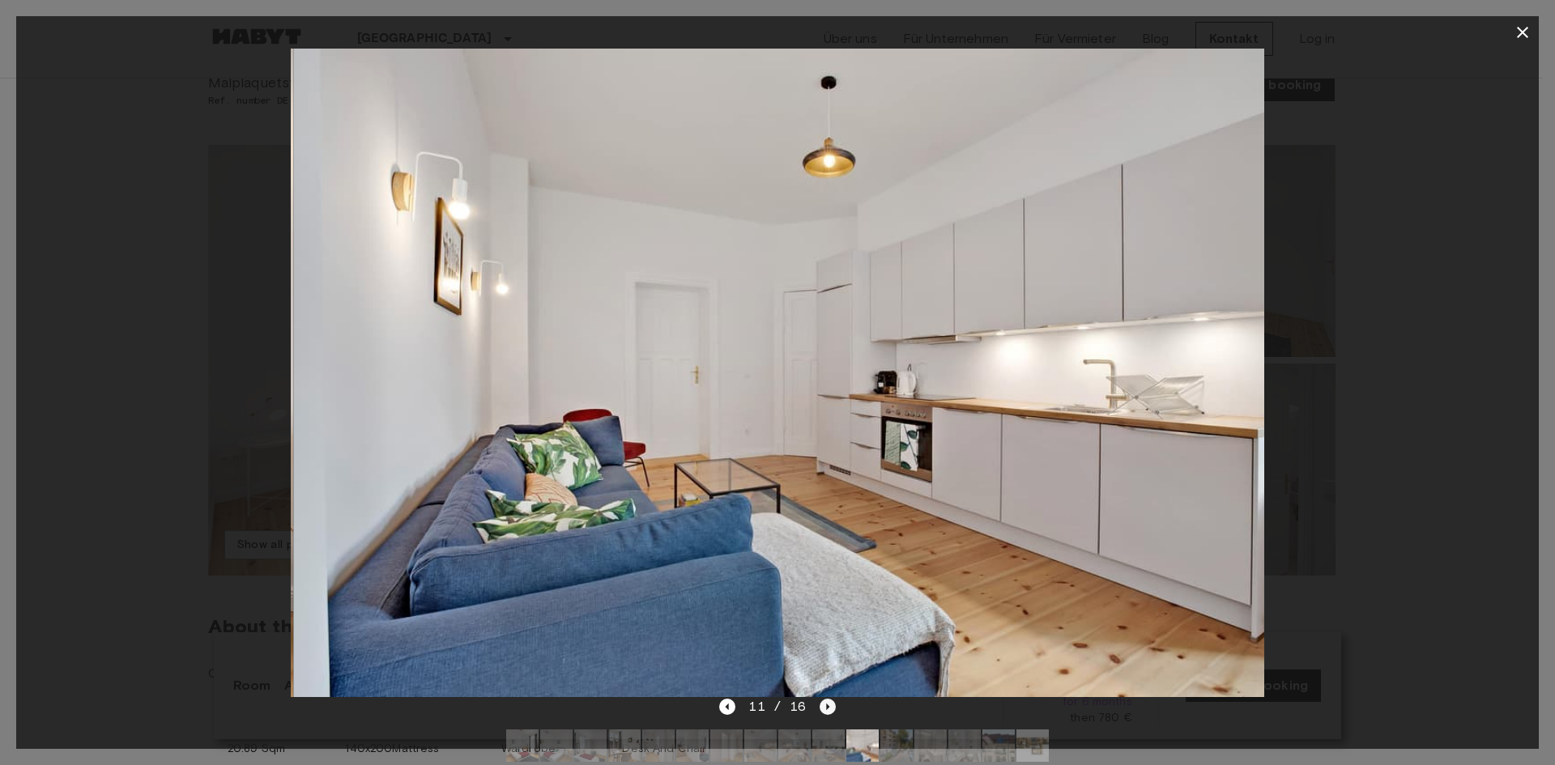
click at [822, 704] on icon "Next image" at bounding box center [827, 707] width 16 height 16
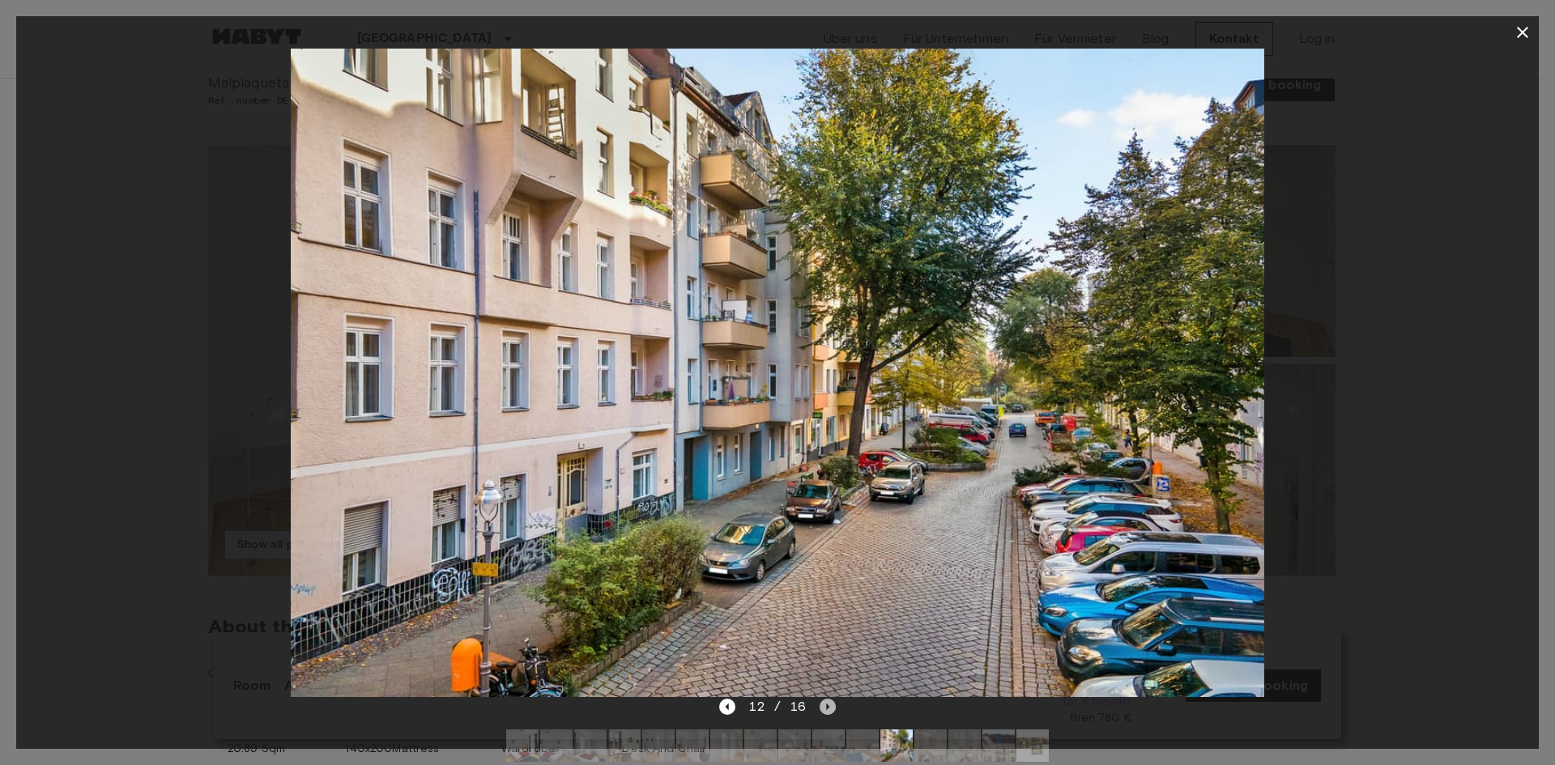
click at [822, 704] on icon "Next image" at bounding box center [827, 707] width 16 height 16
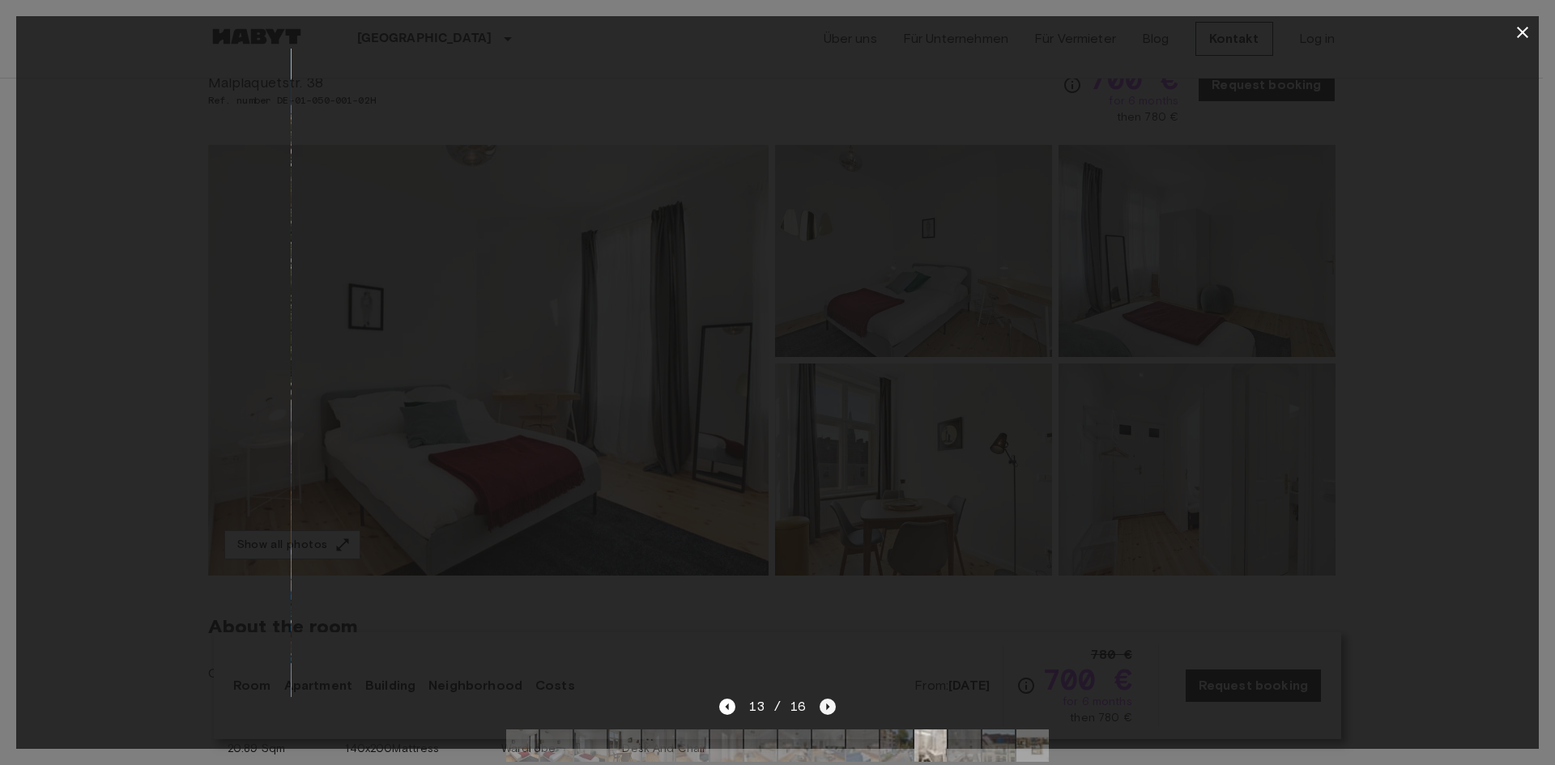
click at [822, 704] on icon "Next image" at bounding box center [827, 707] width 16 height 16
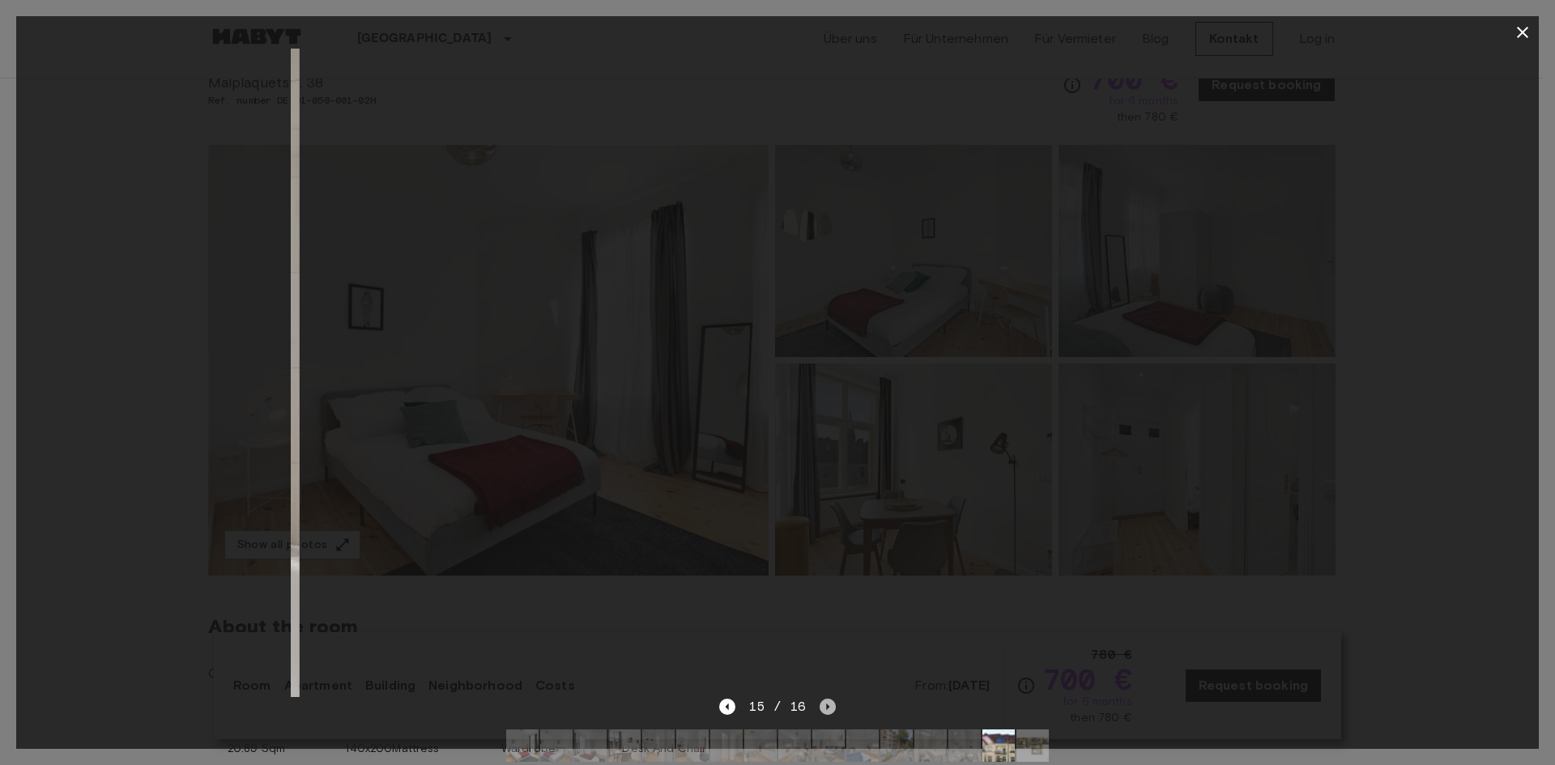
click at [822, 704] on icon "Next image" at bounding box center [827, 707] width 16 height 16
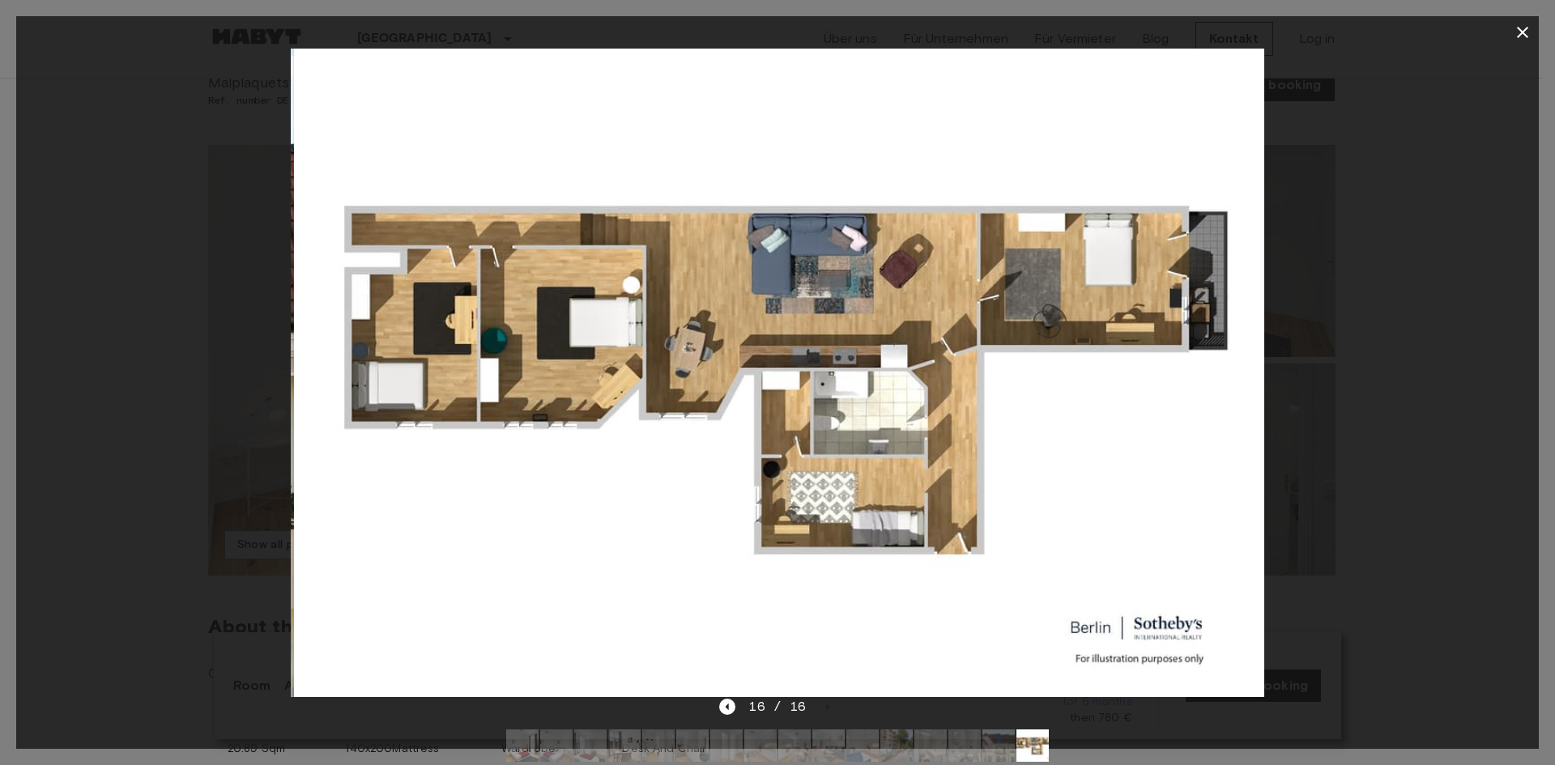
click at [1526, 31] on icon "button" at bounding box center [1521, 32] width 19 height 19
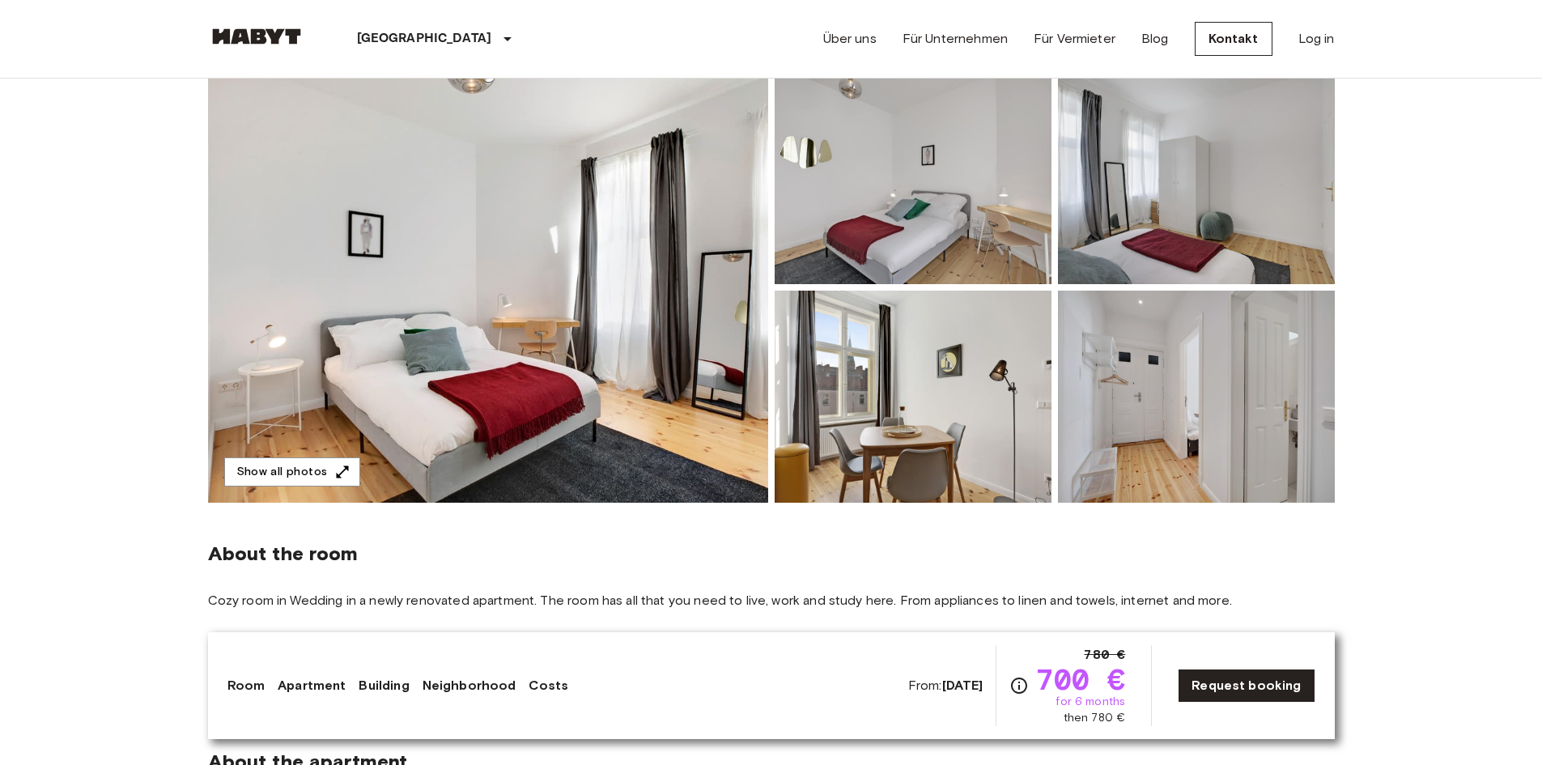
scroll to position [243, 0]
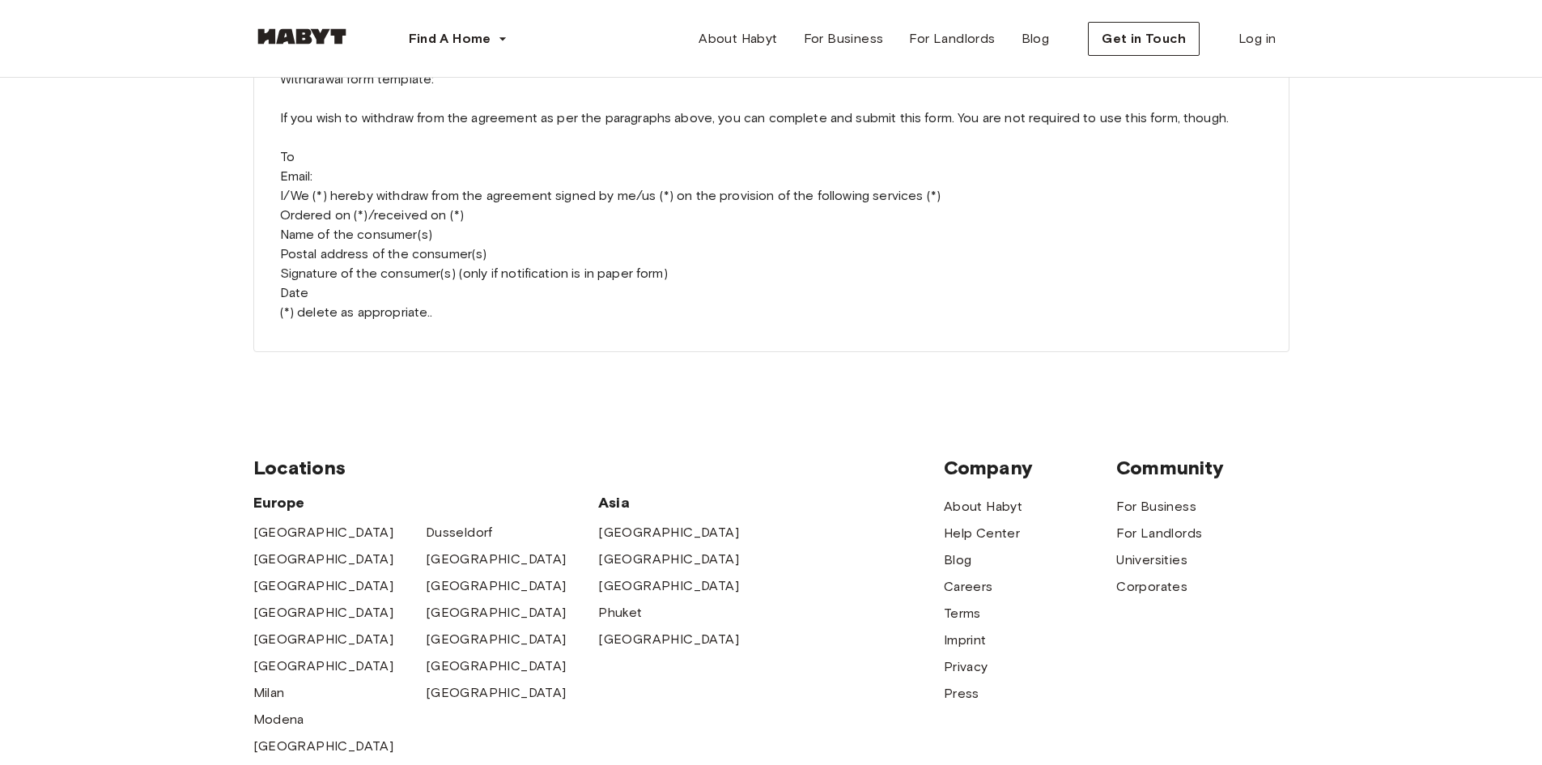
scroll to position [3966, 0]
